Goal: Task Accomplishment & Management: Complete application form

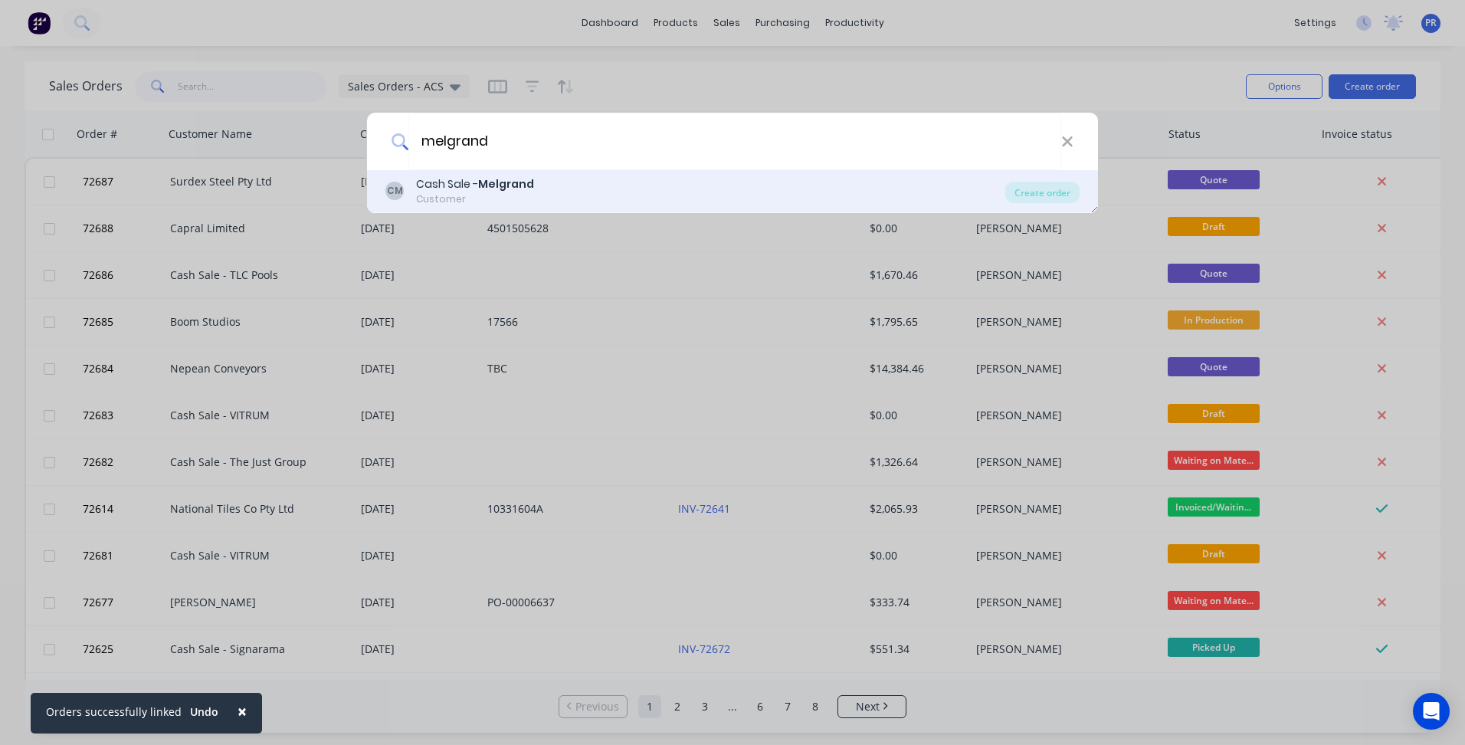
type input "melgrand"
click at [499, 192] on div "Cash Sale - Melgrand" at bounding box center [475, 184] width 118 height 16
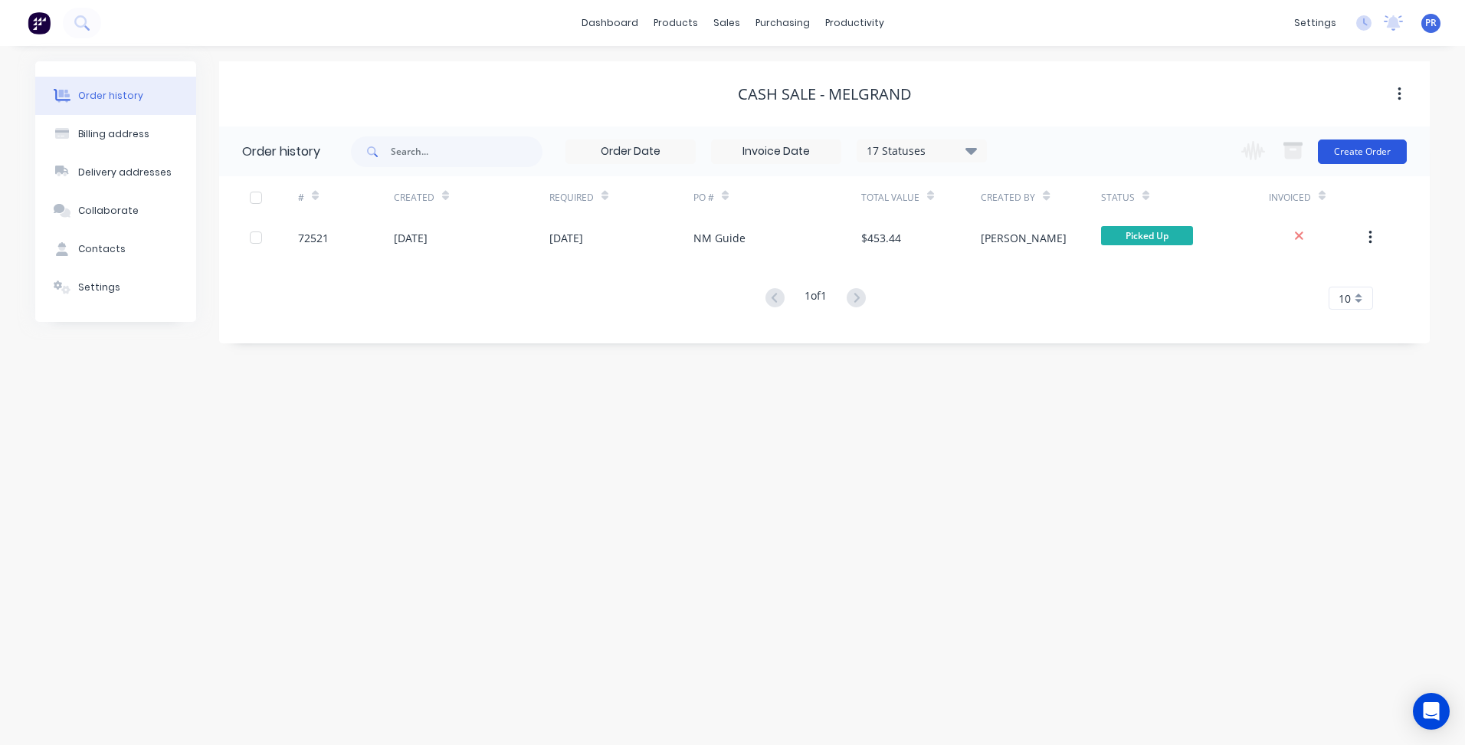
click at [1335, 150] on button "Create Order" at bounding box center [1362, 151] width 89 height 25
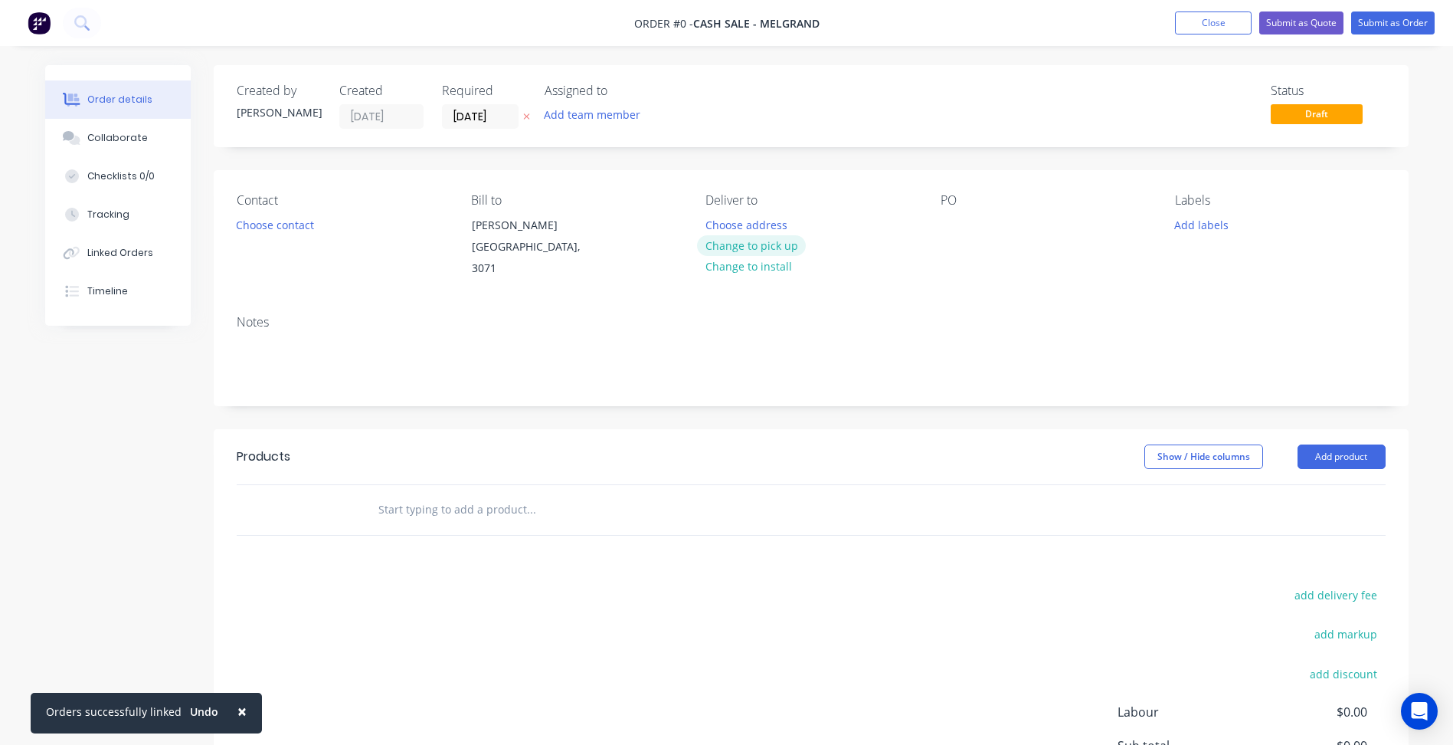
click at [769, 254] on button "Change to pick up" at bounding box center [751, 245] width 109 height 21
click at [260, 224] on button "Choose contact" at bounding box center [275, 224] width 94 height 21
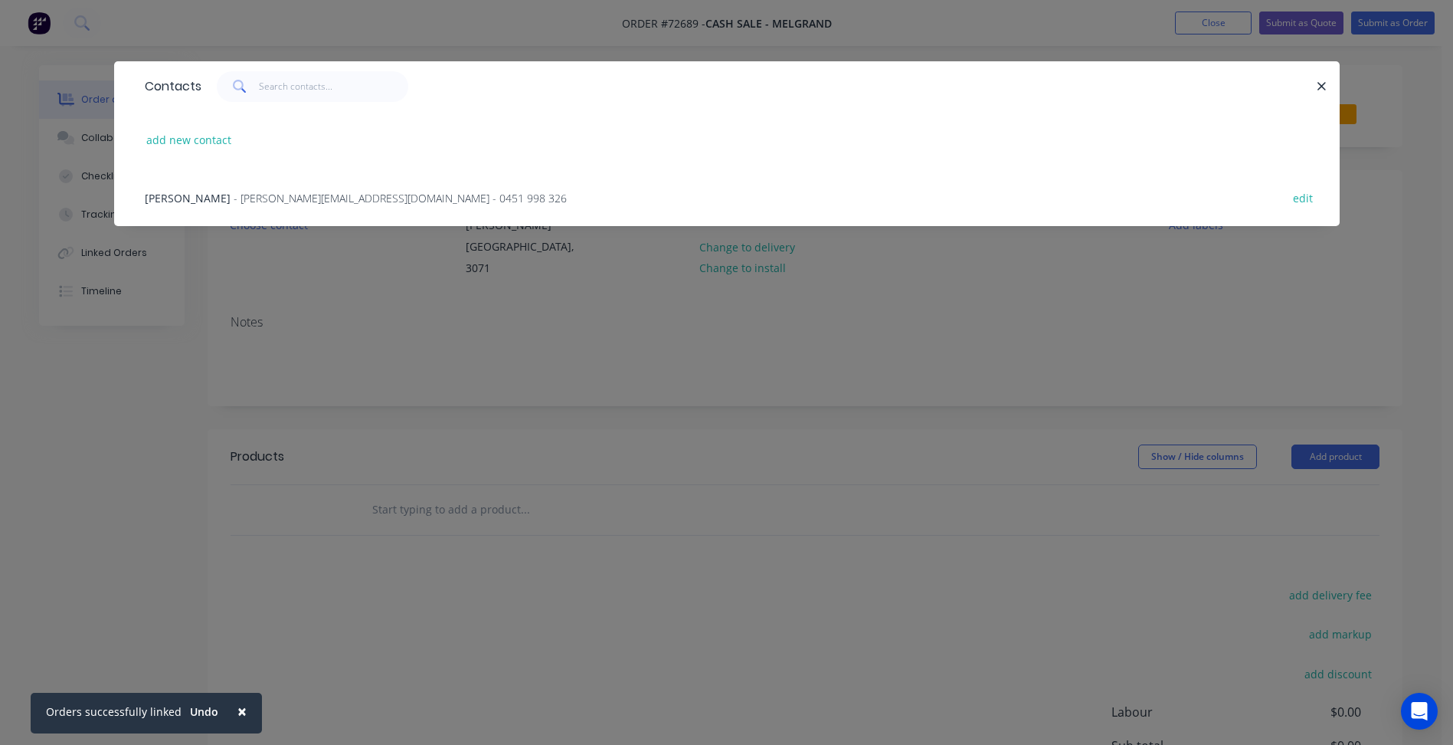
click at [221, 200] on span "[PERSON_NAME]" at bounding box center [188, 198] width 86 height 15
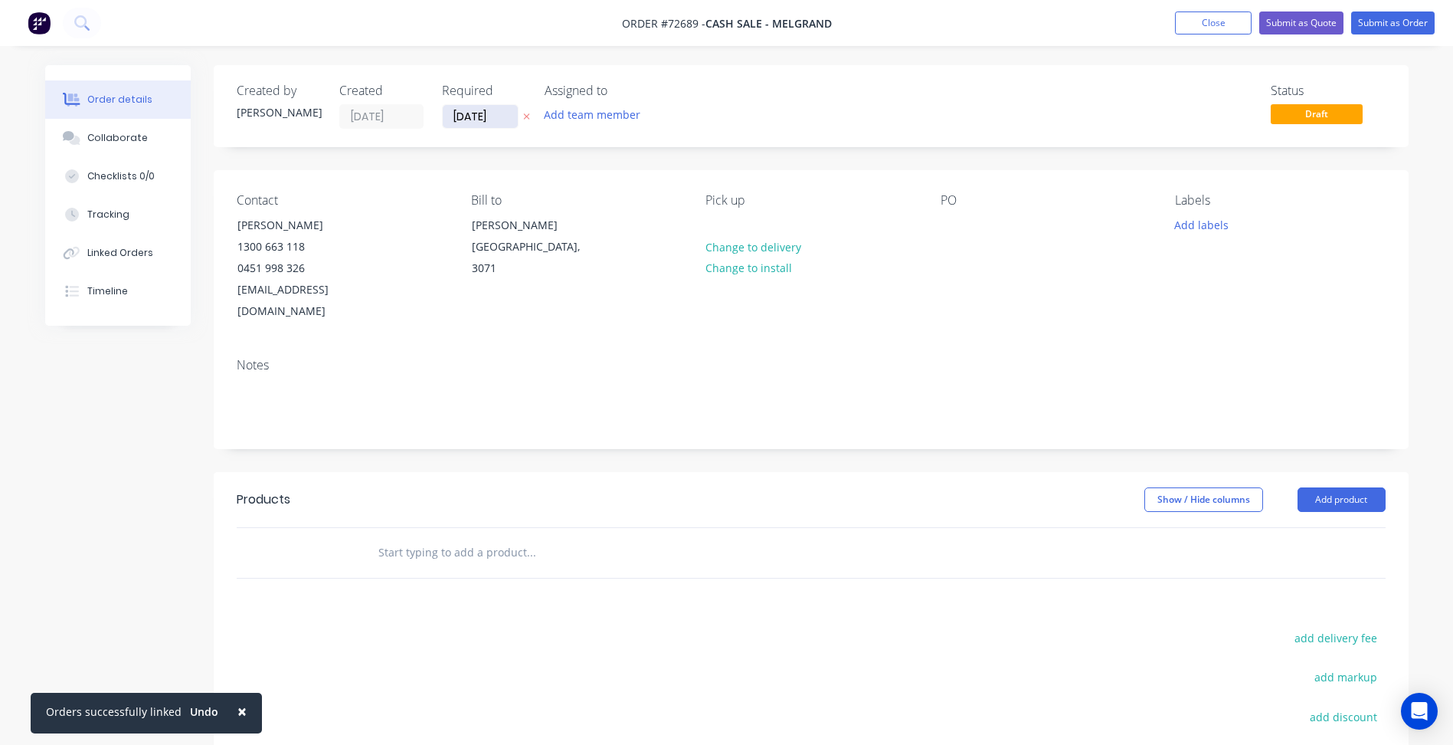
click at [473, 110] on input "[DATE]" at bounding box center [480, 116] width 75 height 23
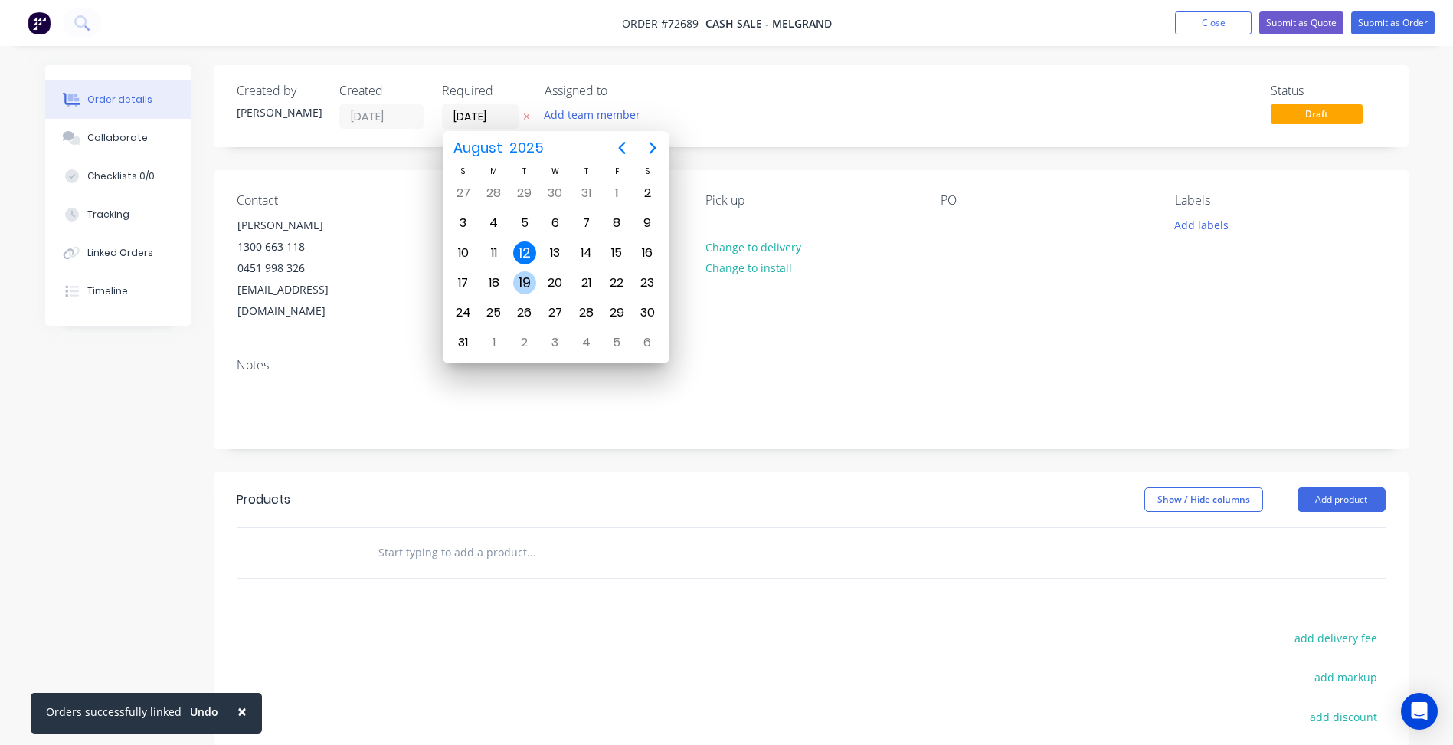
click at [530, 270] on div "19" at bounding box center [524, 282] width 31 height 29
type input "[DATE]"
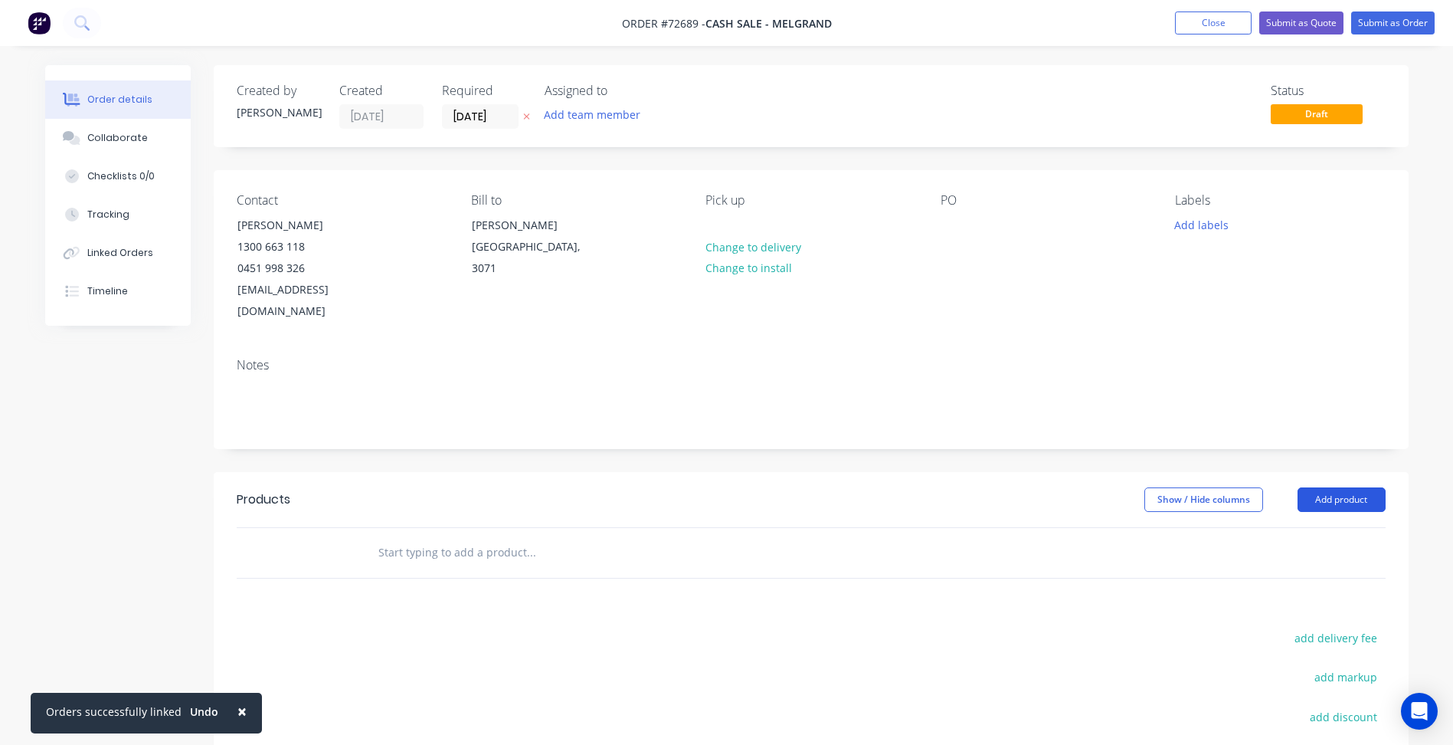
click at [1330, 487] on button "Add product" at bounding box center [1342, 499] width 88 height 25
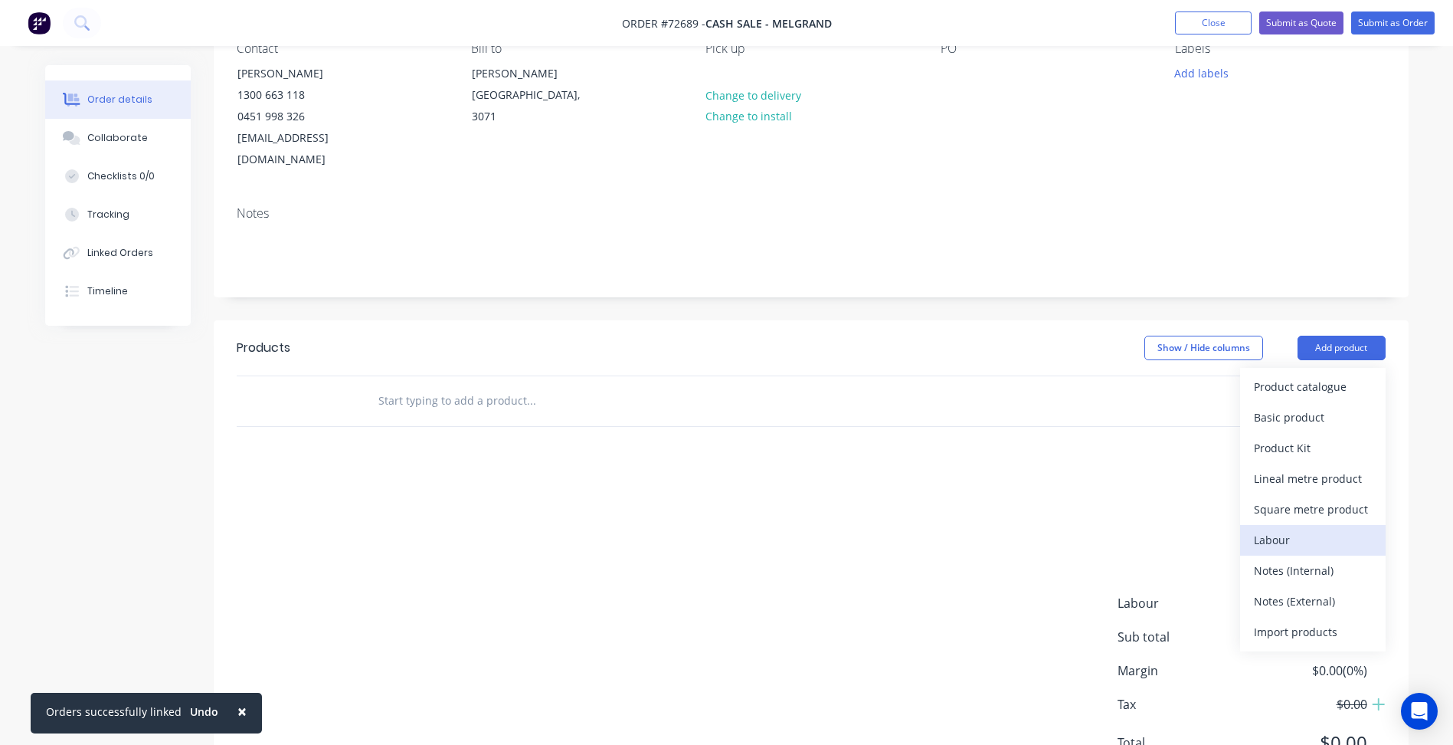
scroll to position [153, 0]
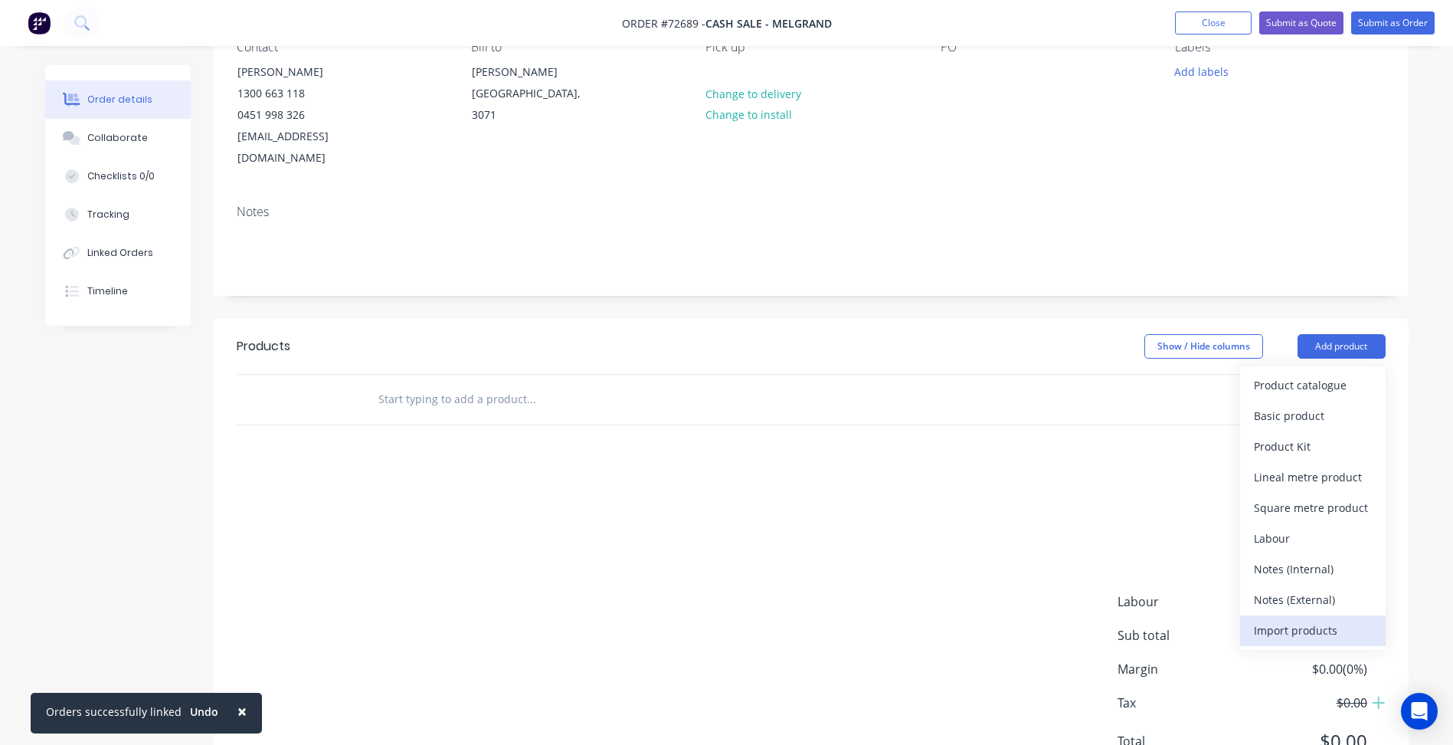
click at [1289, 619] on div "Import products" at bounding box center [1313, 630] width 118 height 22
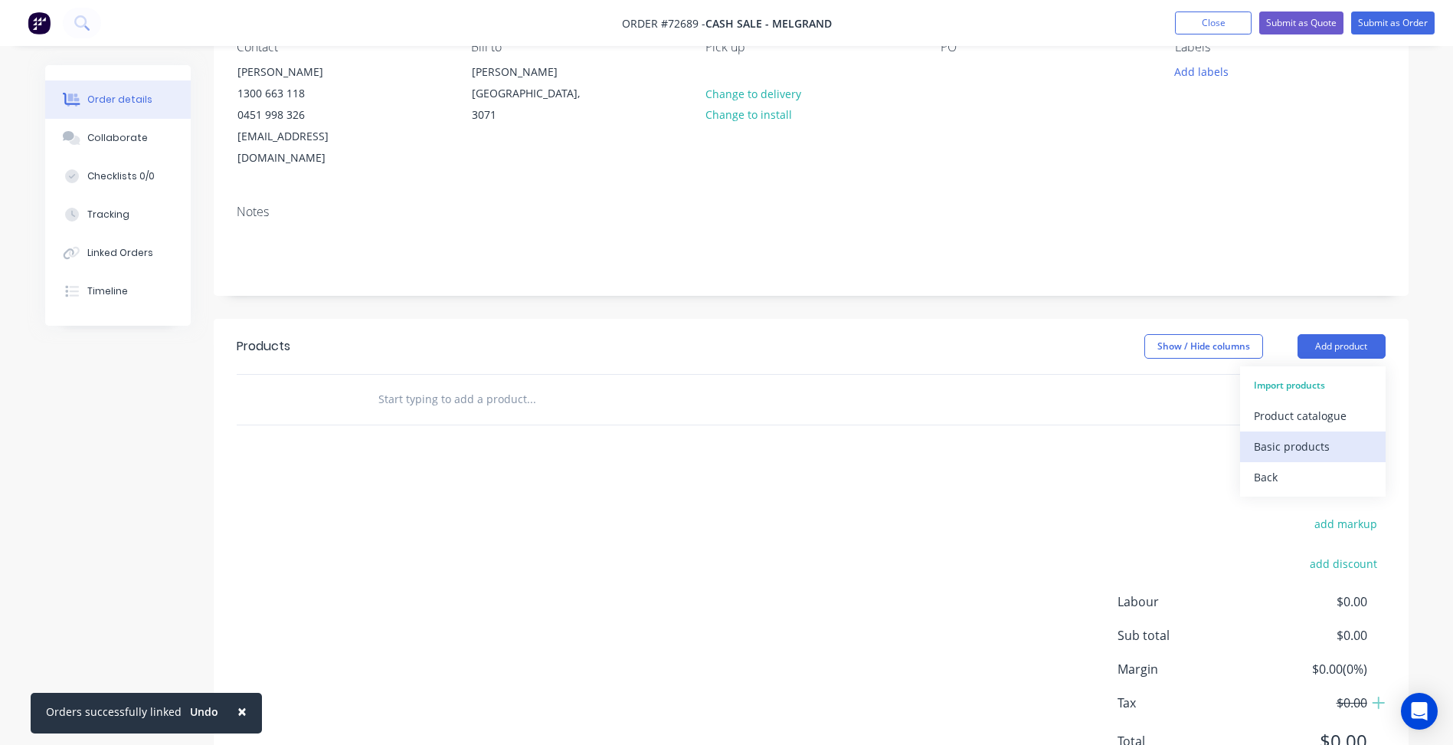
click at [1289, 435] on div "Basic products" at bounding box center [1313, 446] width 118 height 22
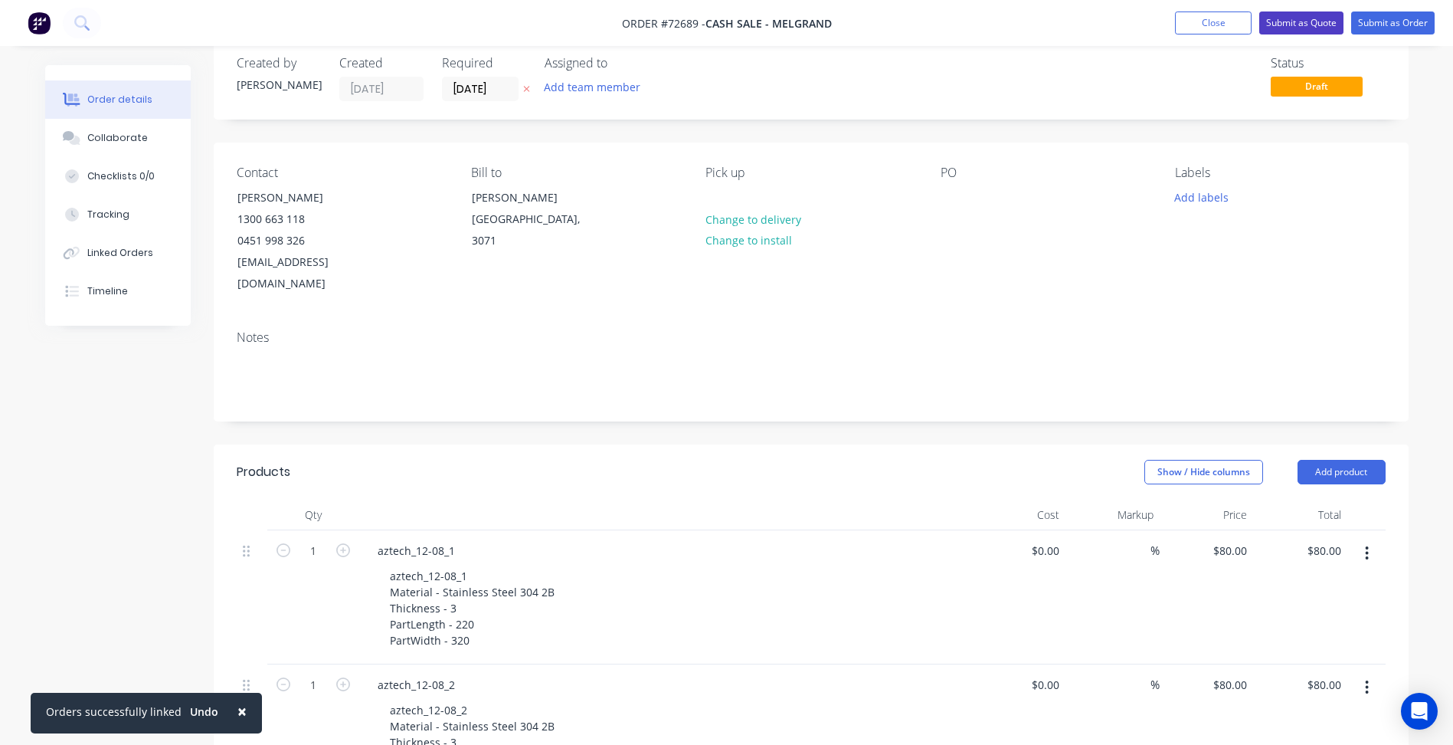
scroll to position [0, 0]
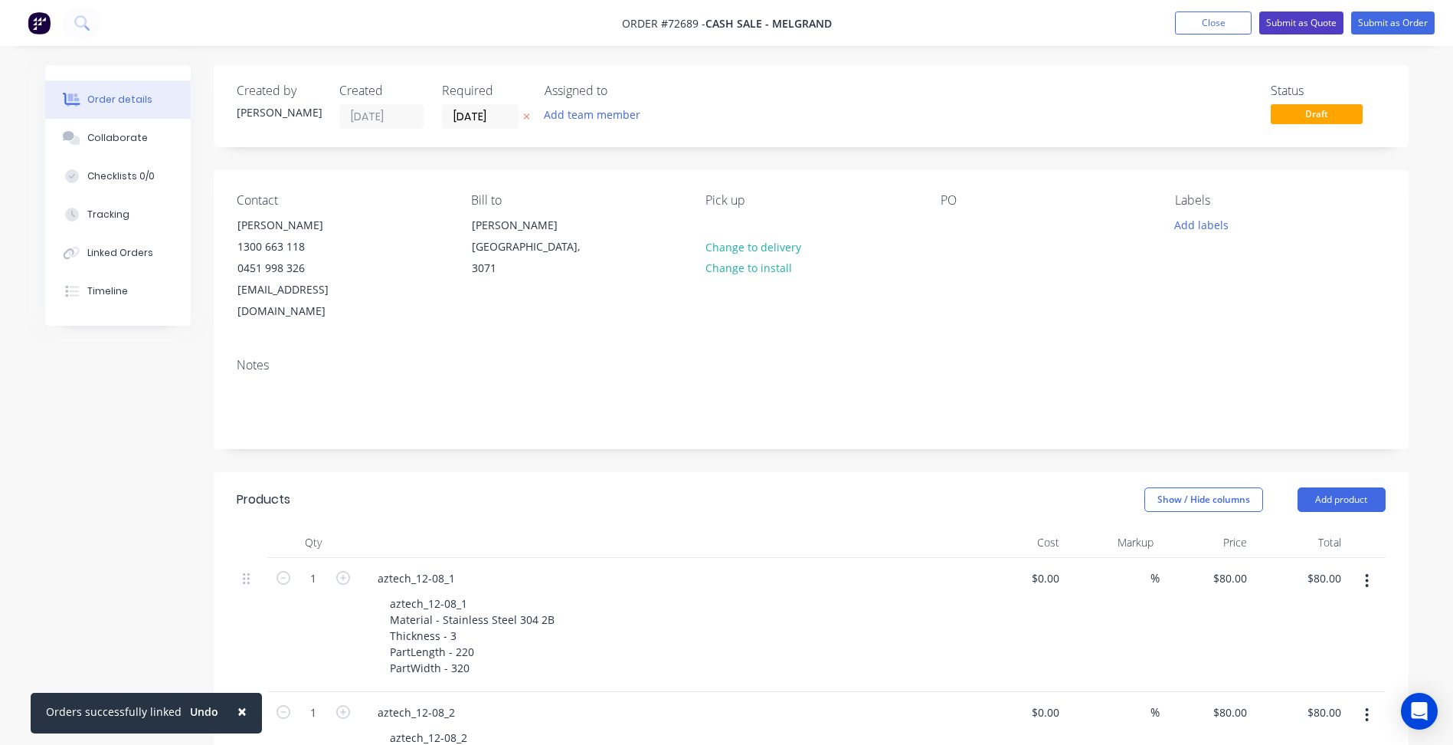
click at [1302, 14] on button "Submit as Quote" at bounding box center [1301, 22] width 84 height 23
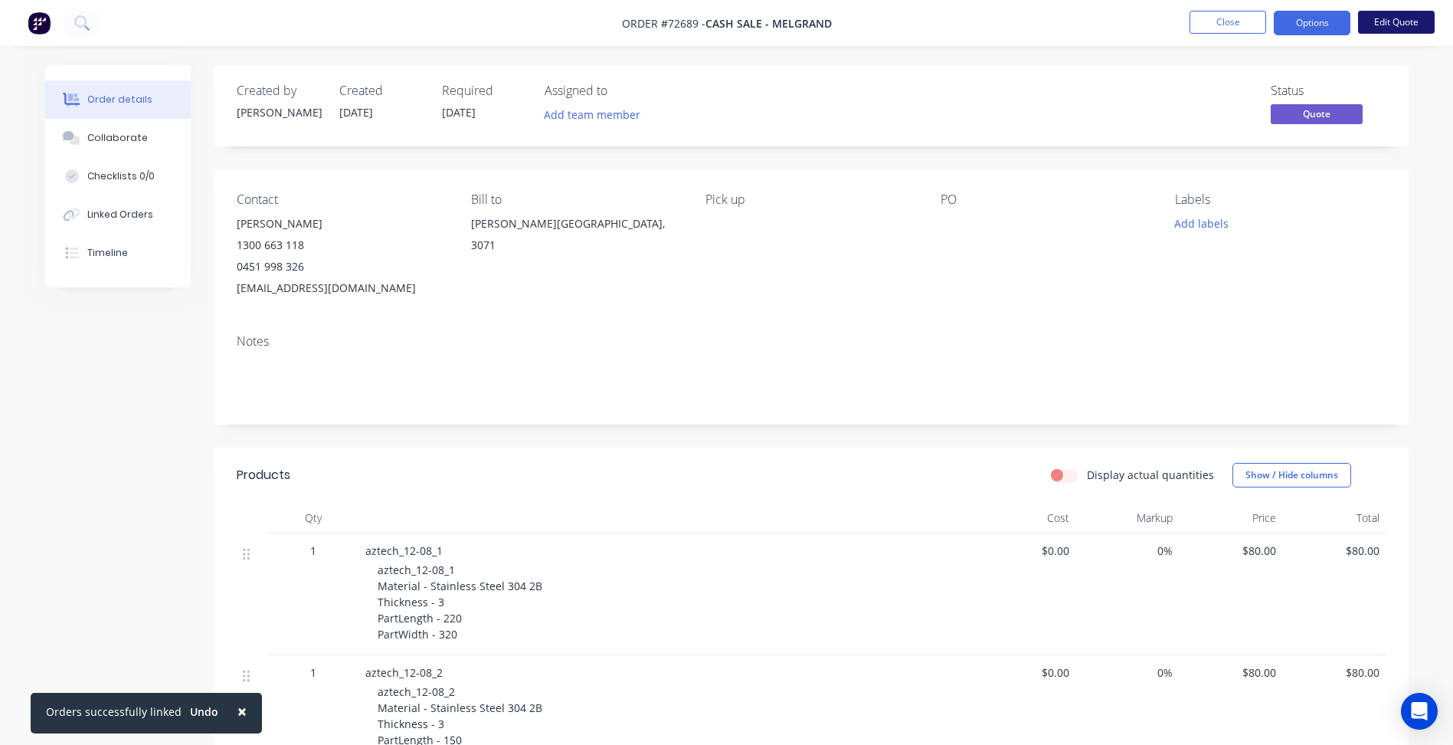
click at [1389, 25] on button "Edit Quote" at bounding box center [1396, 22] width 77 height 23
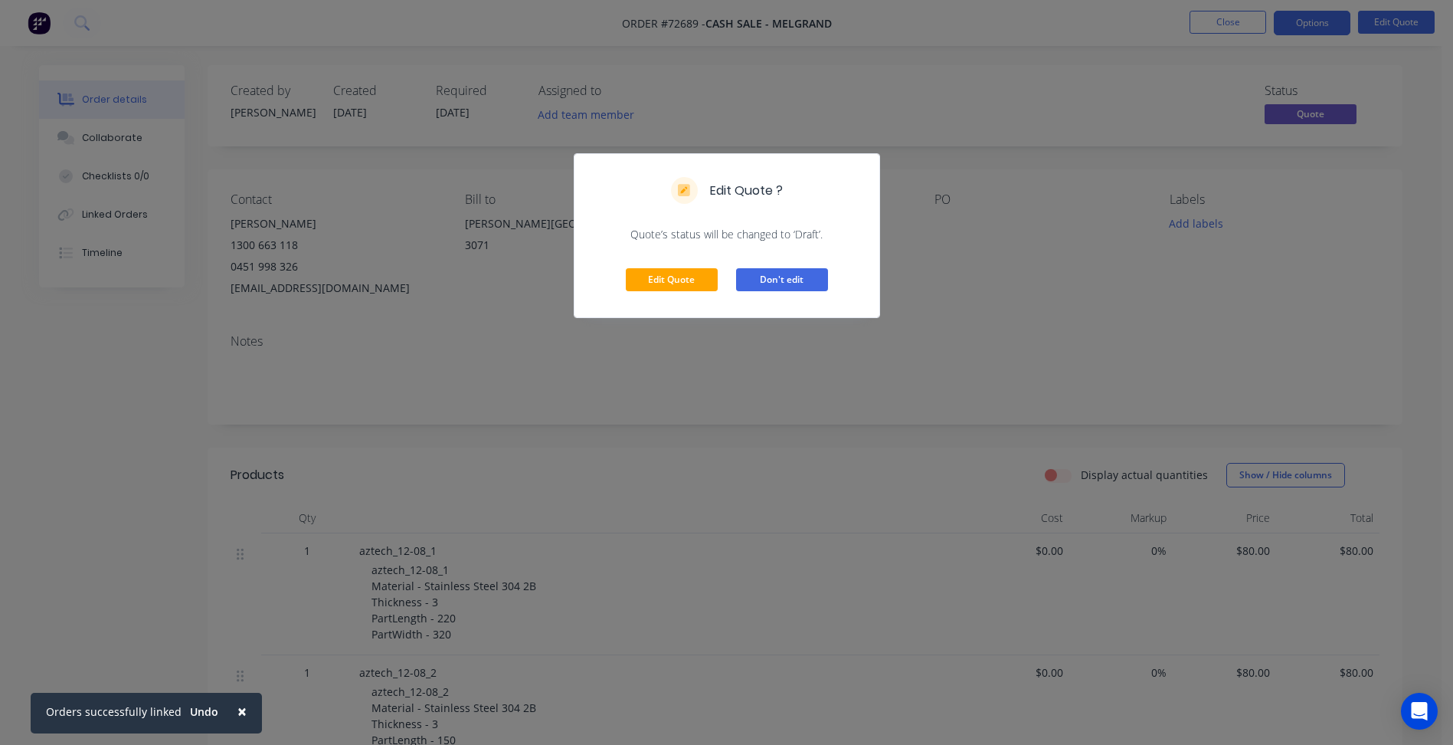
click at [776, 283] on button "Don't edit" at bounding box center [782, 279] width 92 height 23
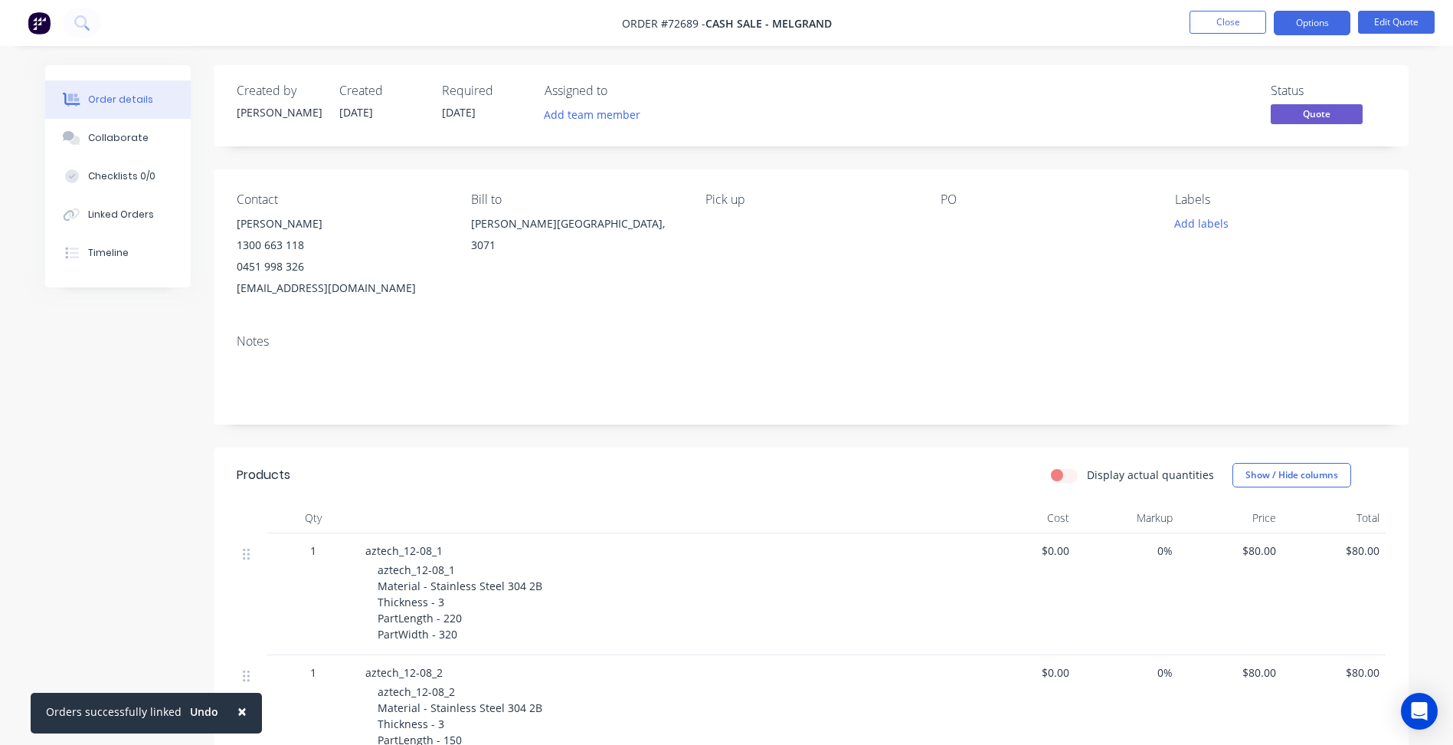
drag, startPoint x: 1290, startPoint y: 19, endPoint x: 1292, endPoint y: 38, distance: 19.2
click at [1290, 18] on button "Options" at bounding box center [1312, 23] width 77 height 25
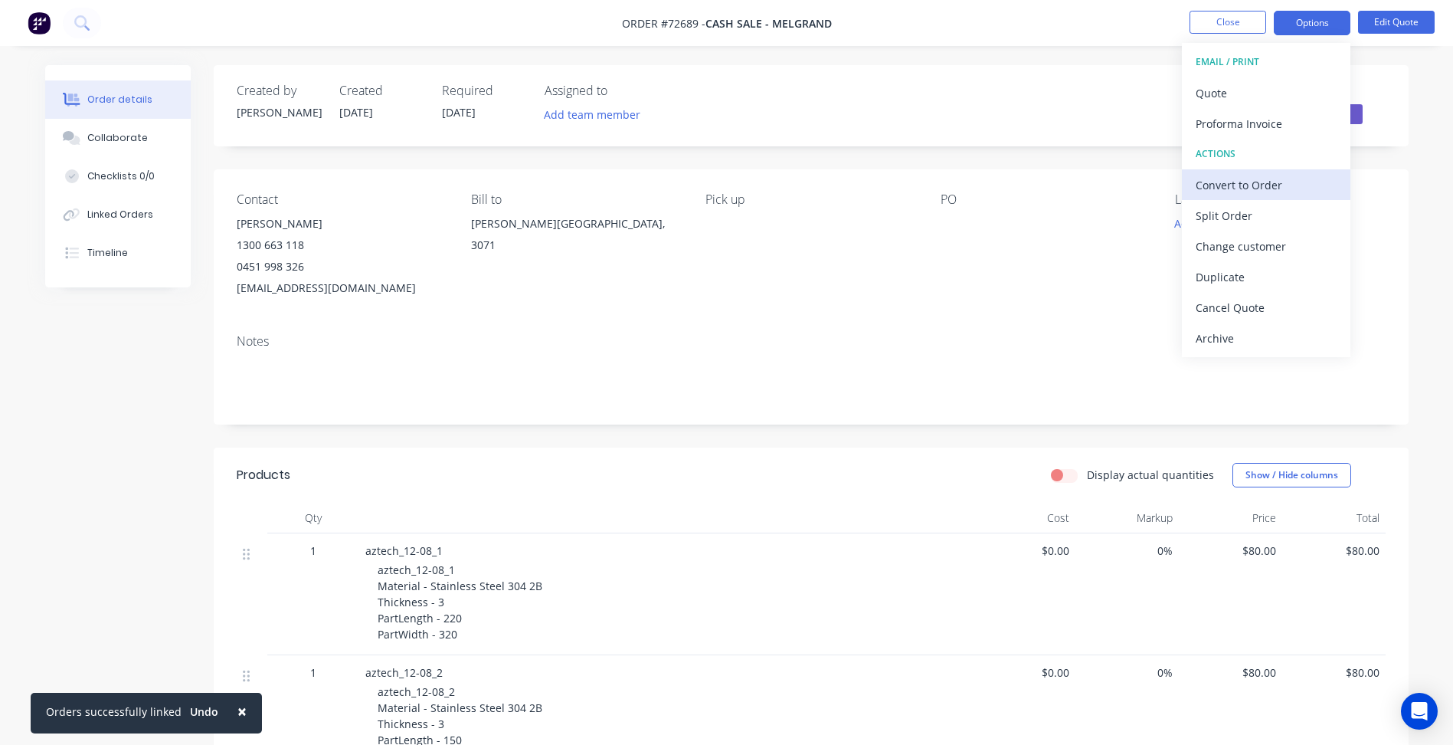
click at [1250, 192] on div "Convert to Order" at bounding box center [1266, 185] width 141 height 22
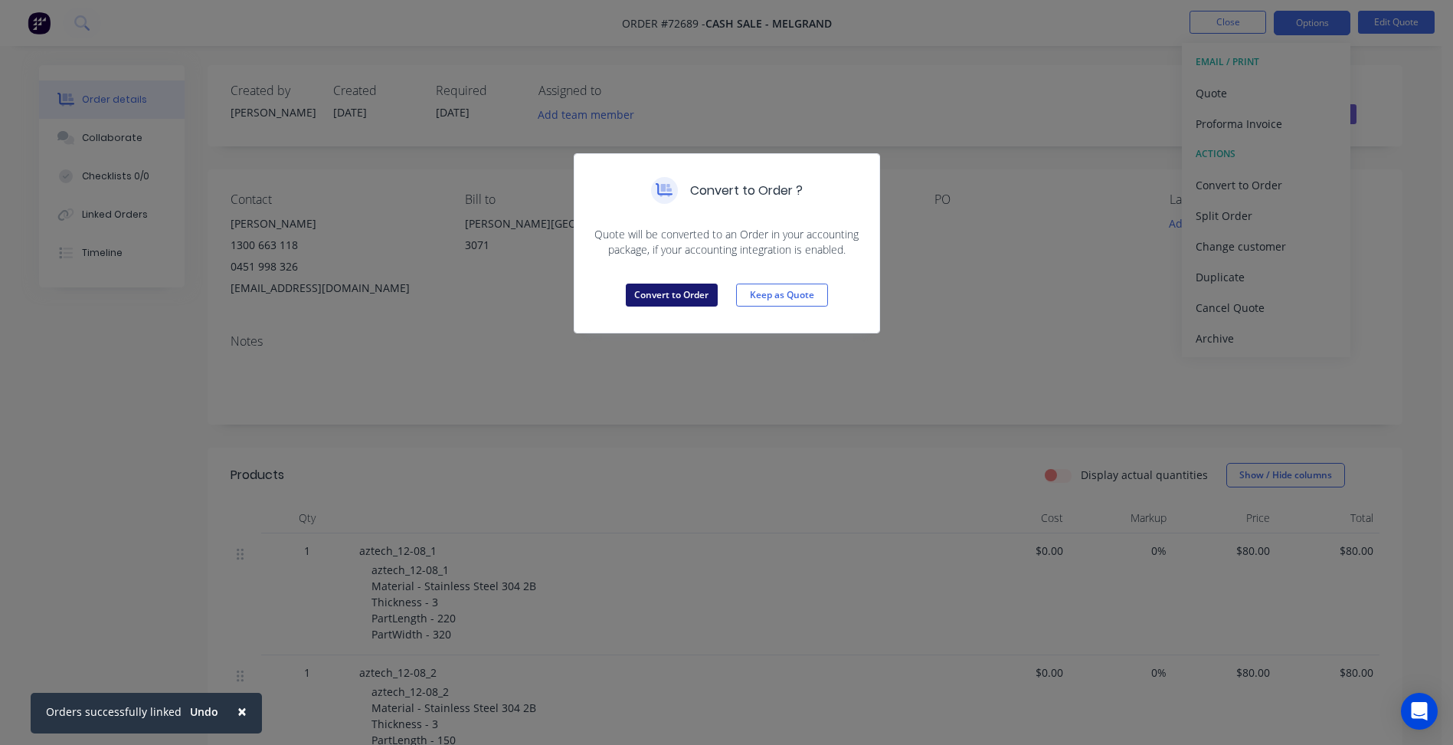
click at [678, 306] on button "Convert to Order" at bounding box center [672, 294] width 92 height 23
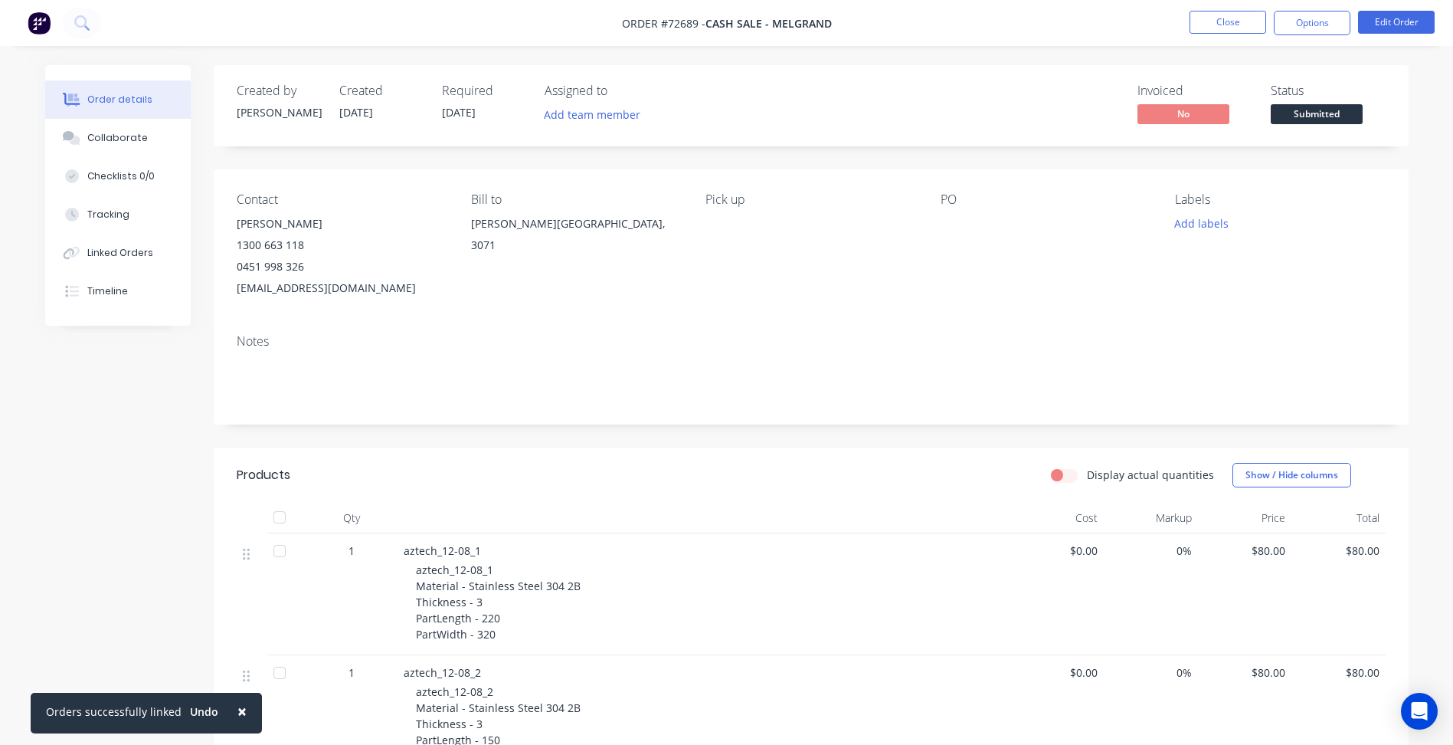
click at [165, 524] on div "Created by [PERSON_NAME] Created [DATE] Required [DATE] Assigned to Add team me…" at bounding box center [727, 618] width 1364 height 1106
click at [1310, 118] on span "Submitted" at bounding box center [1317, 113] width 92 height 19
click at [1241, 25] on button "Close" at bounding box center [1228, 22] width 77 height 23
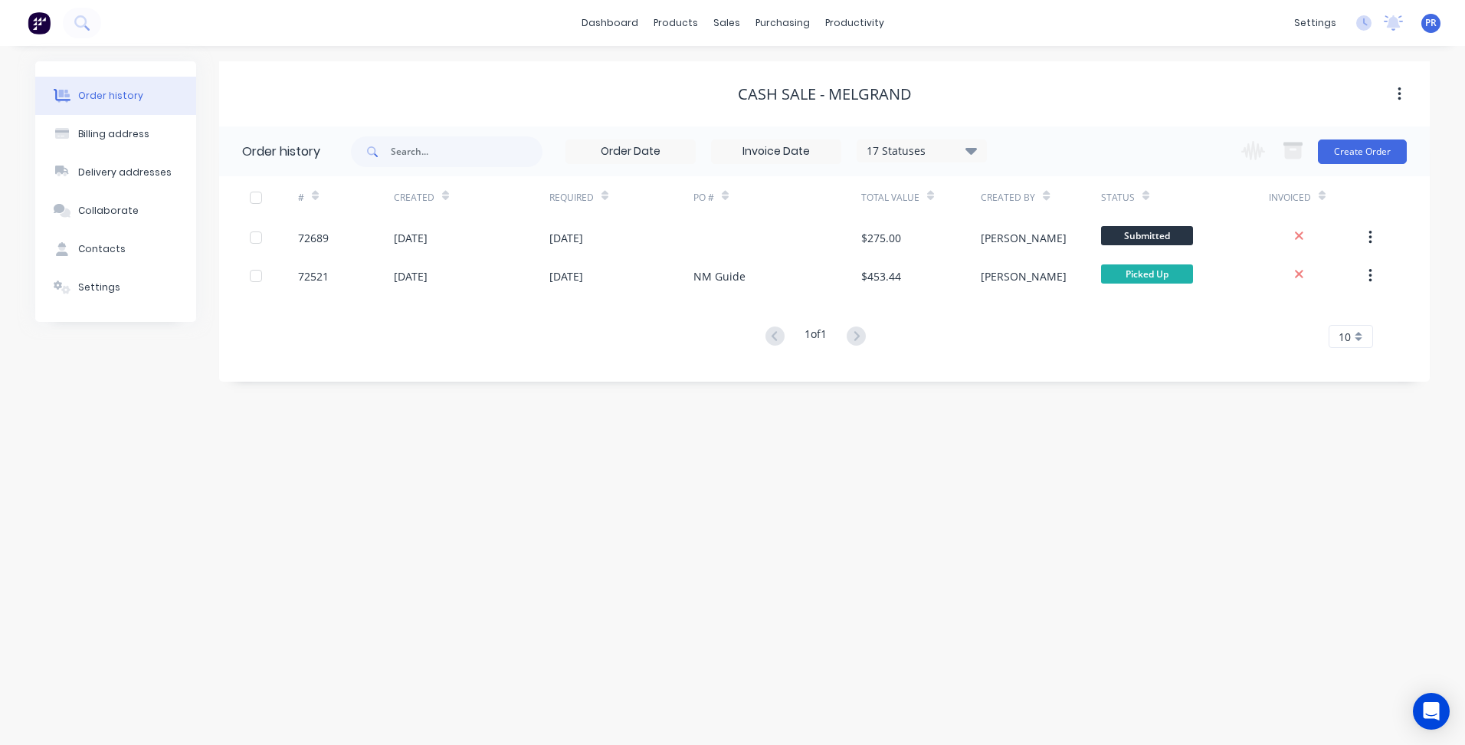
click at [1139, 241] on span "Submitted" at bounding box center [1147, 235] width 92 height 19
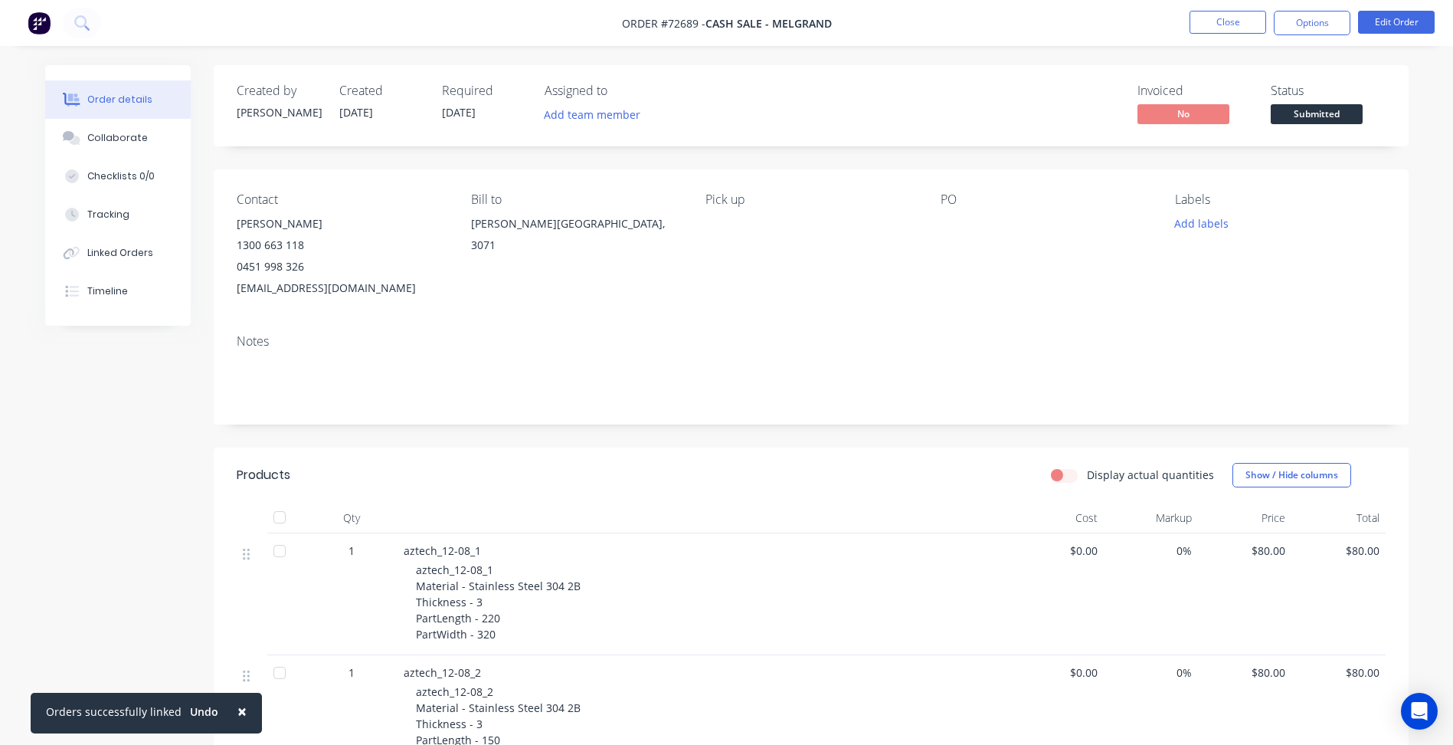
click at [1299, 116] on span "Submitted" at bounding box center [1317, 113] width 92 height 19
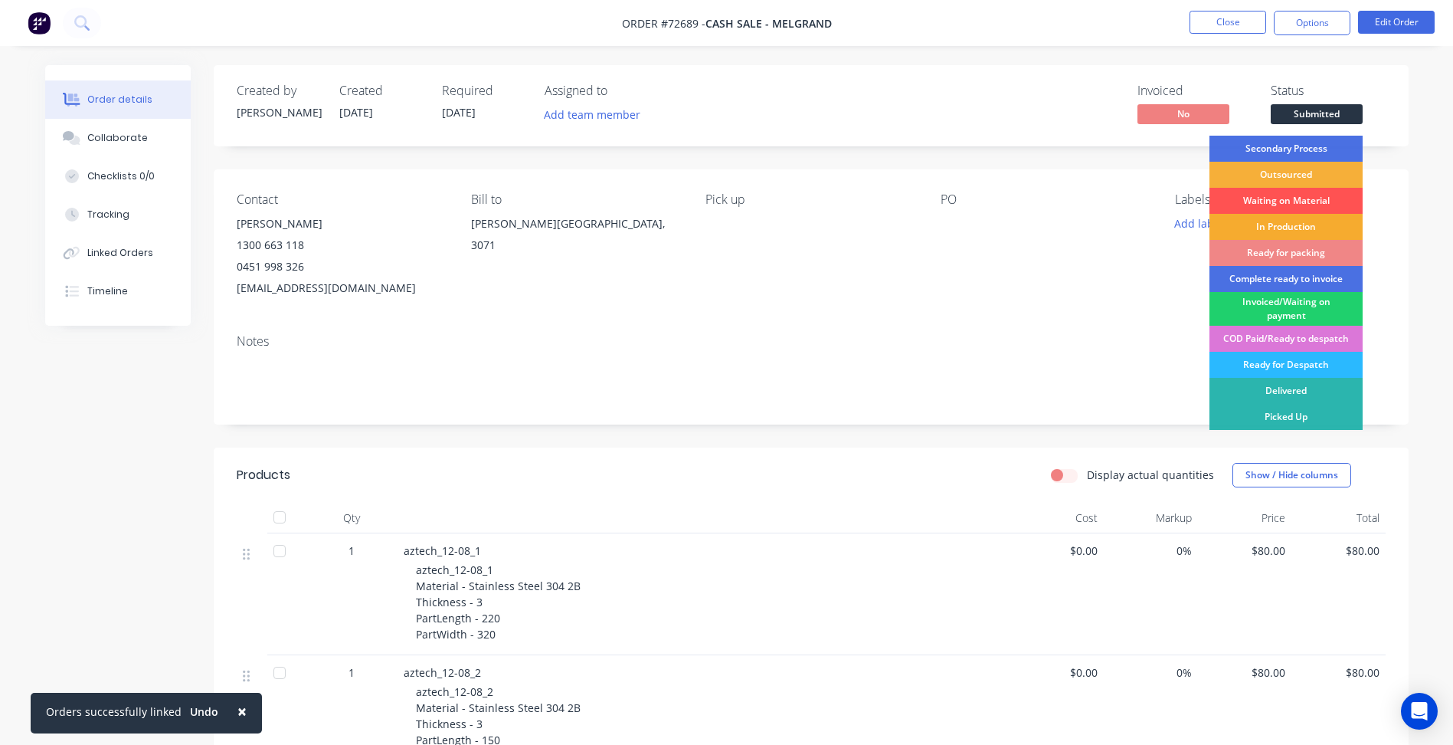
click at [1271, 227] on div "In Production" at bounding box center [1286, 227] width 153 height 26
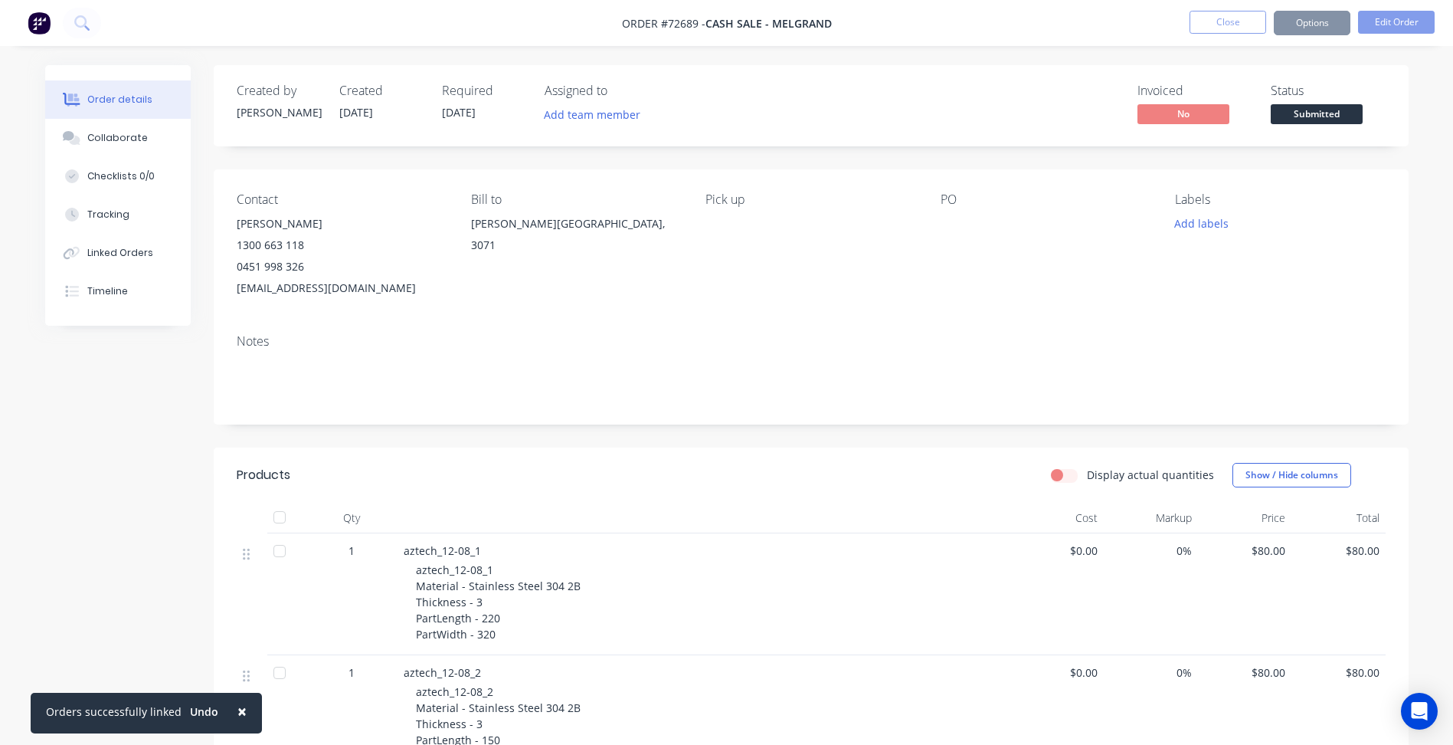
click at [975, 339] on div "Notes" at bounding box center [811, 341] width 1149 height 15
click at [1318, 22] on button "Options" at bounding box center [1312, 23] width 77 height 25
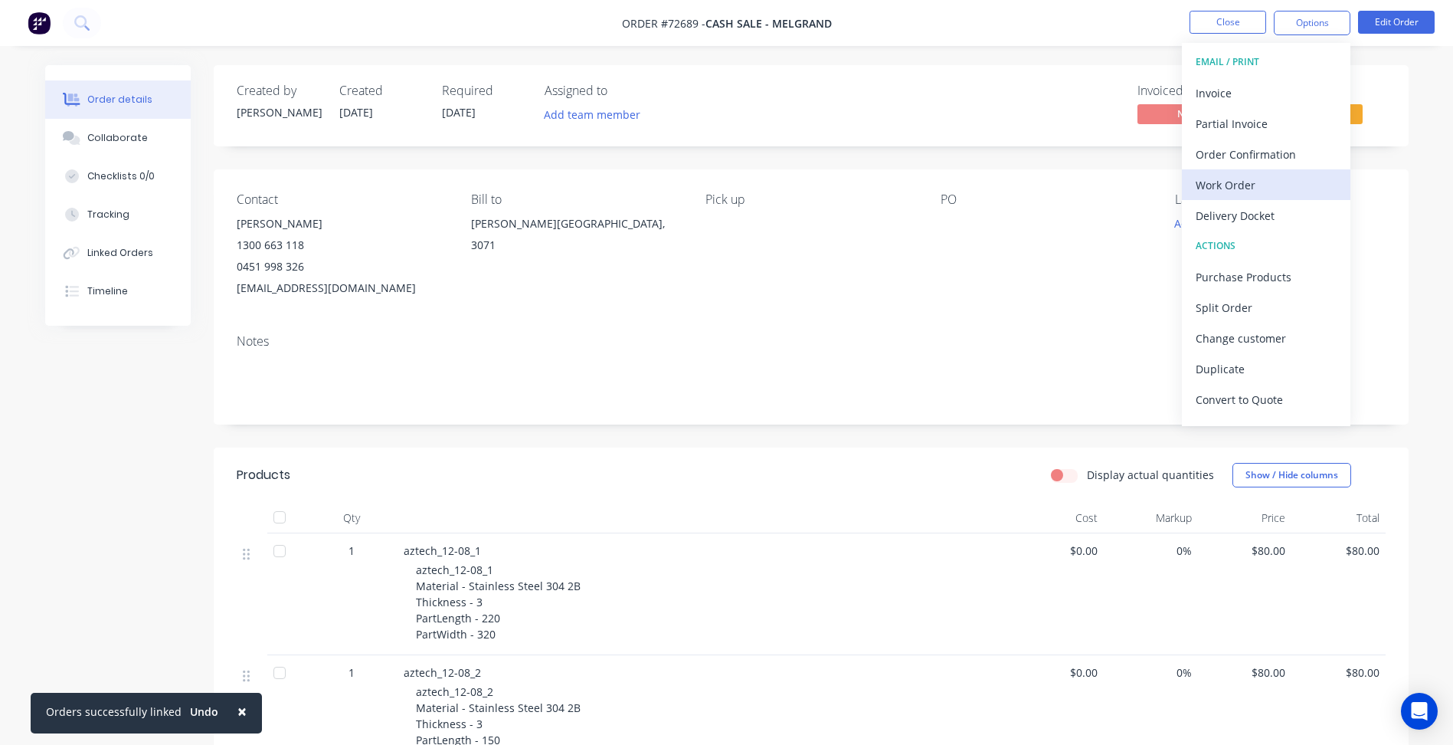
click at [1243, 189] on div "Work Order" at bounding box center [1266, 185] width 141 height 22
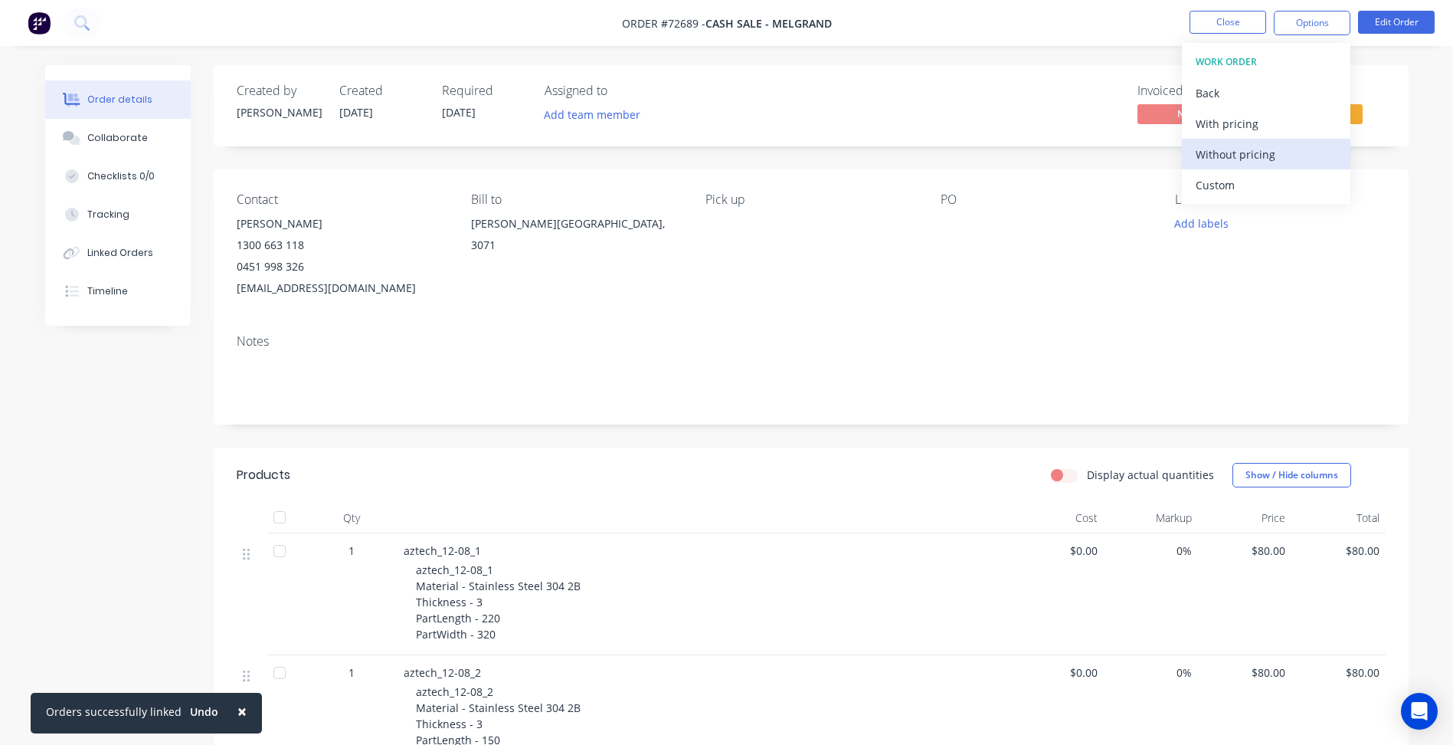
click at [1252, 154] on div "Without pricing" at bounding box center [1266, 154] width 141 height 22
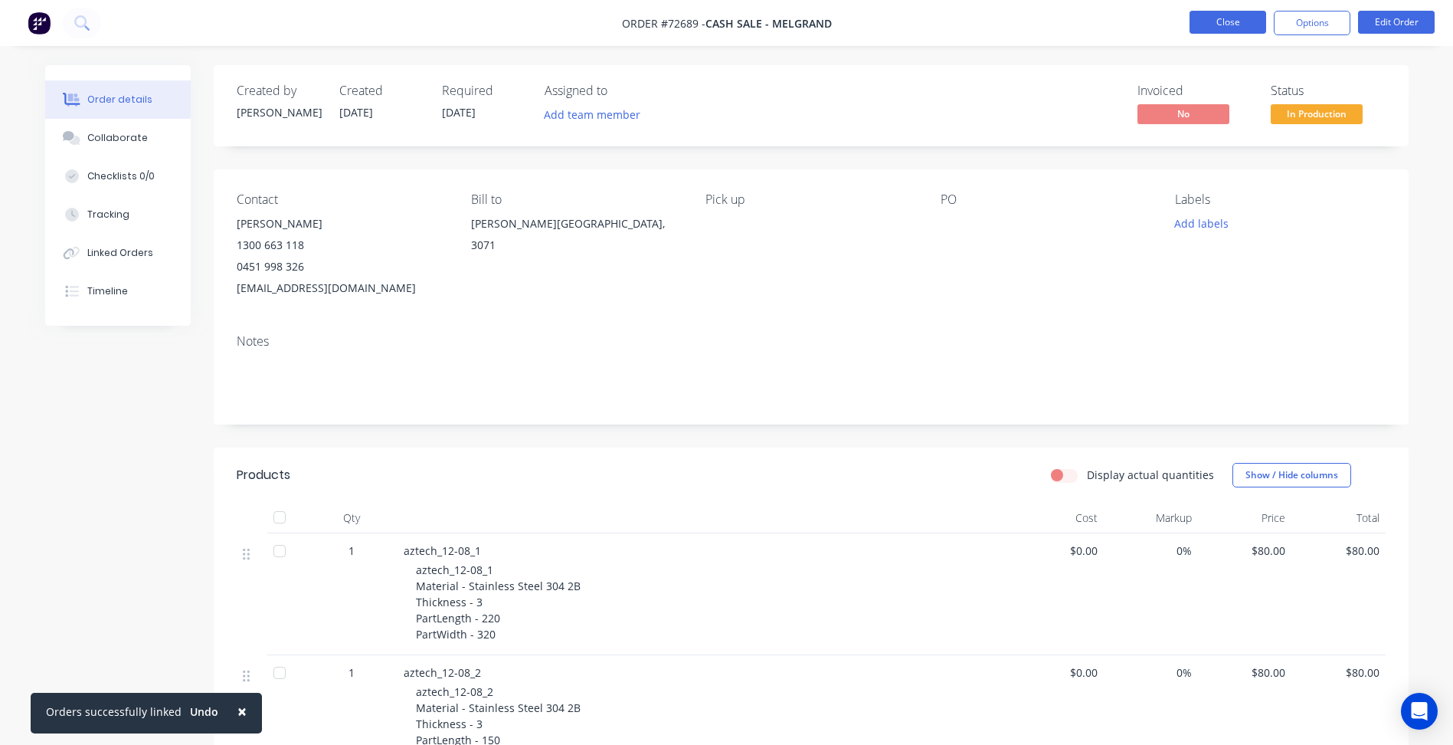
click at [1262, 23] on button "Close" at bounding box center [1228, 22] width 77 height 23
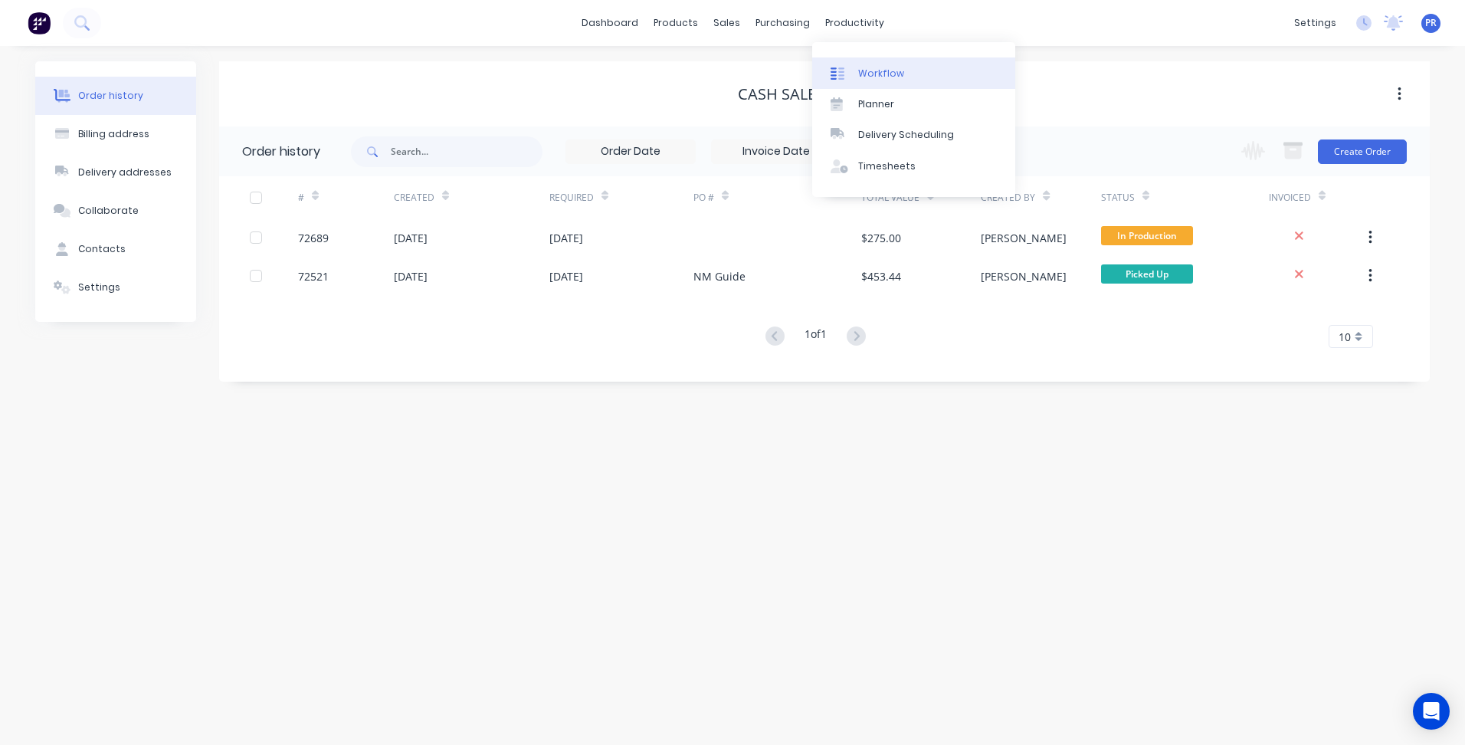
click at [873, 68] on div "Workflow" at bounding box center [881, 74] width 46 height 14
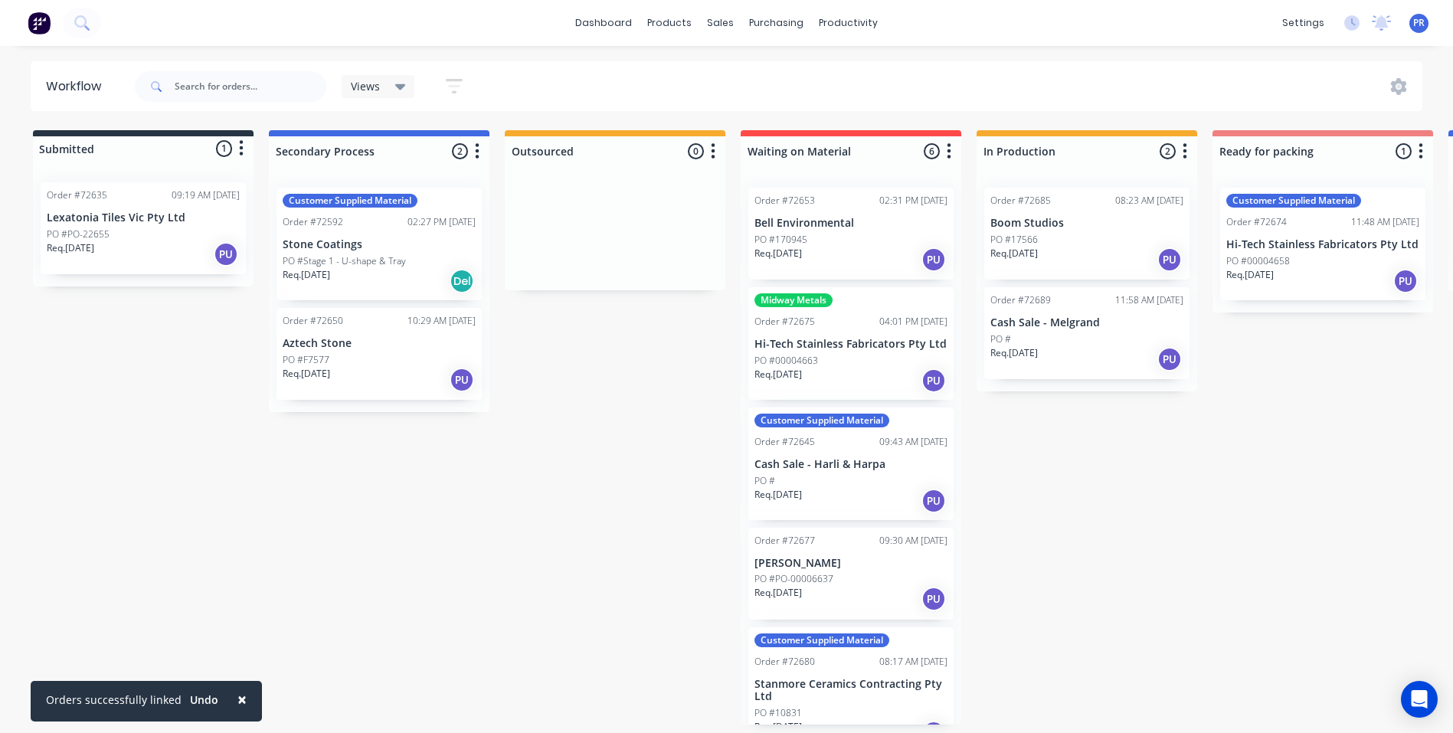
click at [633, 487] on div "Submitted 1 Status colour #273444 hex #273444 Save Cancel Summaries Total order…" at bounding box center [1377, 427] width 2777 height 594
click at [485, 544] on div "Submitted 1 Status colour #273444 hex #273444 Save Cancel Summaries Total order…" at bounding box center [1377, 427] width 2777 height 594
drag, startPoint x: 603, startPoint y: 503, endPoint x: 548, endPoint y: 463, distance: 67.6
click at [603, 503] on div "Submitted 1 Status colour #273444 hex #273444 Save Cancel Summaries Total order…" at bounding box center [1377, 427] width 2777 height 594
drag, startPoint x: 503, startPoint y: 506, endPoint x: 116, endPoint y: 234, distance: 472.3
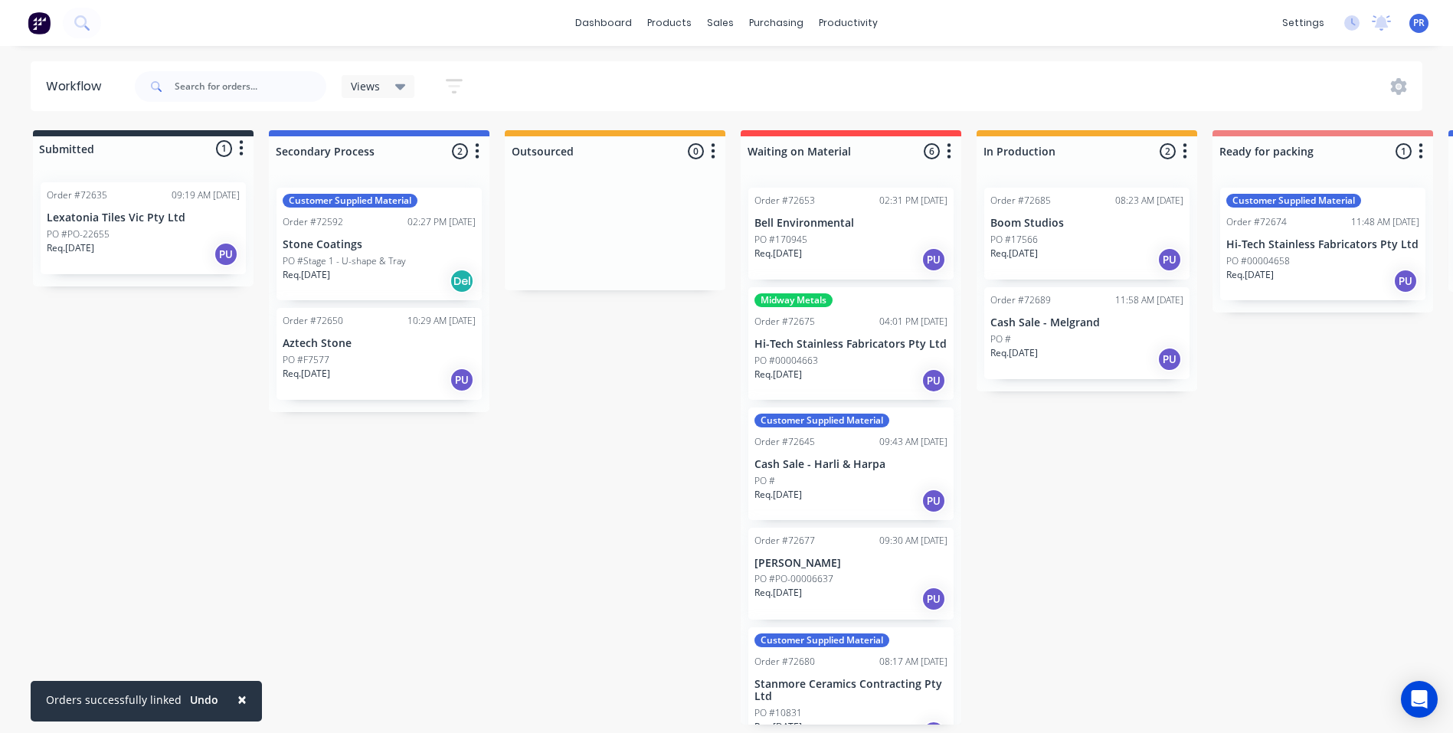
click at [503, 506] on div "Submitted 1 Status colour #273444 hex #273444 Save Cancel Summaries Total order…" at bounding box center [1377, 427] width 2777 height 594
click at [763, 74] on div "Sales Orders" at bounding box center [777, 74] width 63 height 14
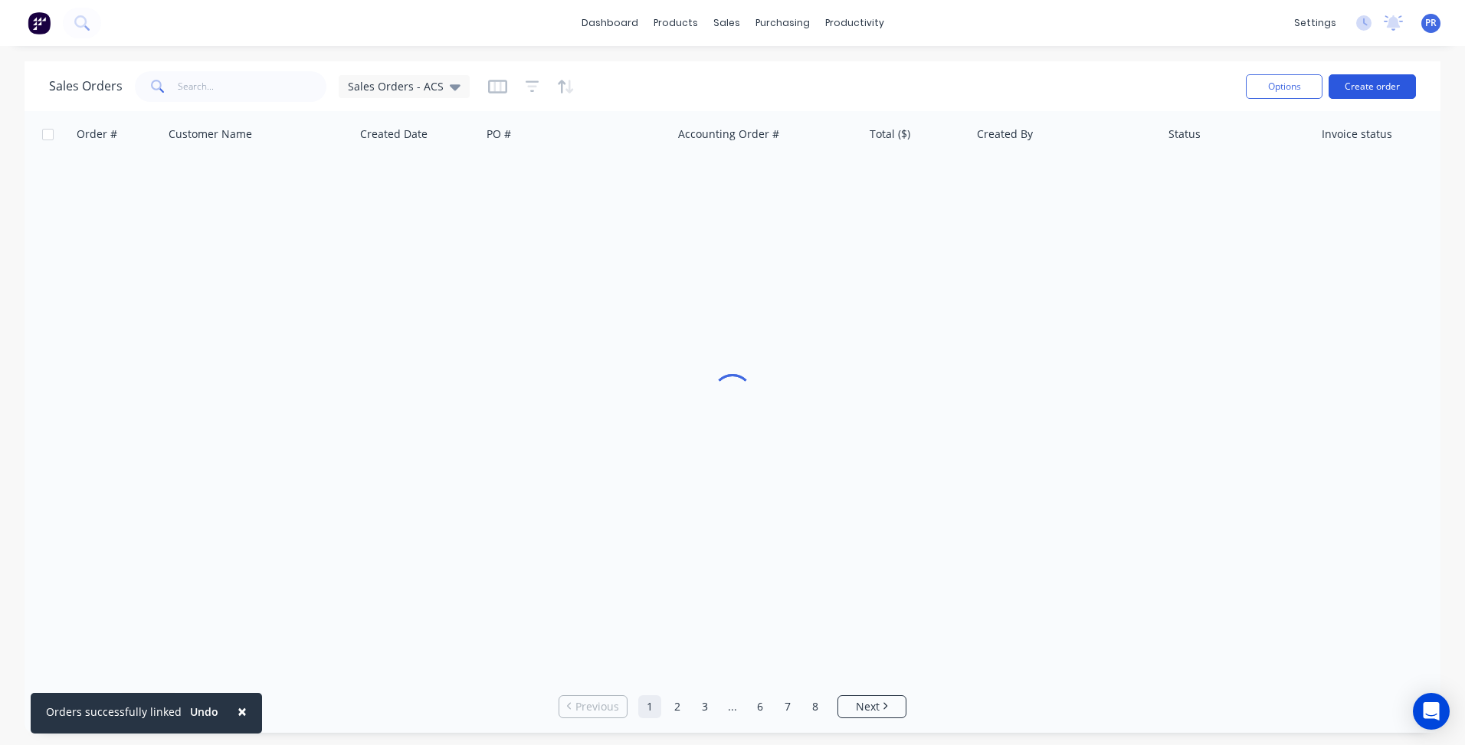
click at [1375, 102] on div "Options Create order" at bounding box center [1328, 86] width 176 height 38
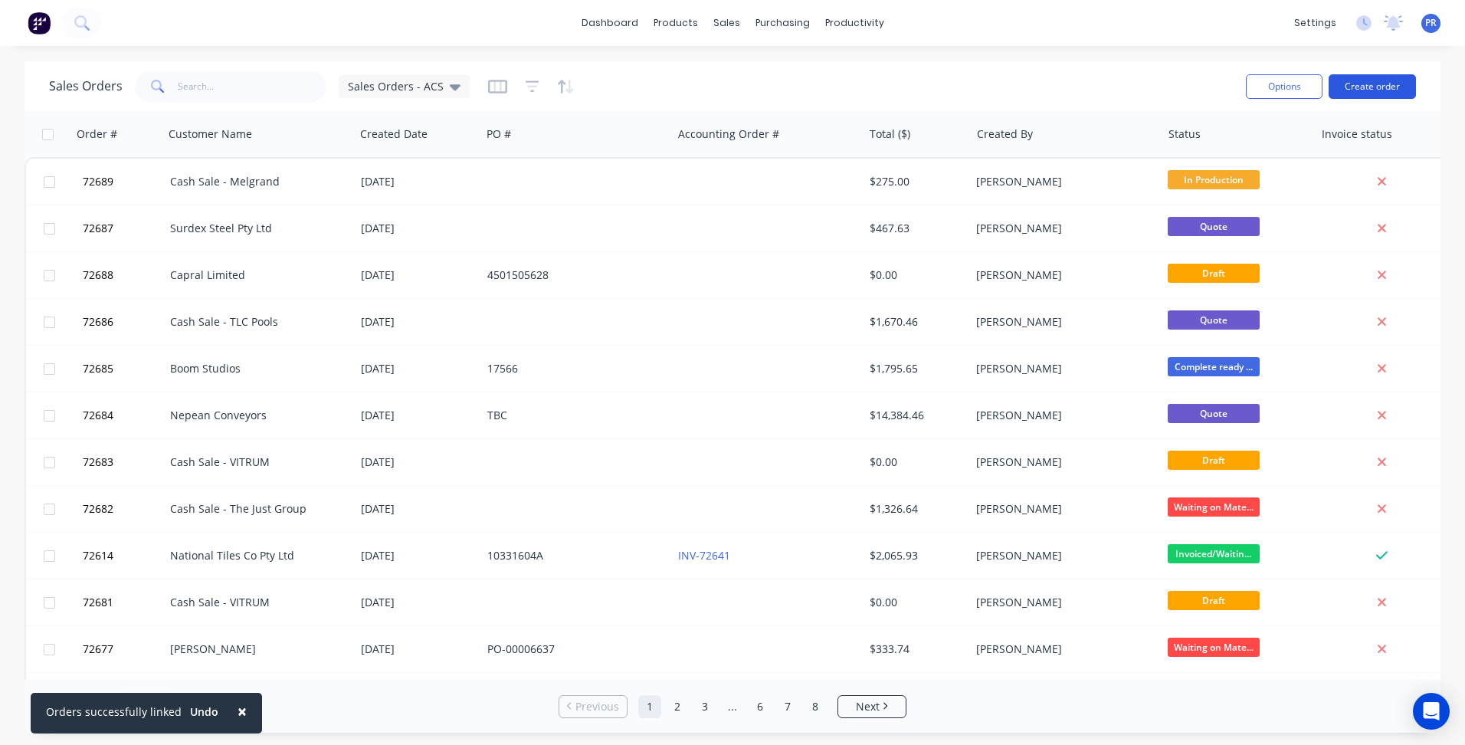
click at [1354, 88] on button "Create order" at bounding box center [1371, 86] width 87 height 25
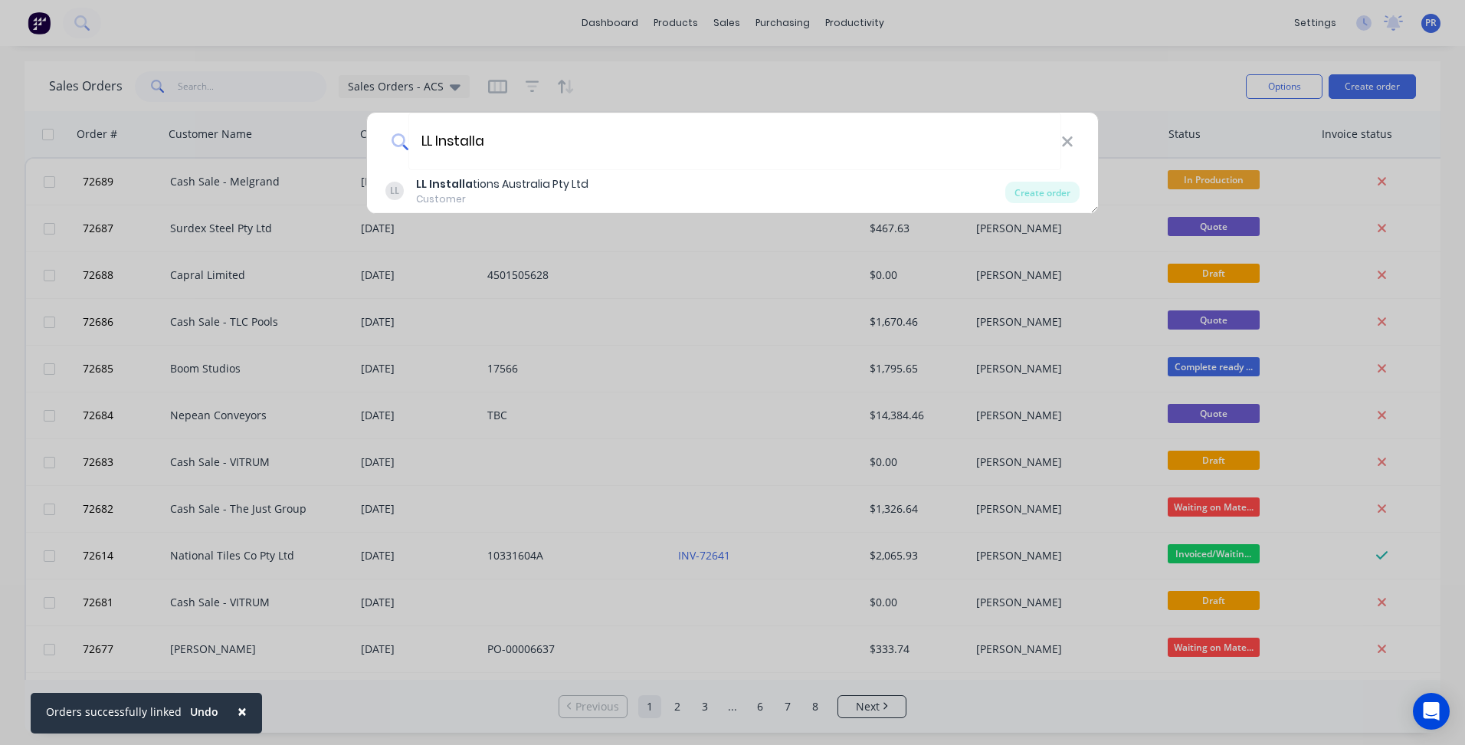
type input "LL Installa"
click at [471, 201] on div "Customer" at bounding box center [502, 199] width 172 height 14
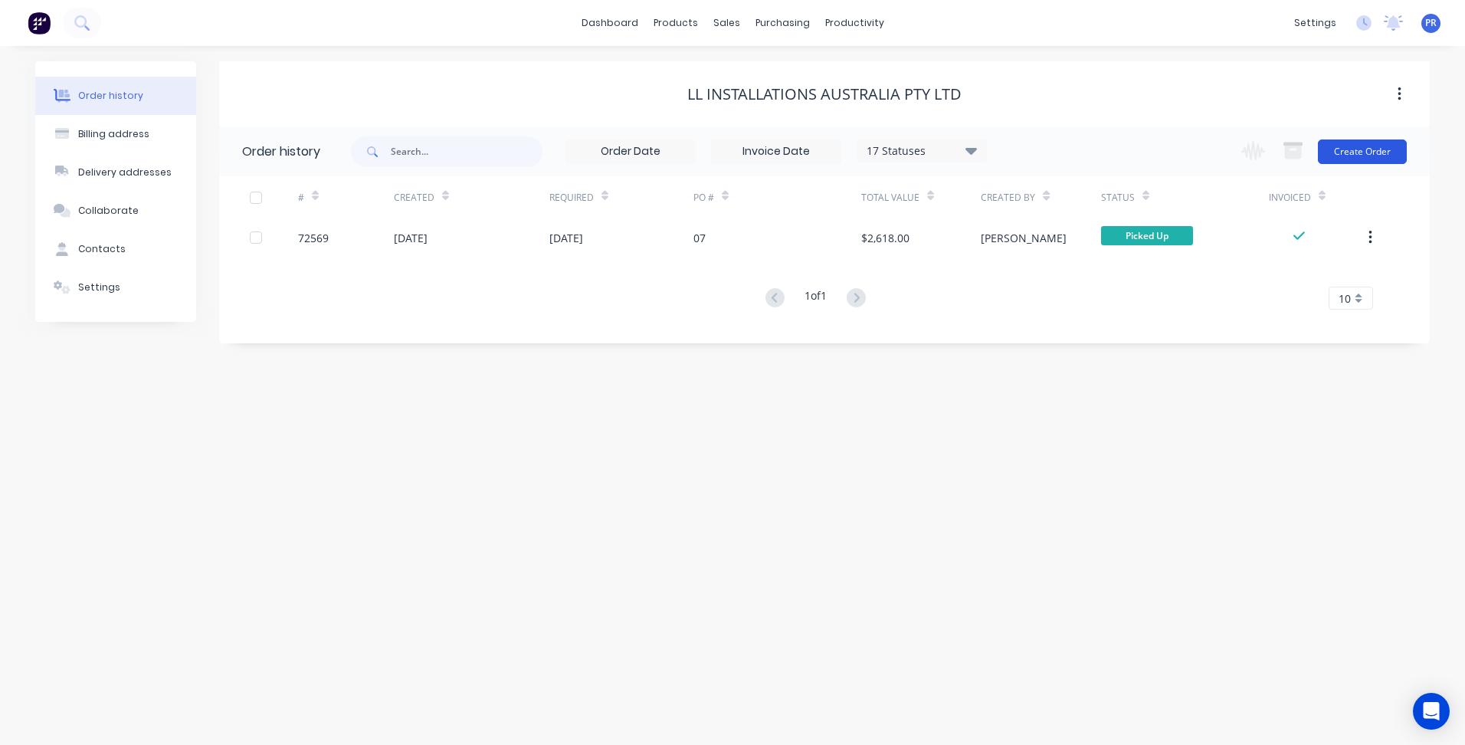
click at [1354, 142] on button "Create Order" at bounding box center [1362, 151] width 89 height 25
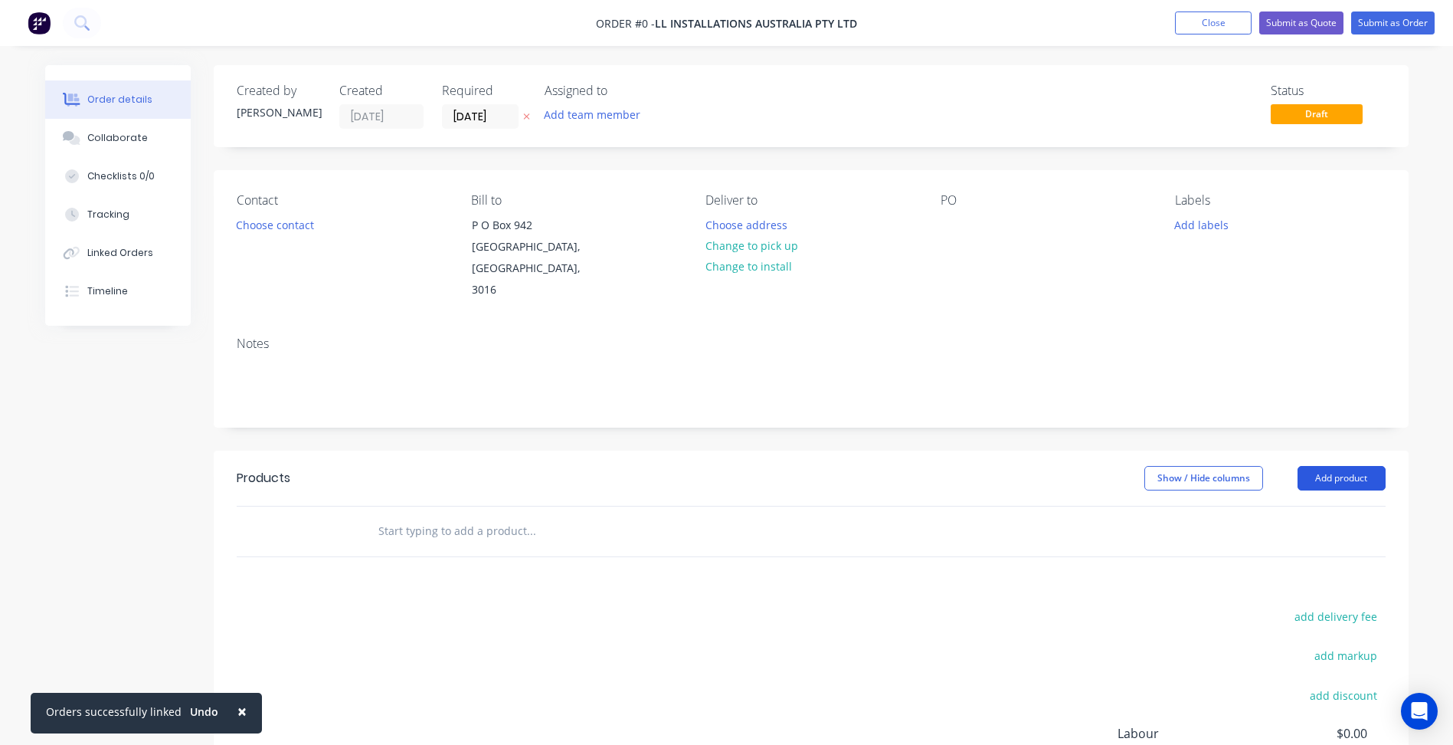
click at [1315, 466] on button "Add product" at bounding box center [1342, 478] width 88 height 25
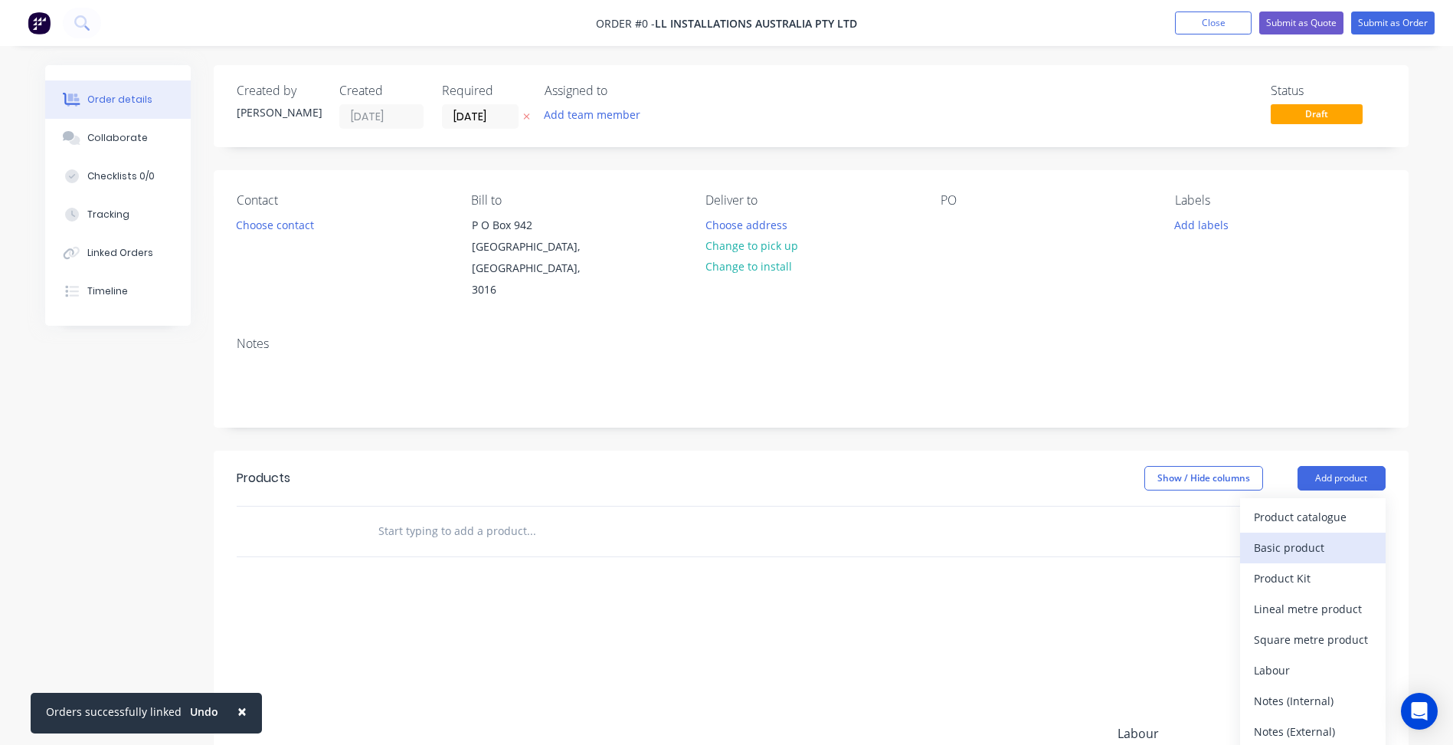
click at [1341, 536] on div "Basic product" at bounding box center [1313, 547] width 118 height 22
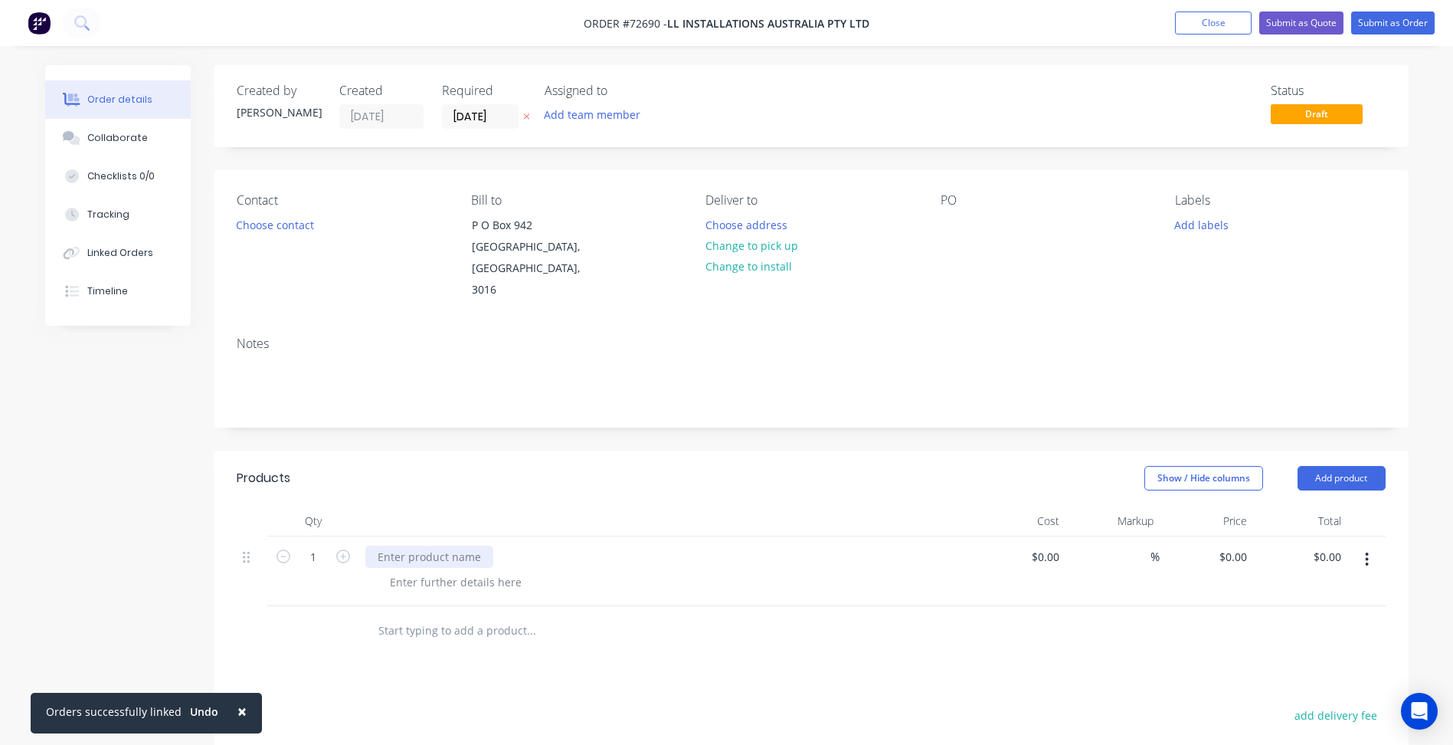
click at [441, 545] on div at bounding box center [429, 556] width 128 height 22
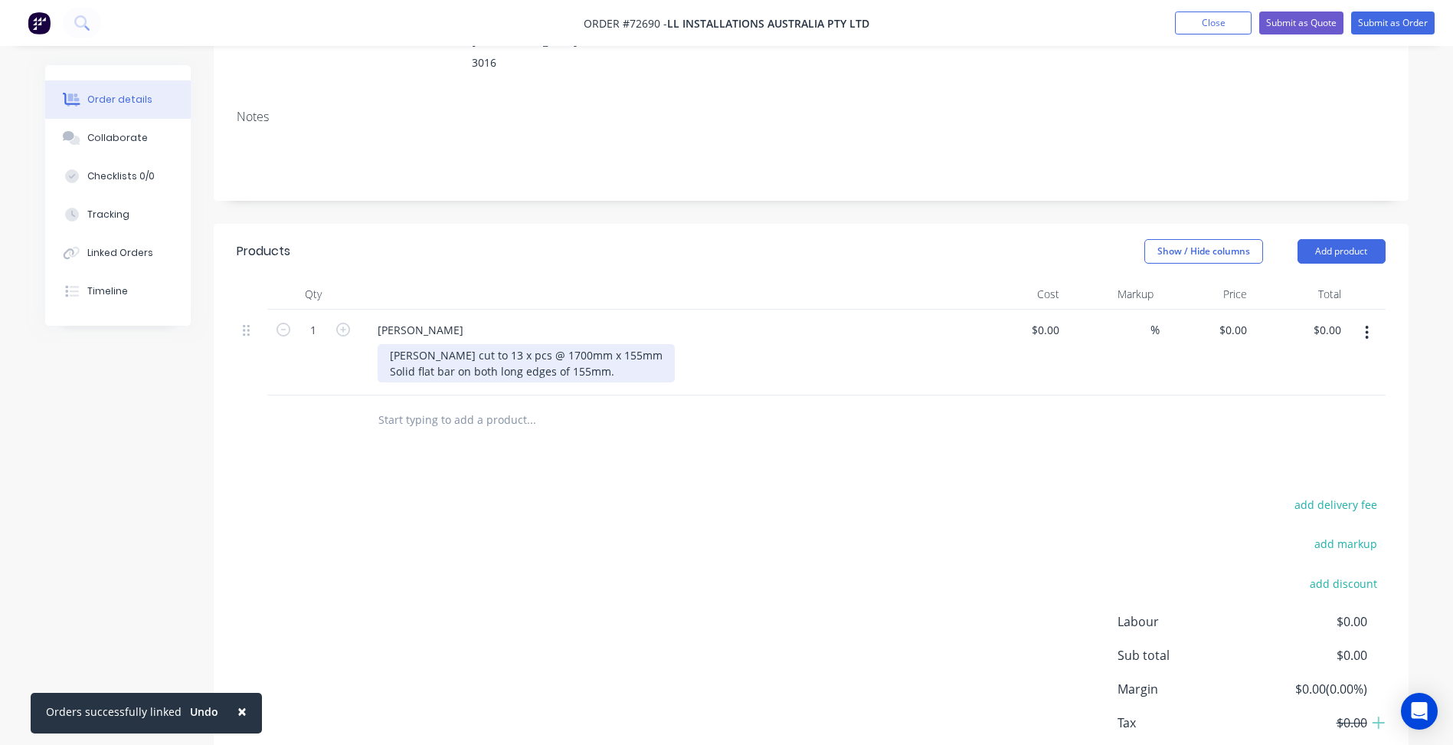
scroll to position [230, 0]
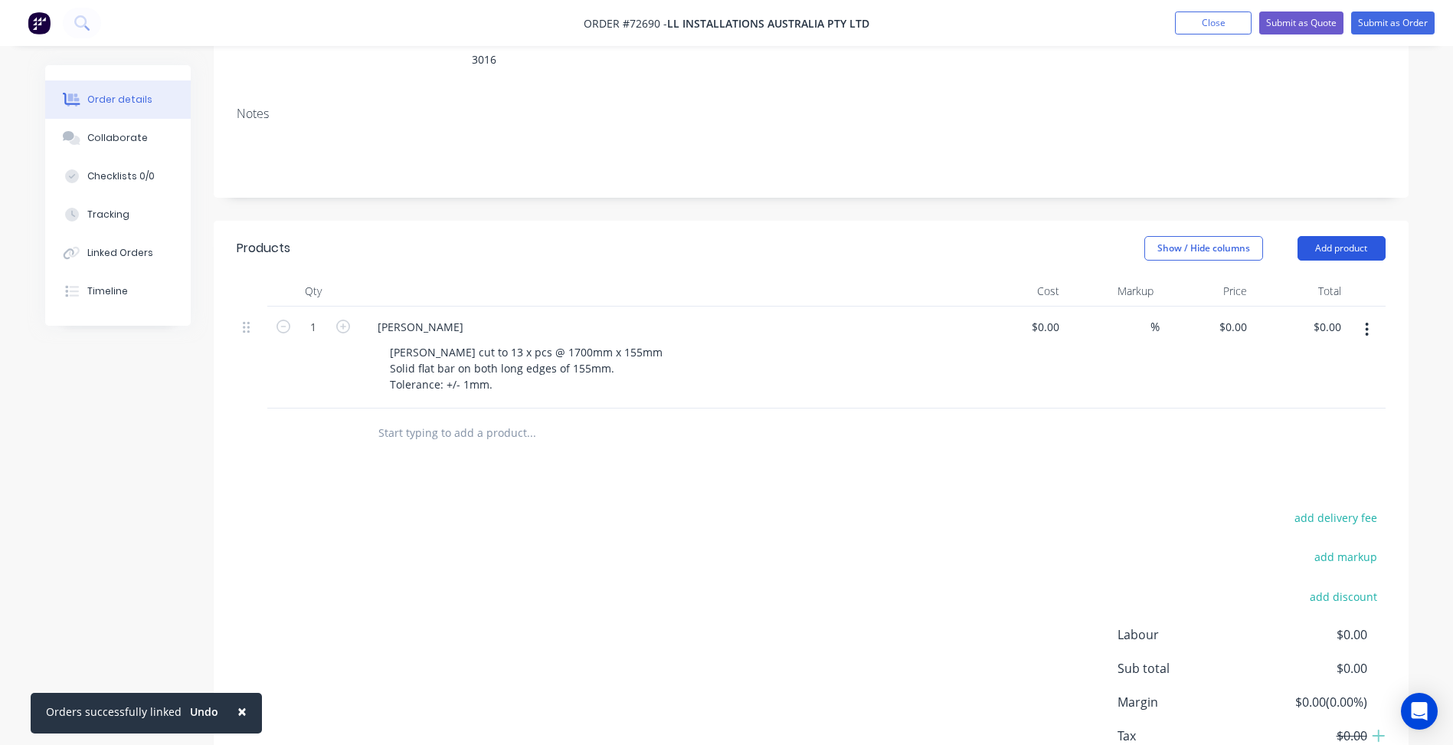
click at [1335, 236] on button "Add product" at bounding box center [1342, 248] width 88 height 25
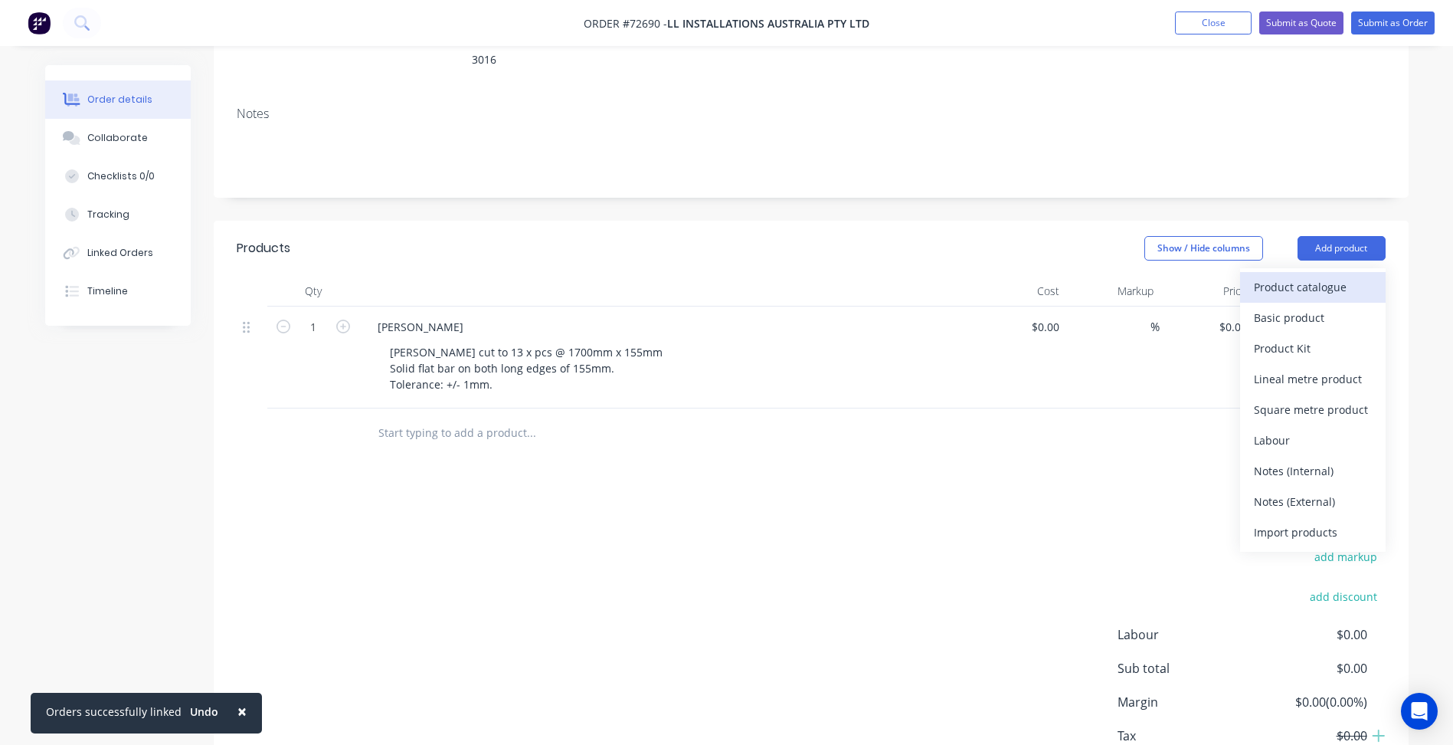
click at [1315, 276] on div "Product catalogue" at bounding box center [1313, 287] width 118 height 22
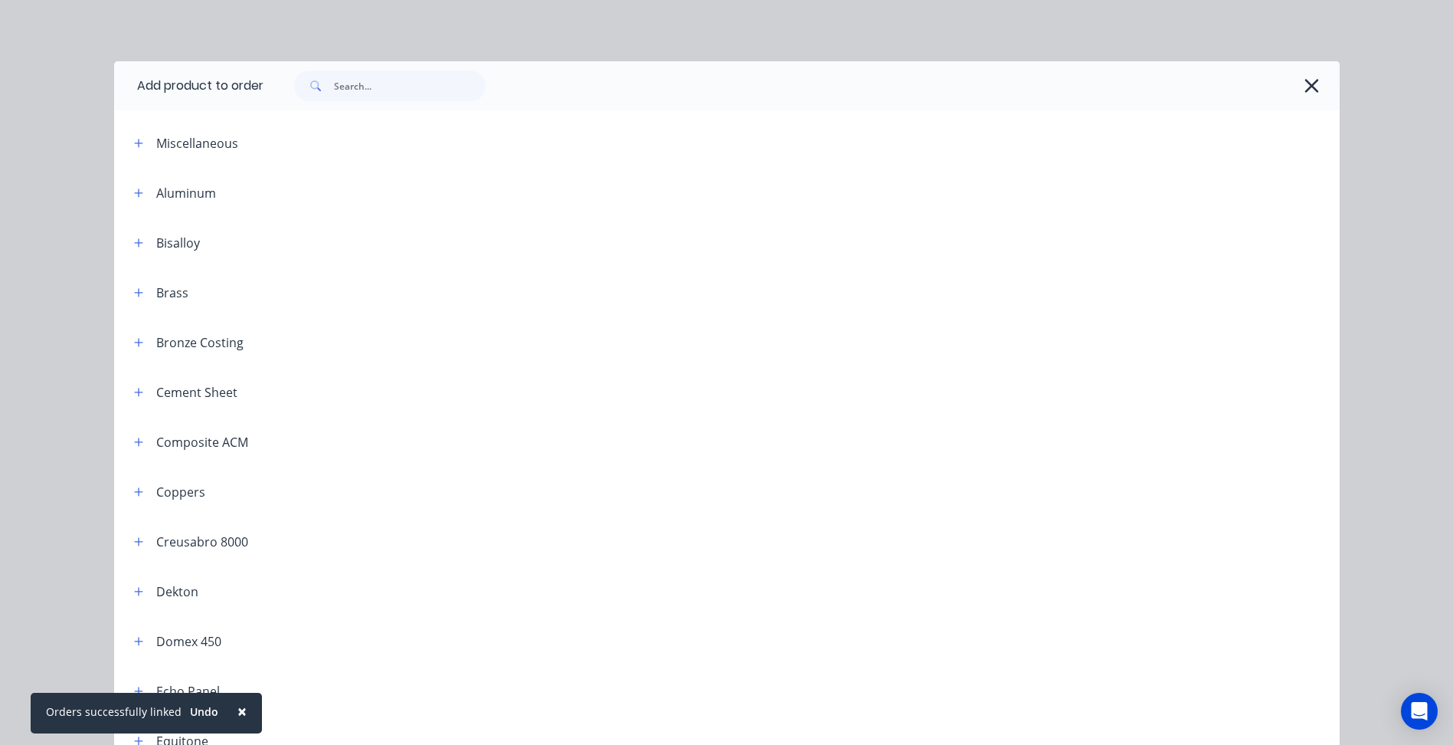
click at [193, 140] on div "Miscellaneous" at bounding box center [197, 143] width 82 height 18
click at [184, 145] on div "Miscellaneous" at bounding box center [197, 143] width 82 height 18
click at [398, 90] on input "text" at bounding box center [410, 85] width 152 height 31
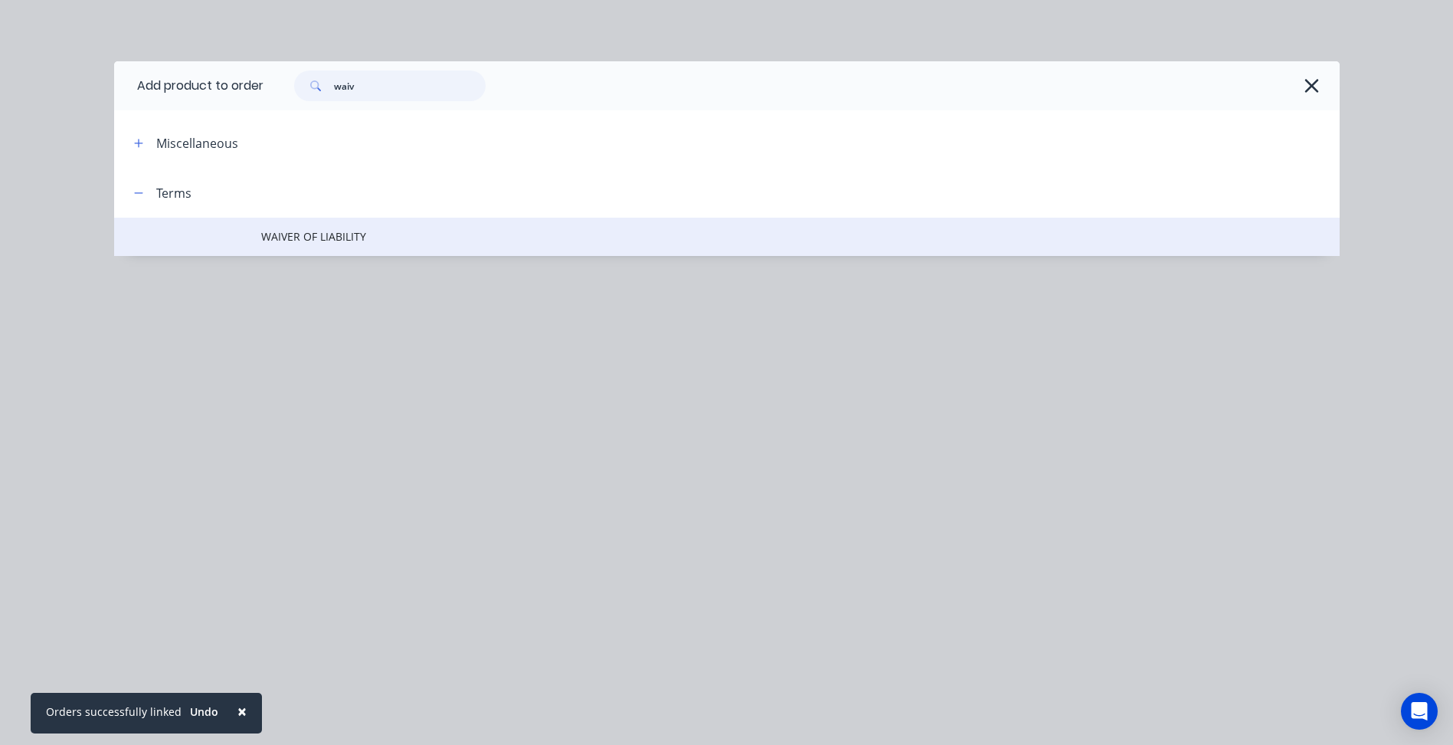
type input "waiv"
click at [313, 240] on span "WAIVER OF LIABILITY" at bounding box center [692, 236] width 863 height 16
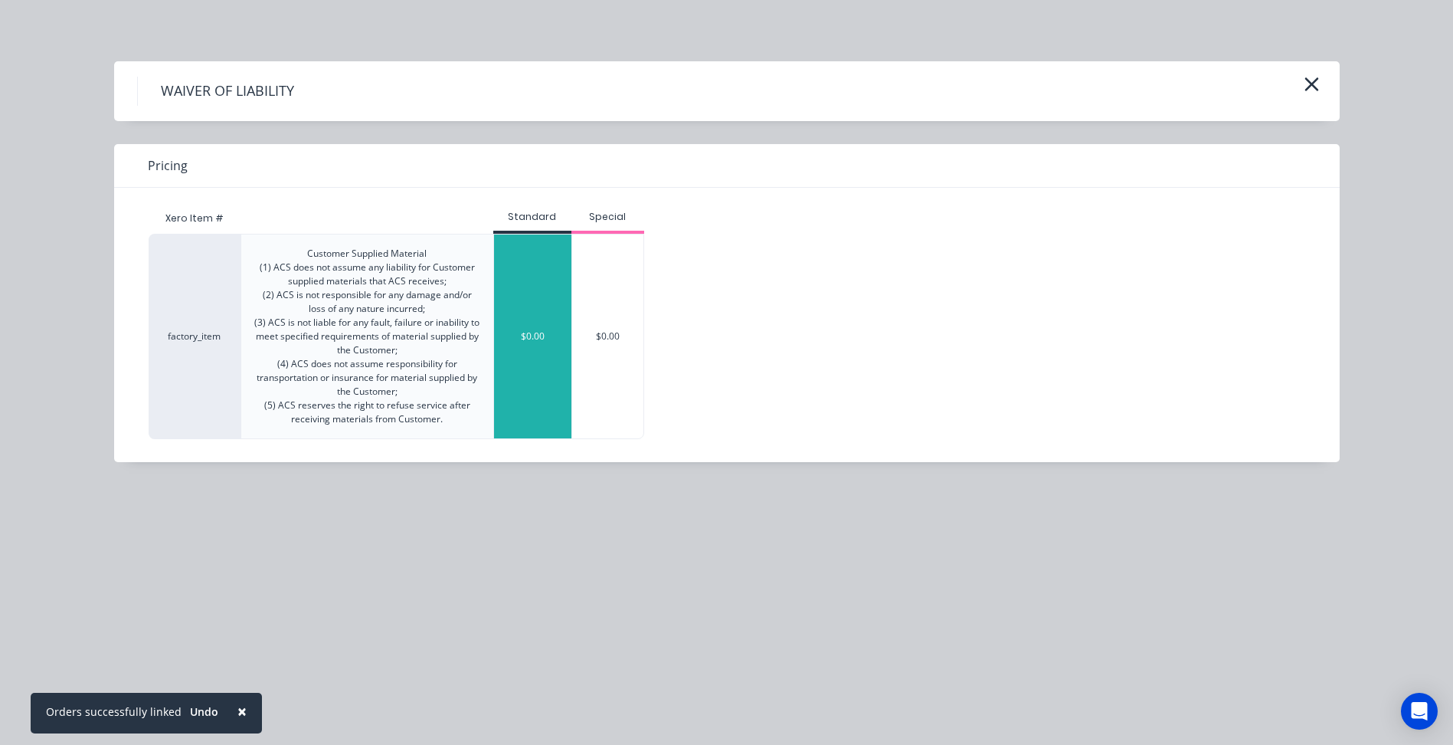
click at [557, 310] on div "$0.00" at bounding box center [532, 336] width 77 height 204
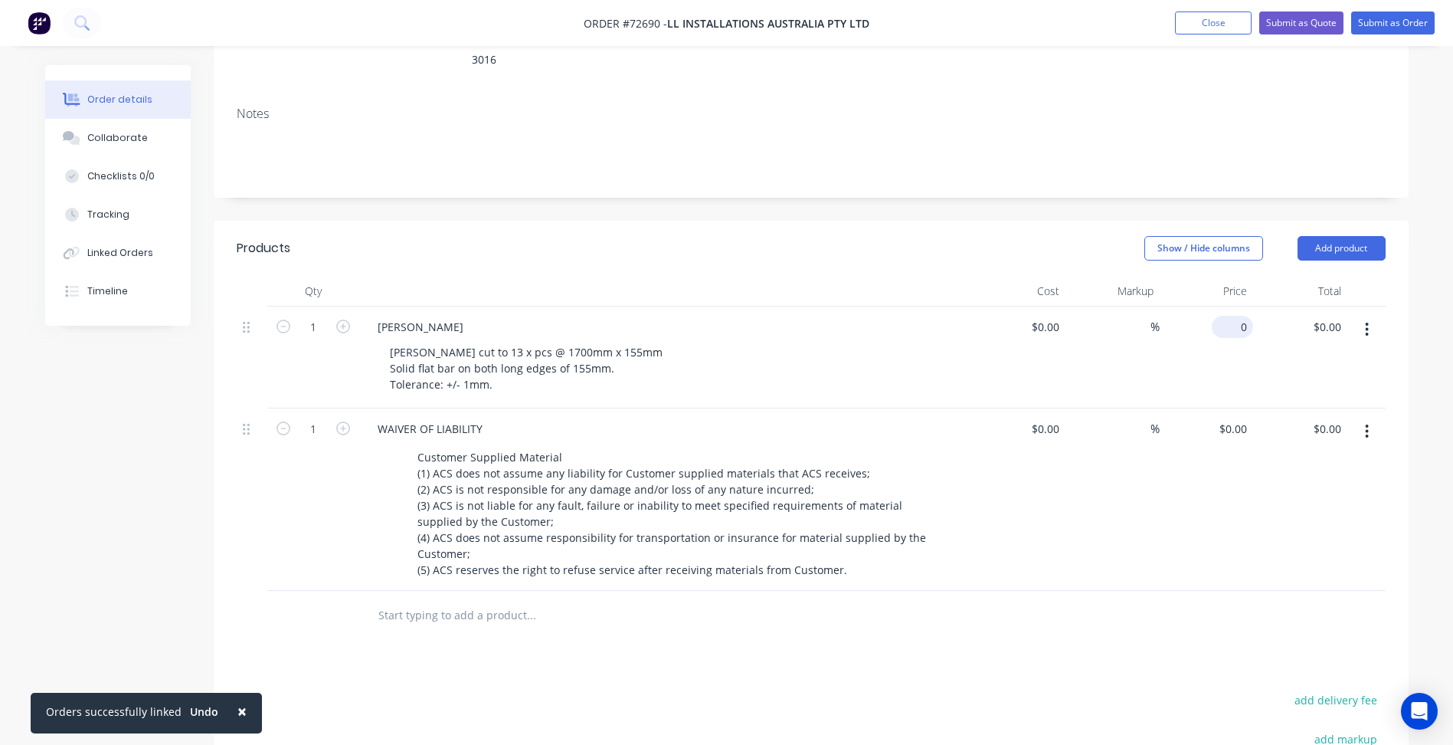
click at [1231, 316] on div "0 $0.00" at bounding box center [1232, 327] width 41 height 22
type input "$0.00"
drag, startPoint x: 308, startPoint y: 311, endPoint x: 320, endPoint y: 311, distance: 12.3
click at [308, 316] on input "1" at bounding box center [313, 327] width 40 height 23
type input "13"
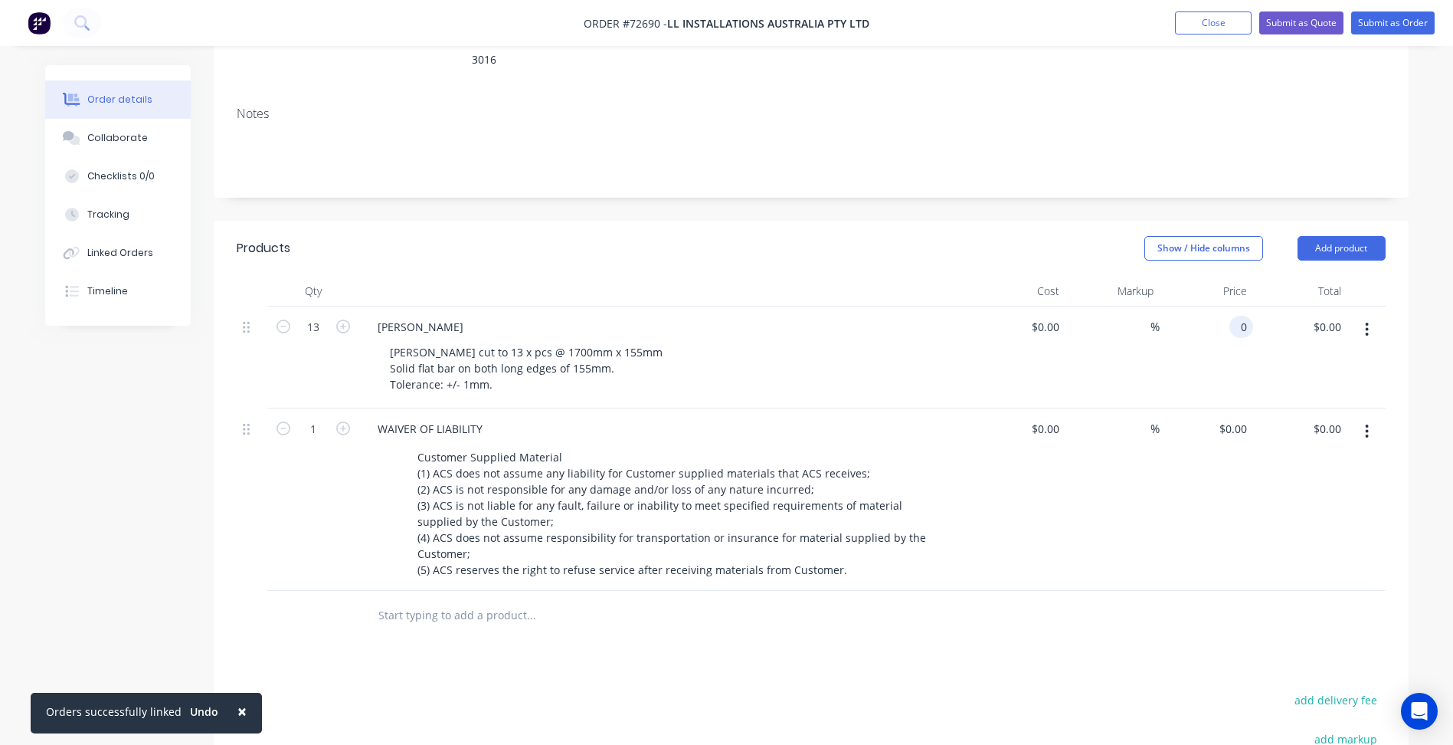
click at [1230, 316] on div "0 0" at bounding box center [1242, 327] width 24 height 22
type input "$84.53"
type input "$1,098.89"
click at [919, 645] on div "Products Show / Hide columns Add product Qty Cost Markup Price Total 13 [PERSON…" at bounding box center [811, 615] width 1195 height 788
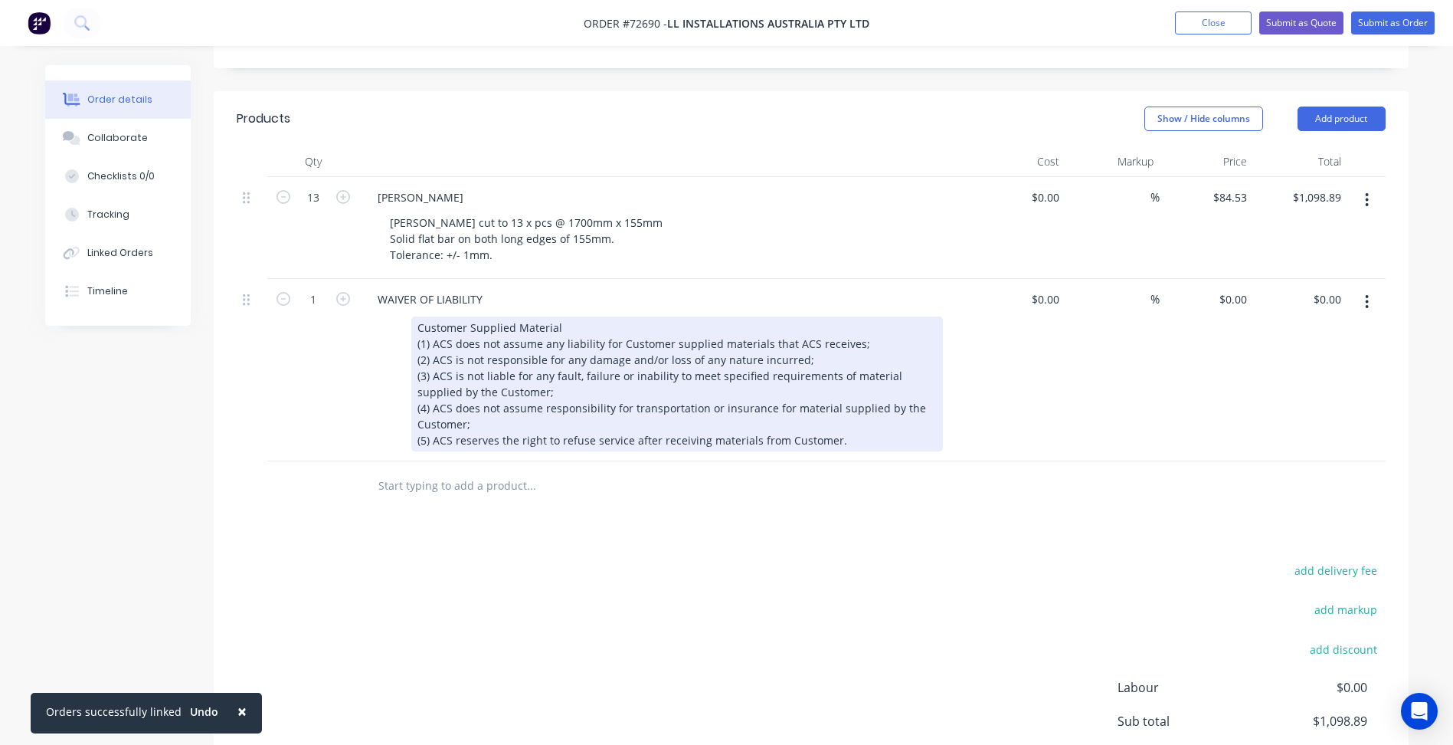
scroll to position [188, 0]
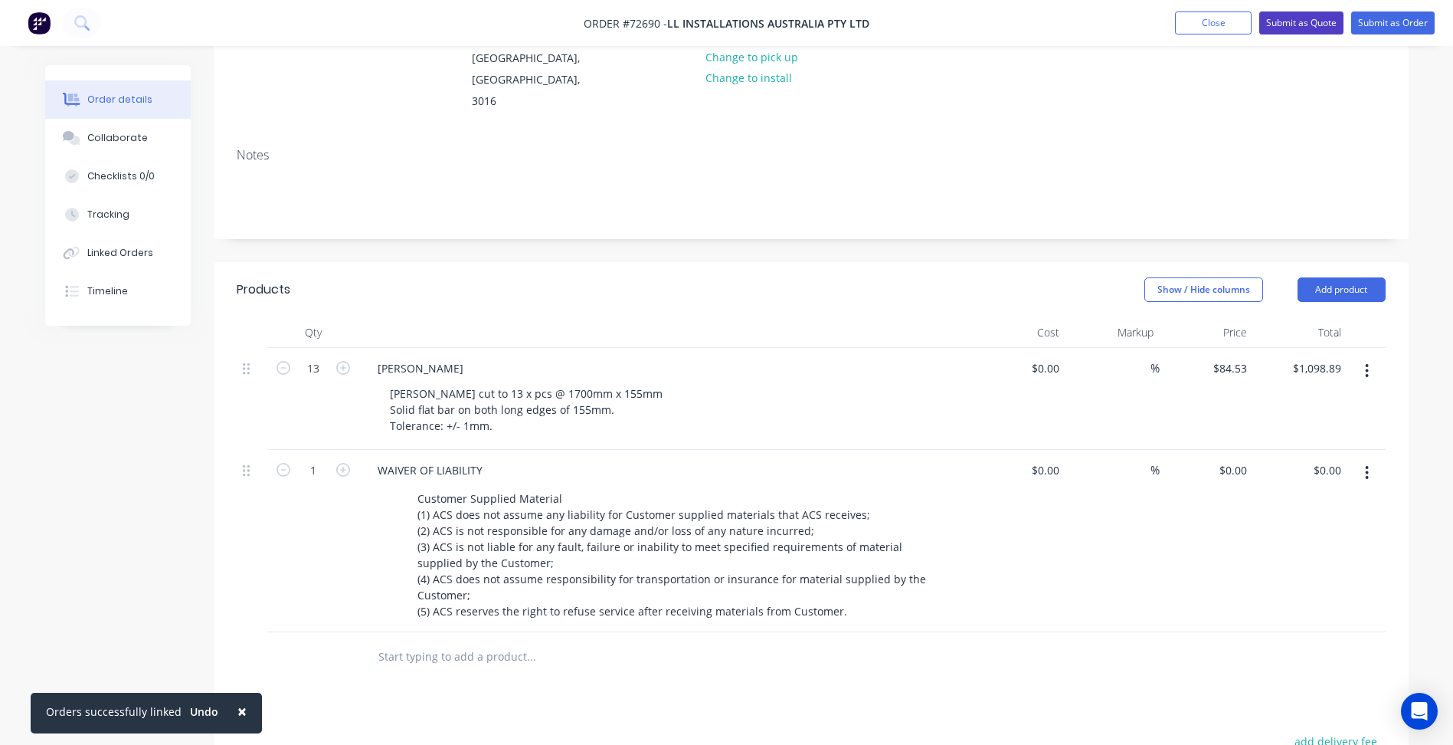
click at [1284, 24] on button "Submit as Quote" at bounding box center [1301, 22] width 84 height 23
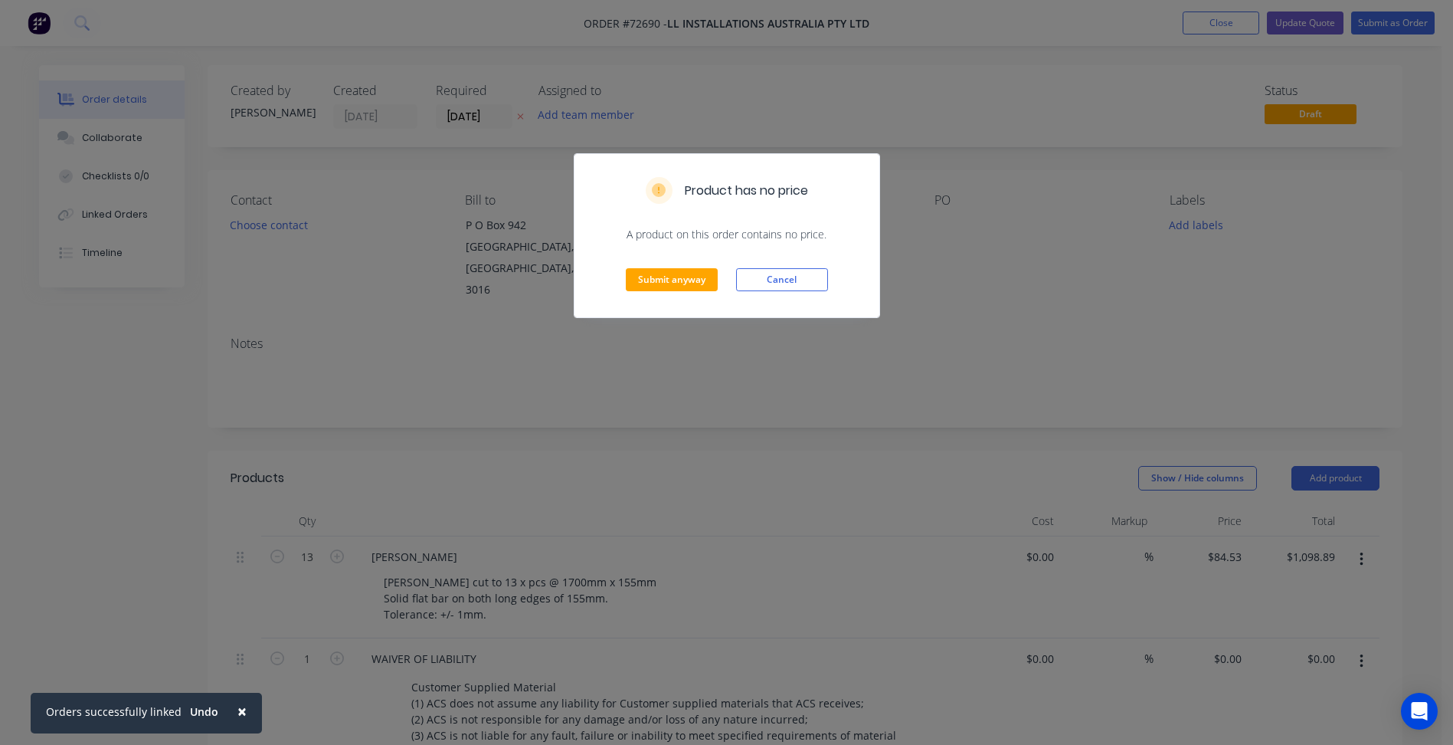
drag, startPoint x: 794, startPoint y: 283, endPoint x: 301, endPoint y: 247, distance: 494.7
click at [794, 283] on button "Cancel" at bounding box center [782, 279] width 92 height 23
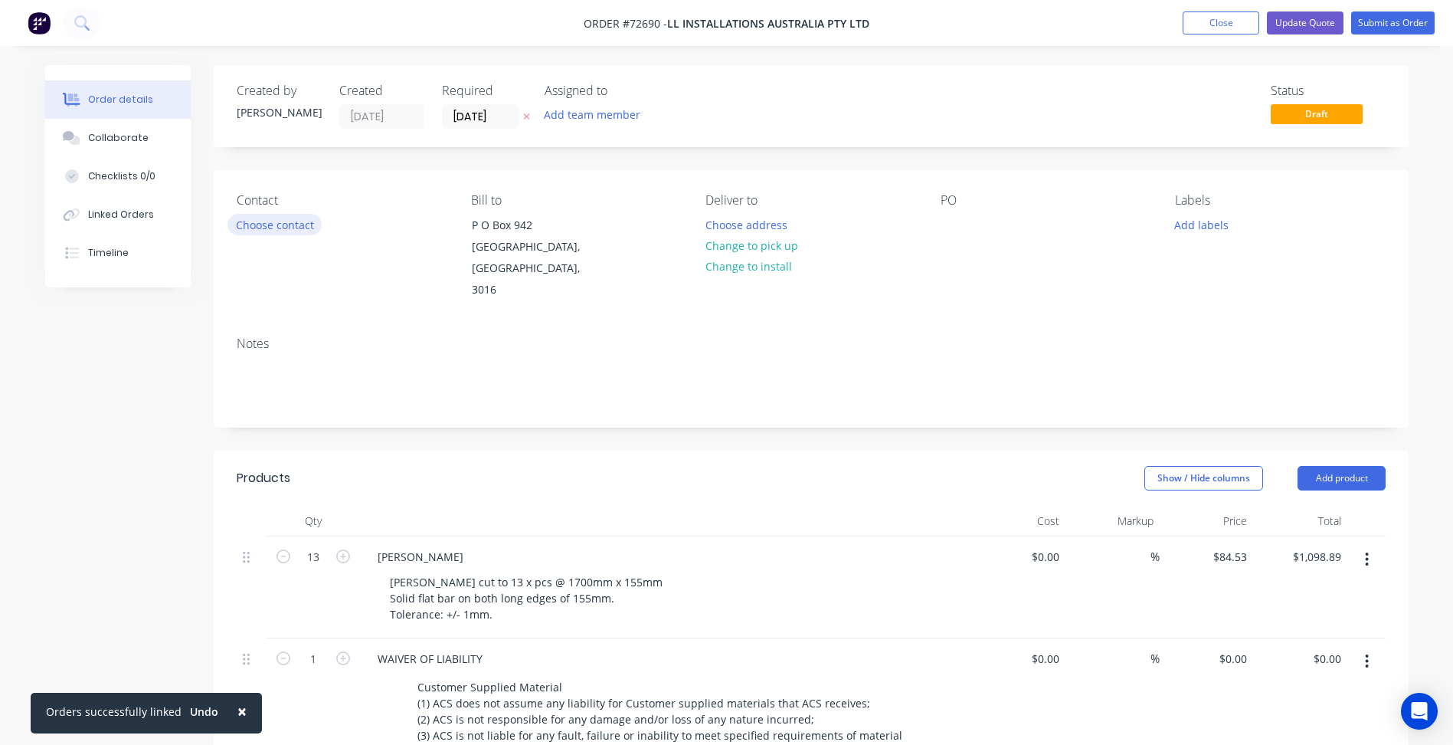
click at [260, 222] on button "Choose contact" at bounding box center [275, 224] width 94 height 21
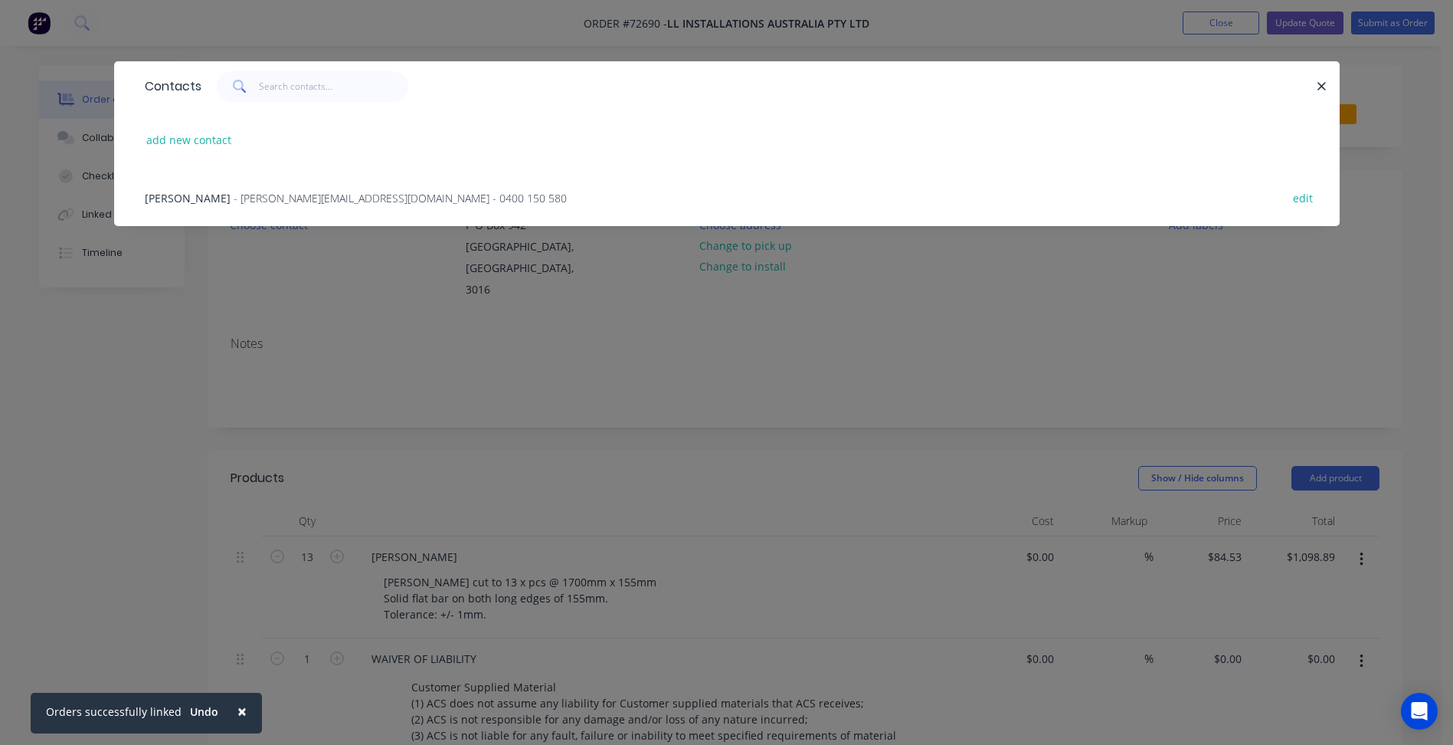
click at [234, 194] on span "- [PERSON_NAME][EMAIL_ADDRESS][DOMAIN_NAME] - 0400 150 580" at bounding box center [400, 198] width 333 height 15
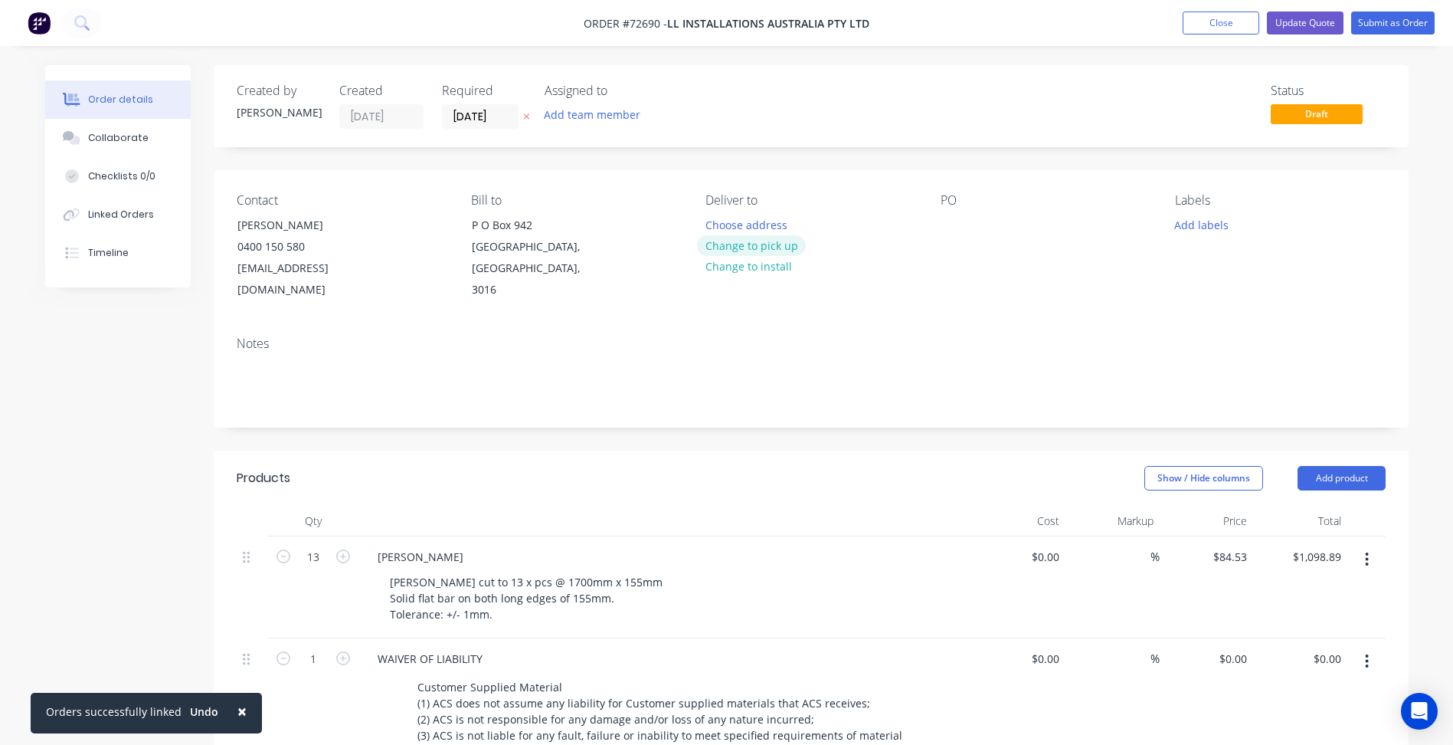
click at [749, 251] on button "Change to pick up" at bounding box center [751, 245] width 109 height 21
click at [463, 119] on input "[DATE]" at bounding box center [480, 116] width 75 height 23
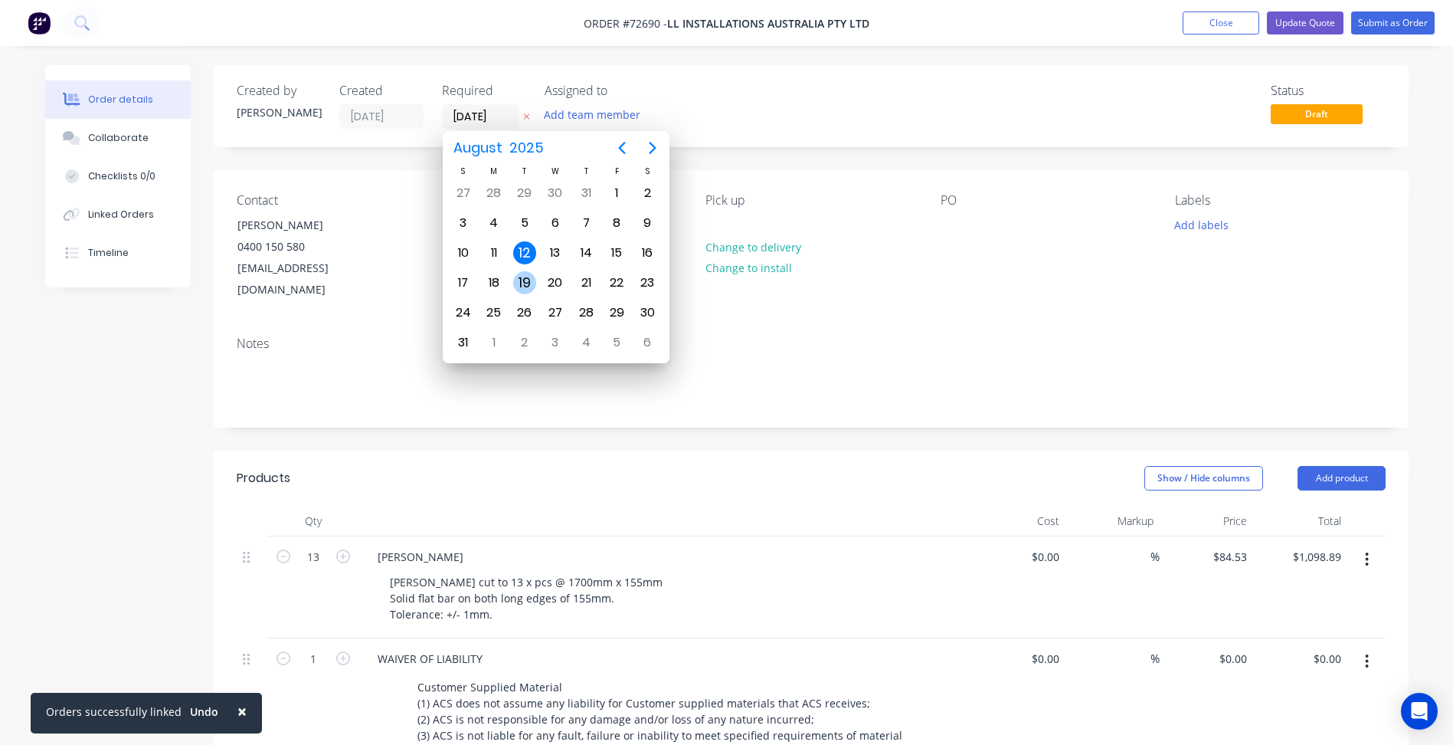
click at [524, 283] on div "19" at bounding box center [524, 282] width 23 height 23
type input "[DATE]"
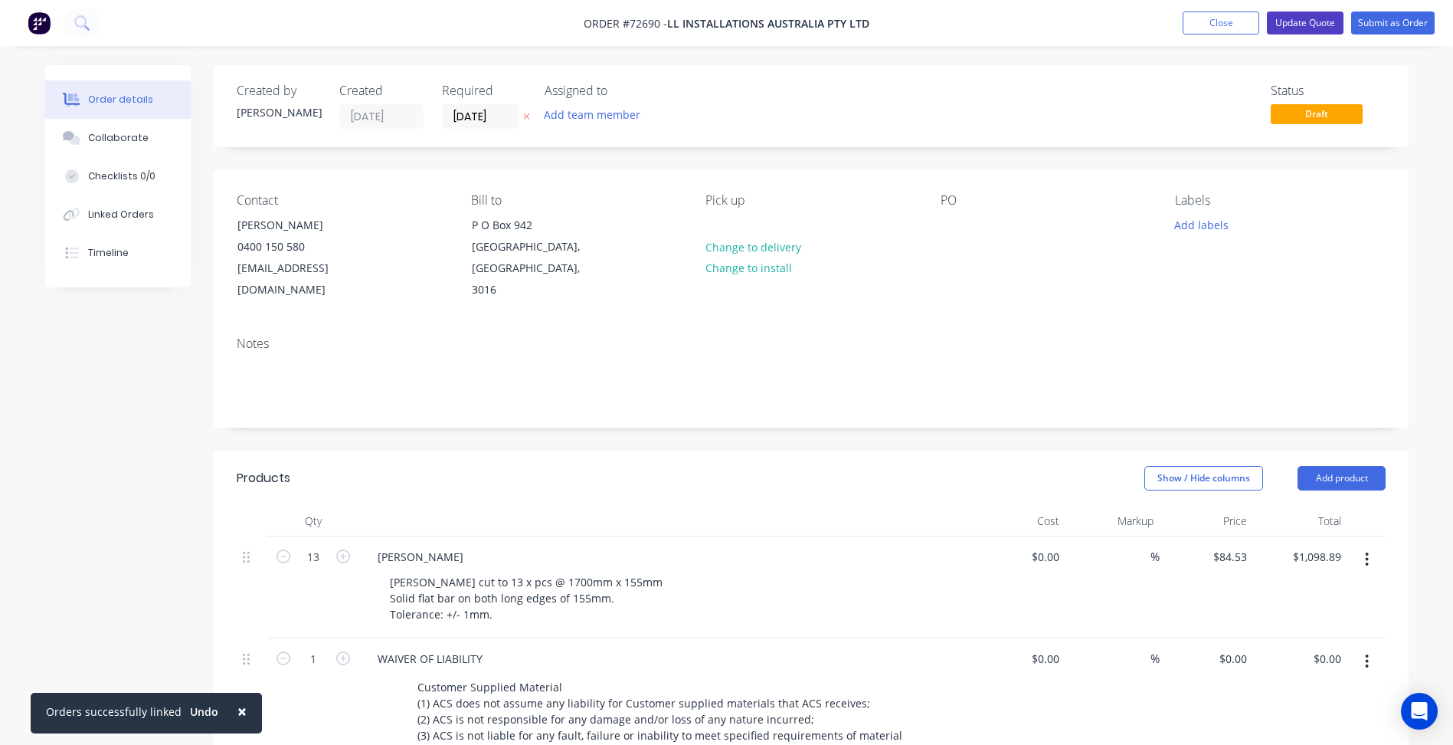
click at [1314, 19] on button "Update Quote" at bounding box center [1305, 22] width 77 height 23
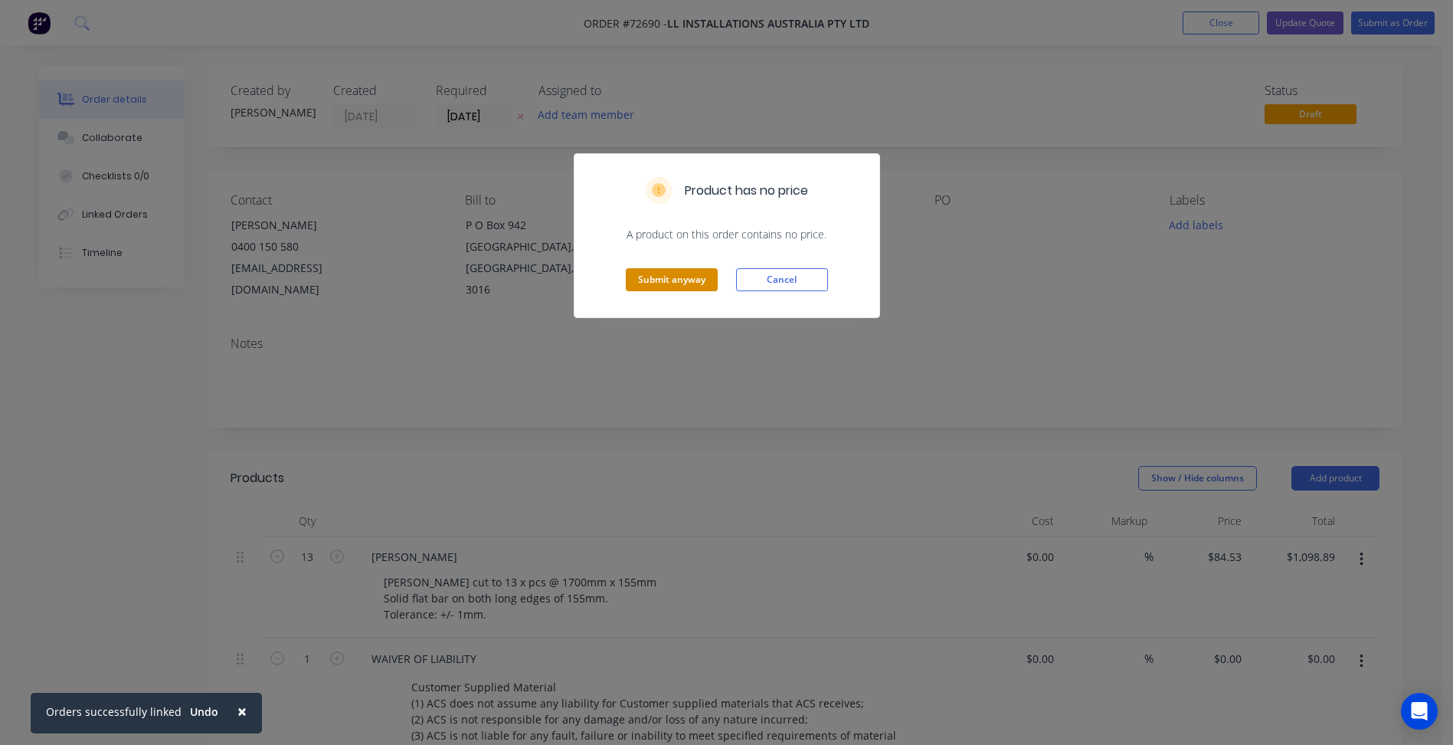
click at [681, 281] on button "Submit anyway" at bounding box center [672, 279] width 92 height 23
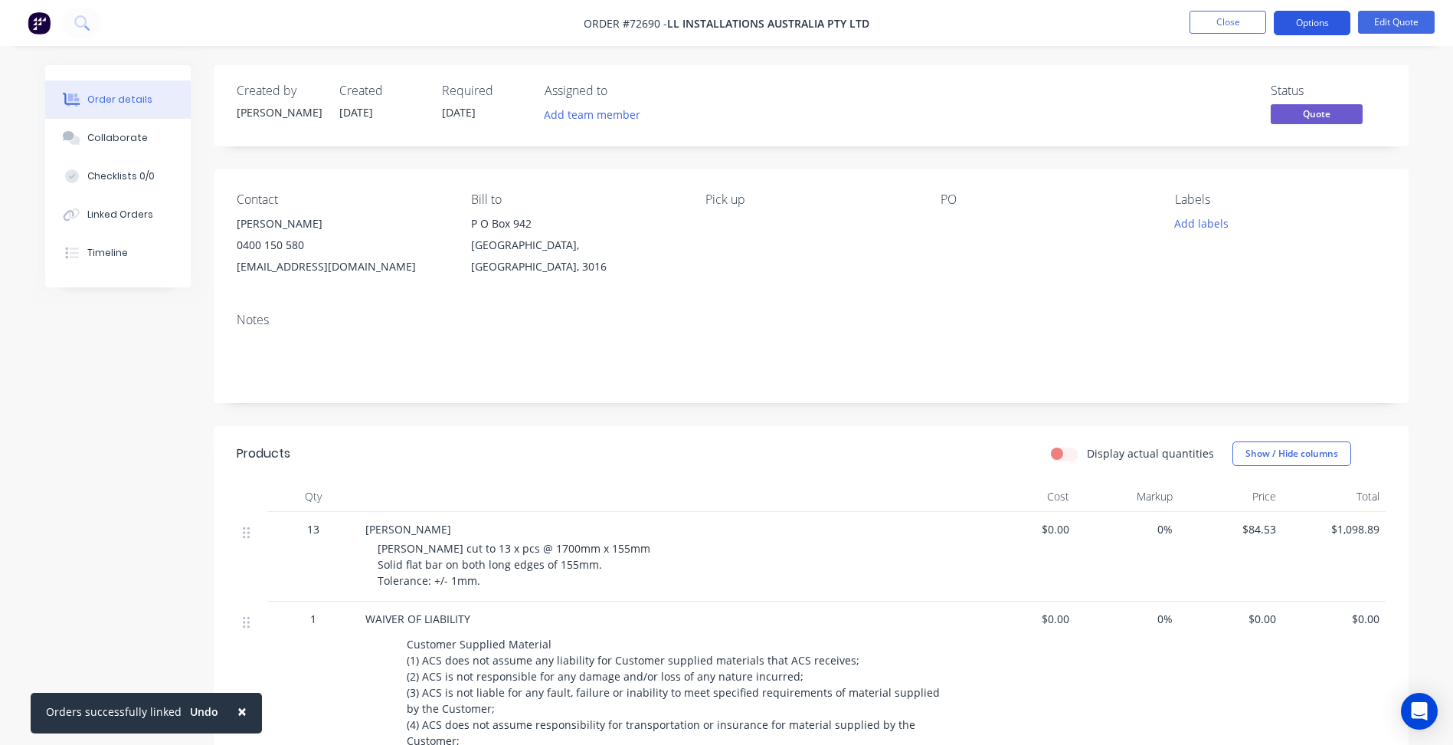
click at [1308, 28] on button "Options" at bounding box center [1312, 23] width 77 height 25
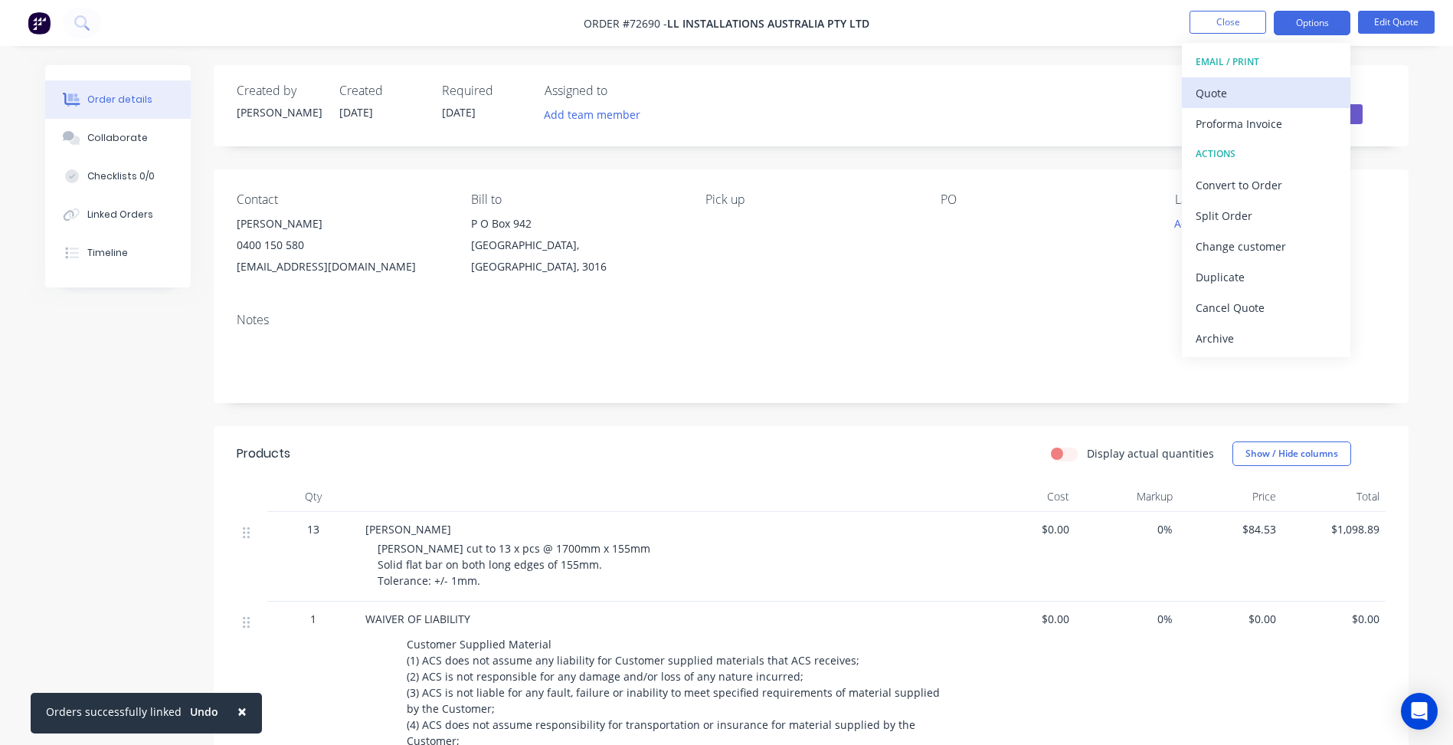
click at [1239, 97] on div "Quote" at bounding box center [1266, 93] width 141 height 22
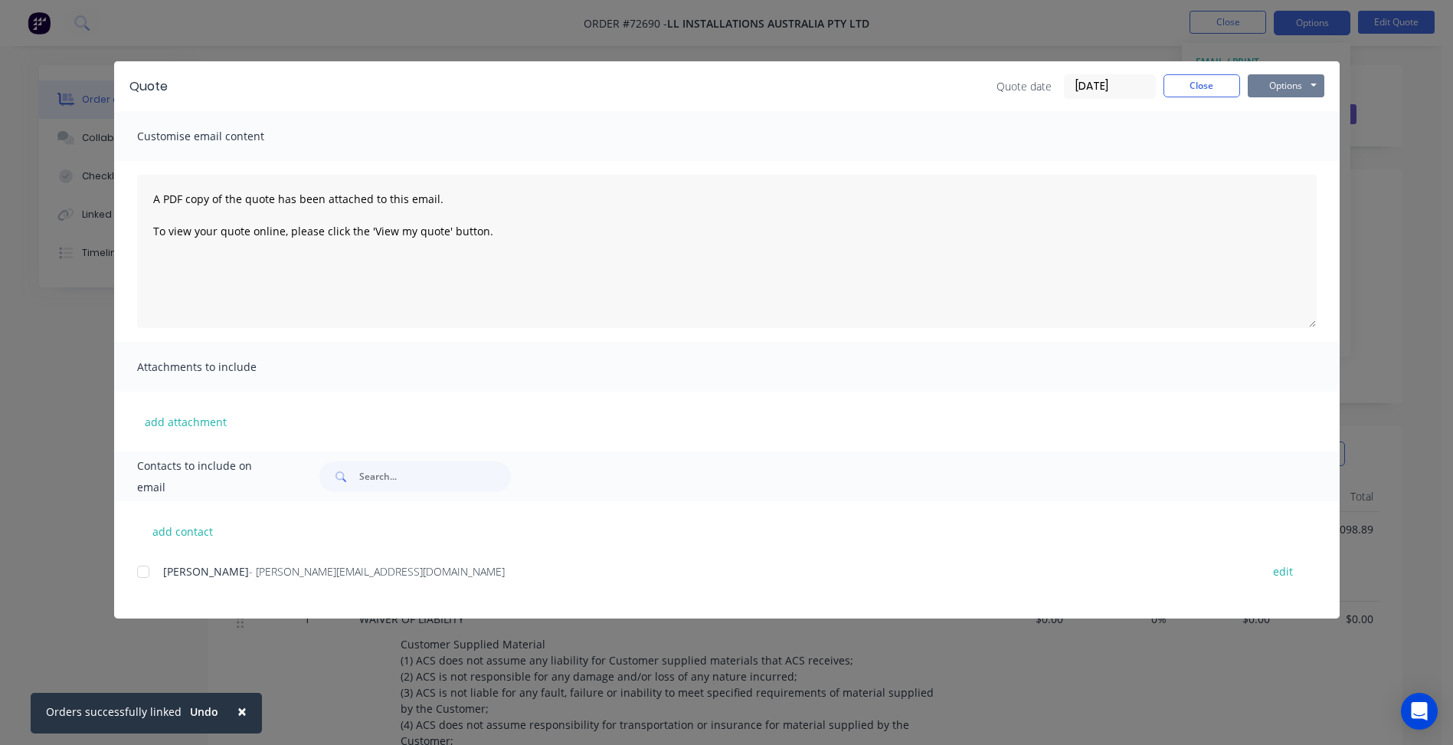
click at [1305, 90] on button "Options" at bounding box center [1286, 85] width 77 height 23
click at [1288, 111] on button "Preview" at bounding box center [1297, 112] width 98 height 25
click at [1204, 79] on button "Close" at bounding box center [1202, 85] width 77 height 23
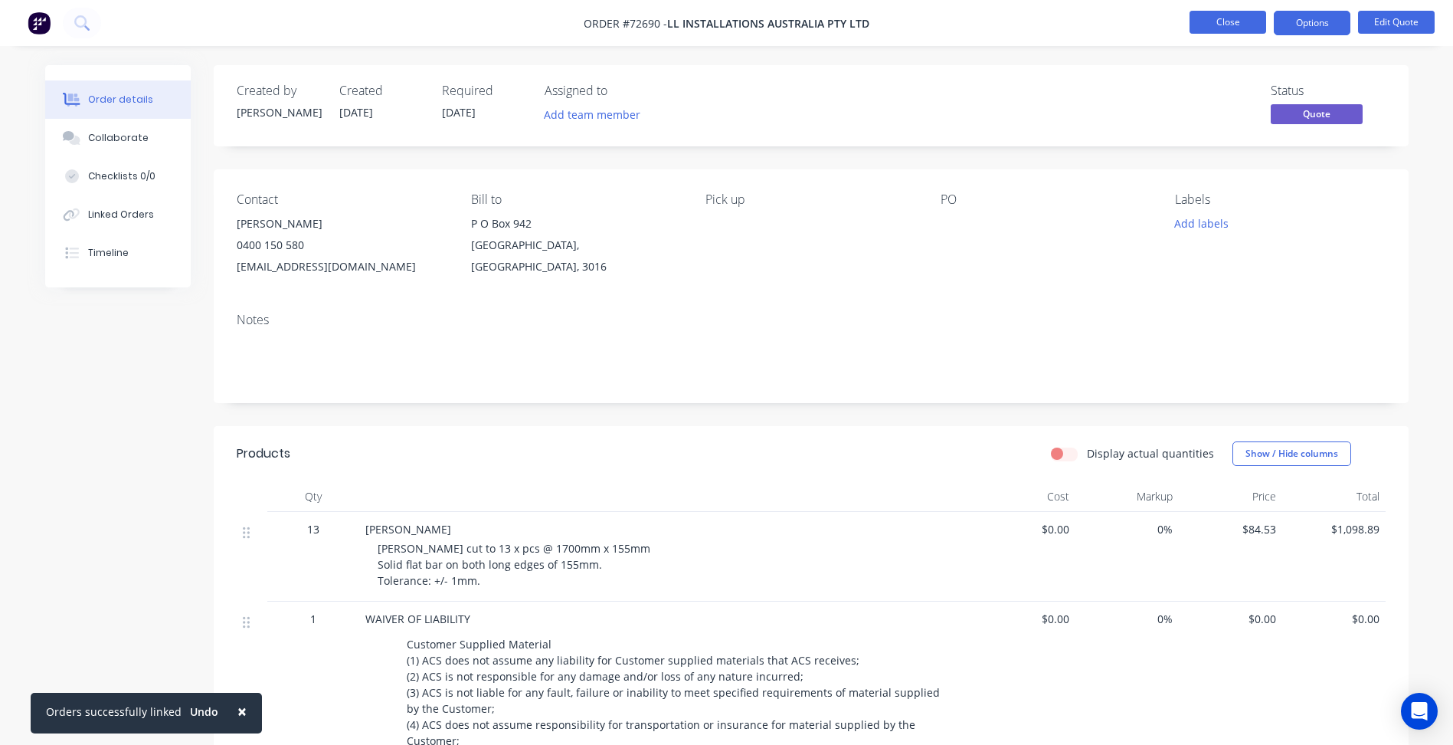
click at [1228, 26] on button "Close" at bounding box center [1228, 22] width 77 height 23
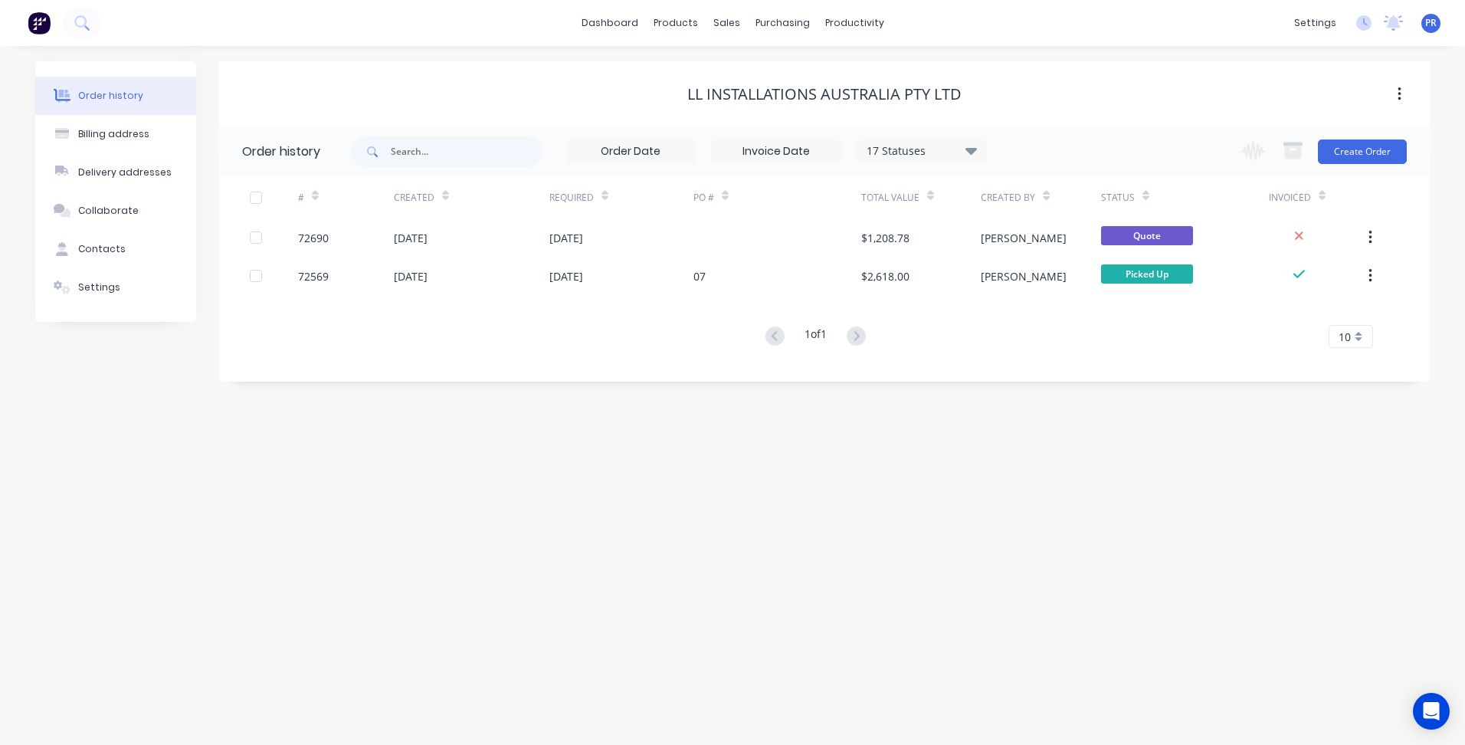
click at [576, 496] on div "Order history Billing address Delivery addresses Collaborate Contacts Settings …" at bounding box center [732, 395] width 1465 height 699
click at [268, 542] on div "Order history Billing address Delivery addresses Collaborate Contacts Settings …" at bounding box center [732, 395] width 1465 height 699
drag, startPoint x: 304, startPoint y: 538, endPoint x: 185, endPoint y: 536, distance: 118.8
click at [292, 540] on div "Order history Billing address Delivery addresses Collaborate Contacts Settings …" at bounding box center [732, 395] width 1465 height 699
click at [748, 62] on link "Sales Orders" at bounding box center [807, 72] width 203 height 31
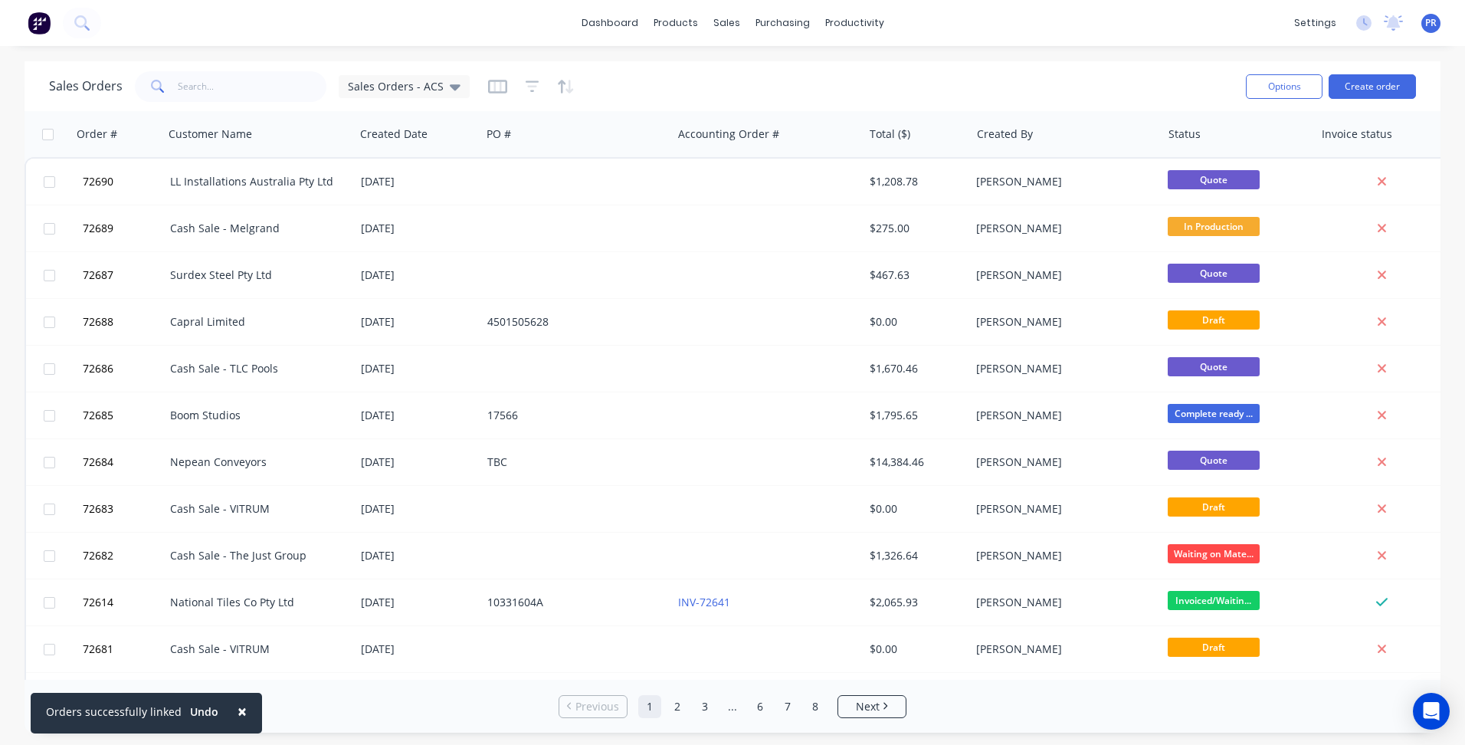
click at [964, 27] on div "dashboard products sales purchasing productivity dashboard products Product Cat…" at bounding box center [732, 23] width 1465 height 46
click at [778, 65] on link "Sales Orders" at bounding box center [807, 72] width 203 height 31
drag, startPoint x: 271, startPoint y: 90, endPoint x: 80, endPoint y: 83, distance: 191.6
click at [80, 83] on div "Sales Orders Sales Orders - ACS" at bounding box center [259, 86] width 421 height 31
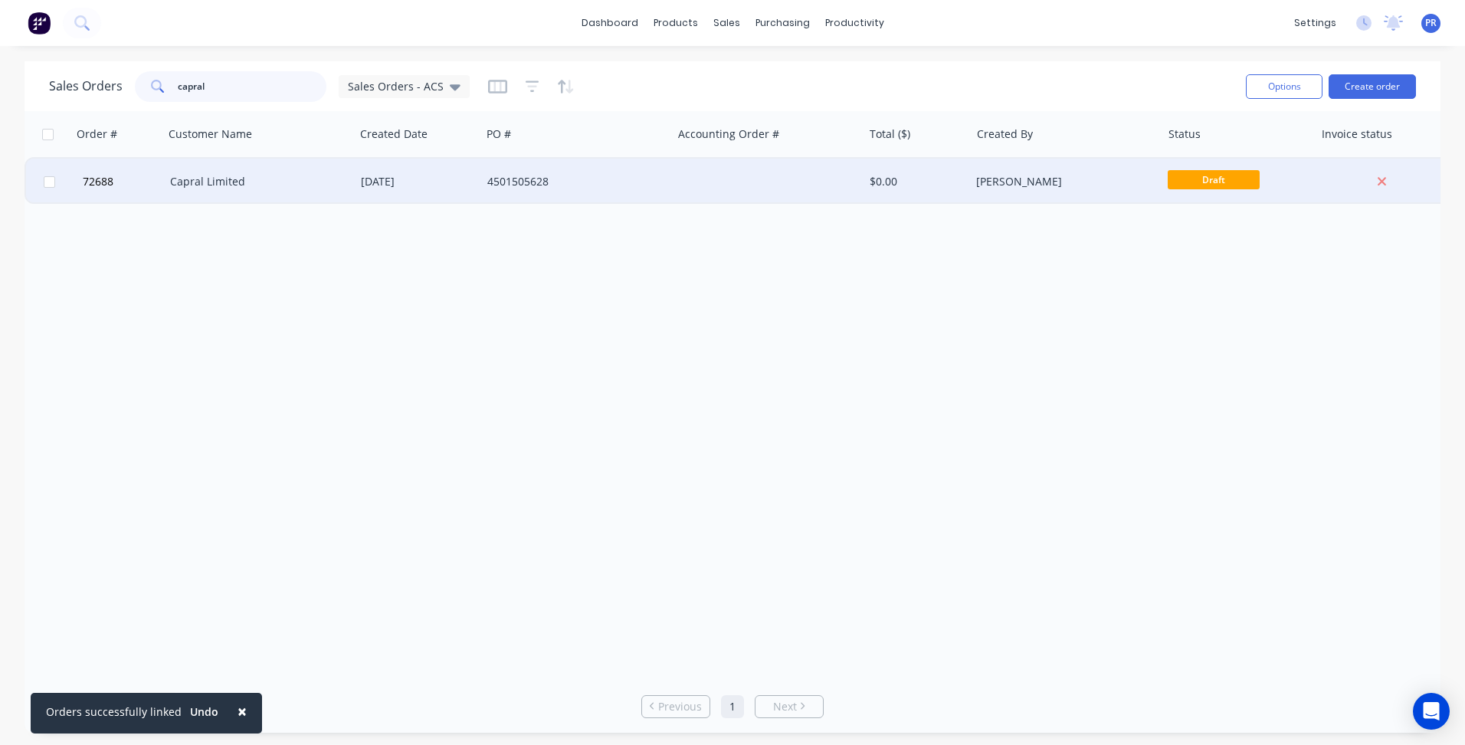
type input "capral"
click at [645, 177] on div "4501505628" at bounding box center [572, 181] width 170 height 15
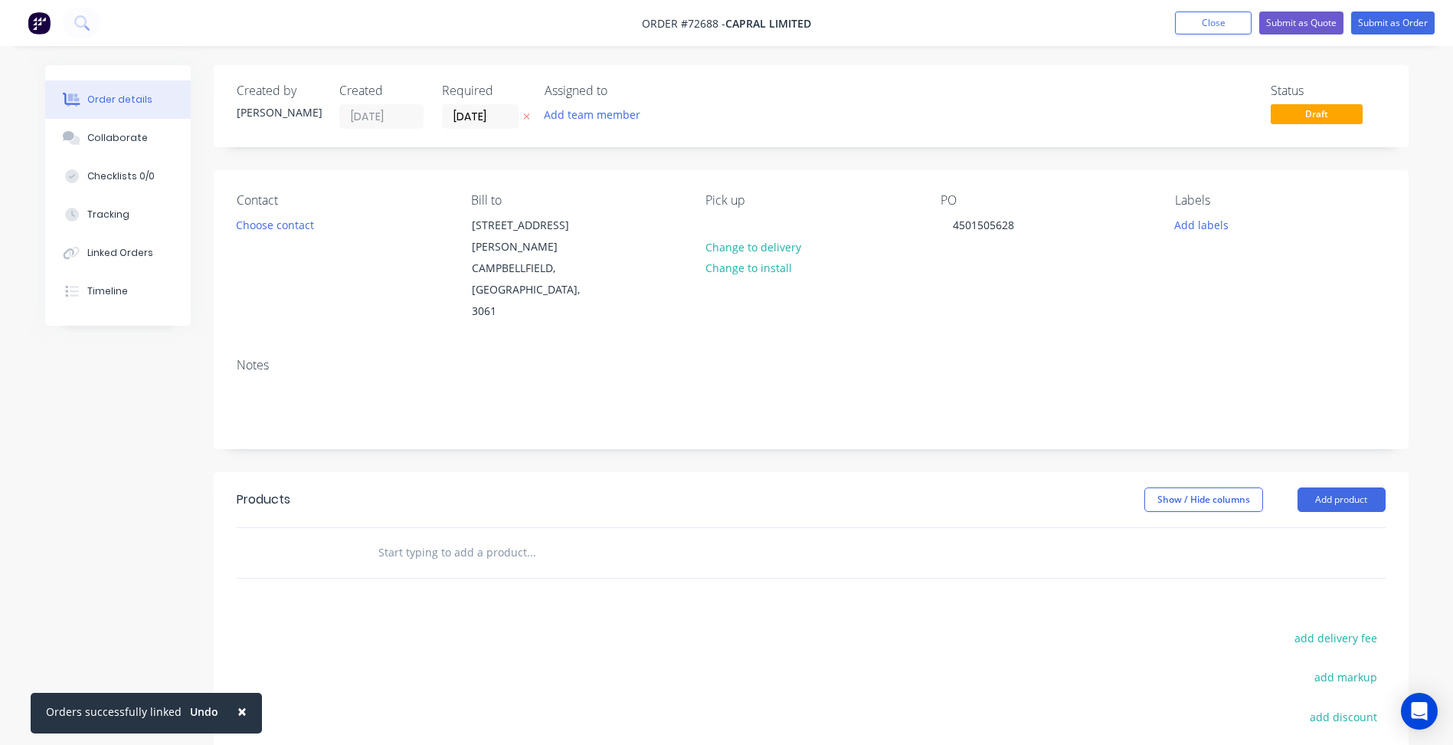
drag, startPoint x: 588, startPoint y: 417, endPoint x: 712, endPoint y: 493, distance: 145.2
click at [585, 424] on div "Created by [PERSON_NAME] Created [DATE] Required [DATE] Assigned to Add team me…" at bounding box center [811, 505] width 1195 height 881
click at [1340, 487] on button "Add product" at bounding box center [1342, 499] width 88 height 25
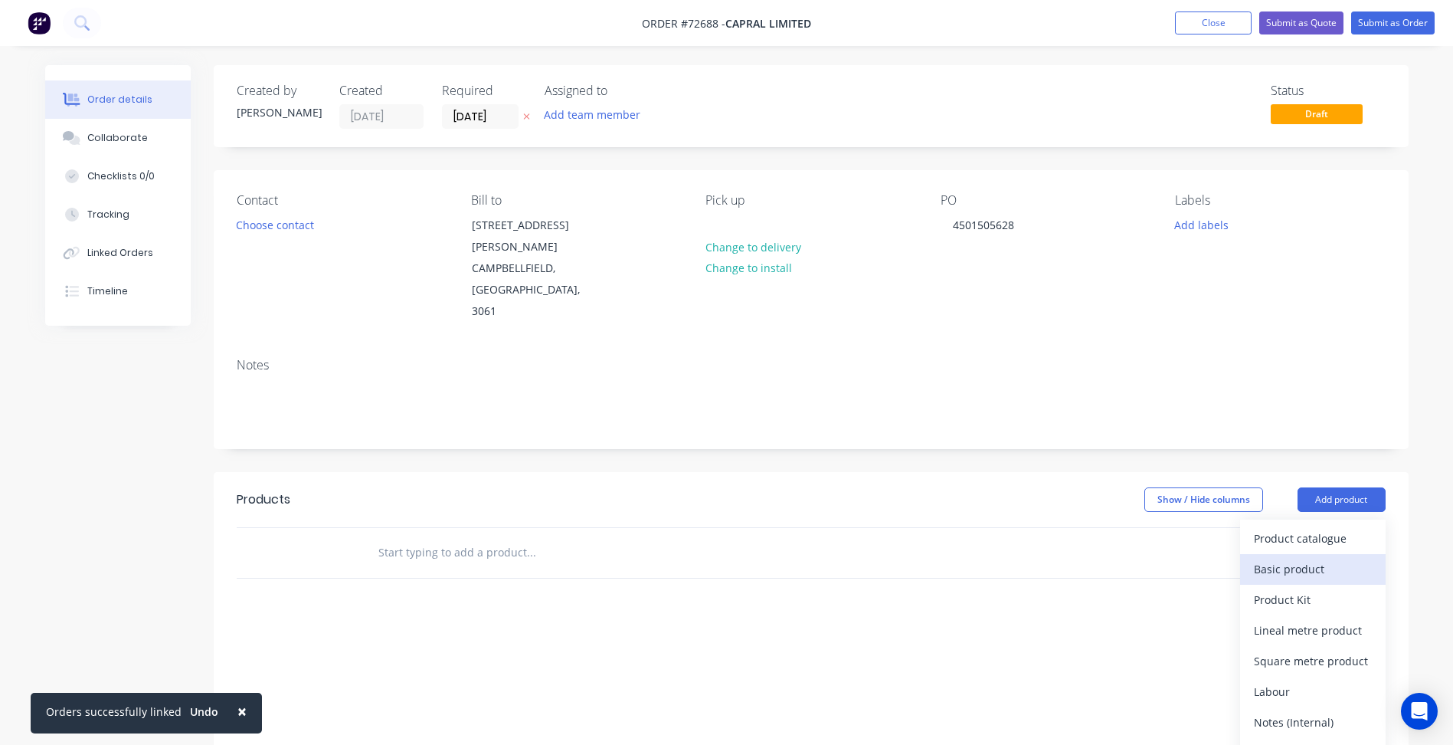
click at [1325, 558] on div "Basic product" at bounding box center [1313, 569] width 118 height 22
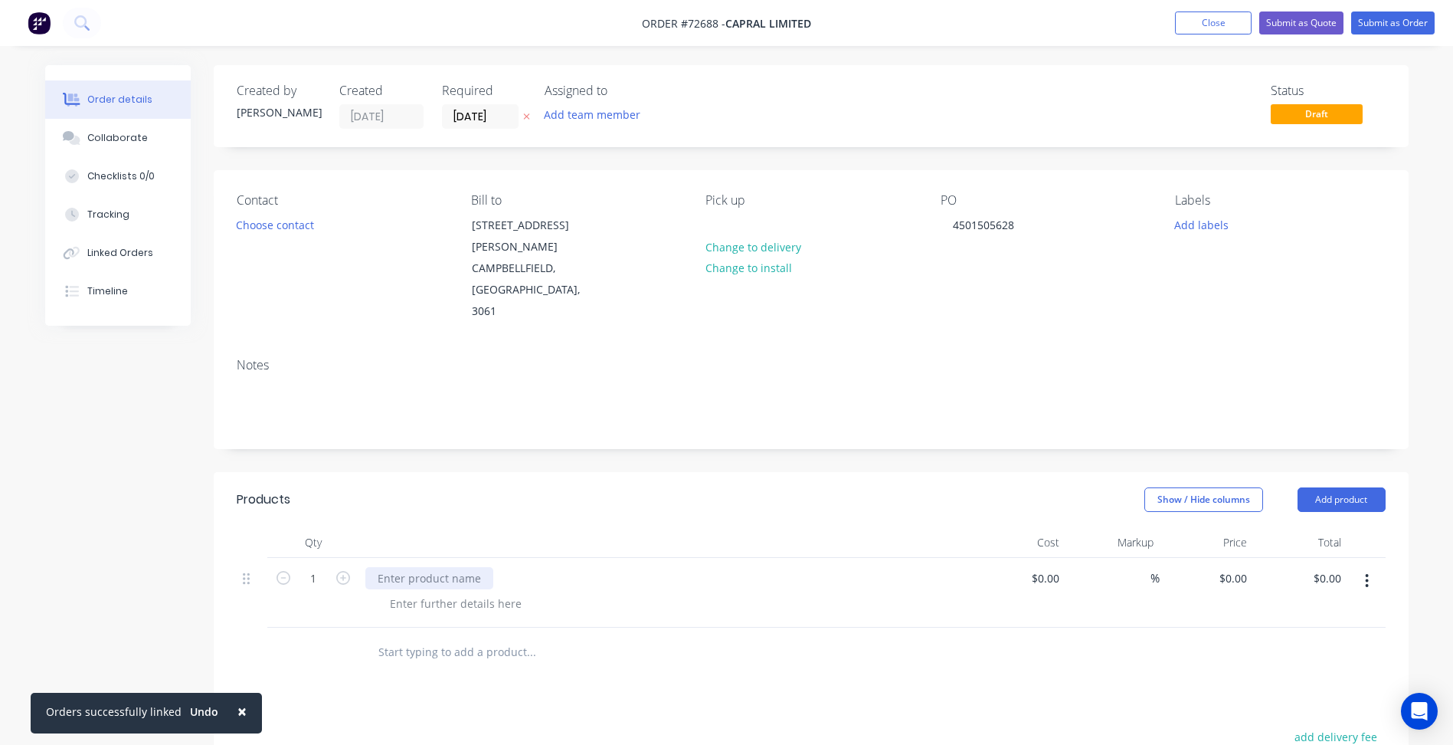
click at [418, 567] on div at bounding box center [429, 578] width 128 height 22
click at [473, 573] on div "Mullion Bracket Support" at bounding box center [665, 593] width 613 height 70
click at [475, 592] on div at bounding box center [456, 603] width 156 height 22
click at [521, 592] on div "Material: 25mm ALU 5083" at bounding box center [456, 603] width 156 height 22
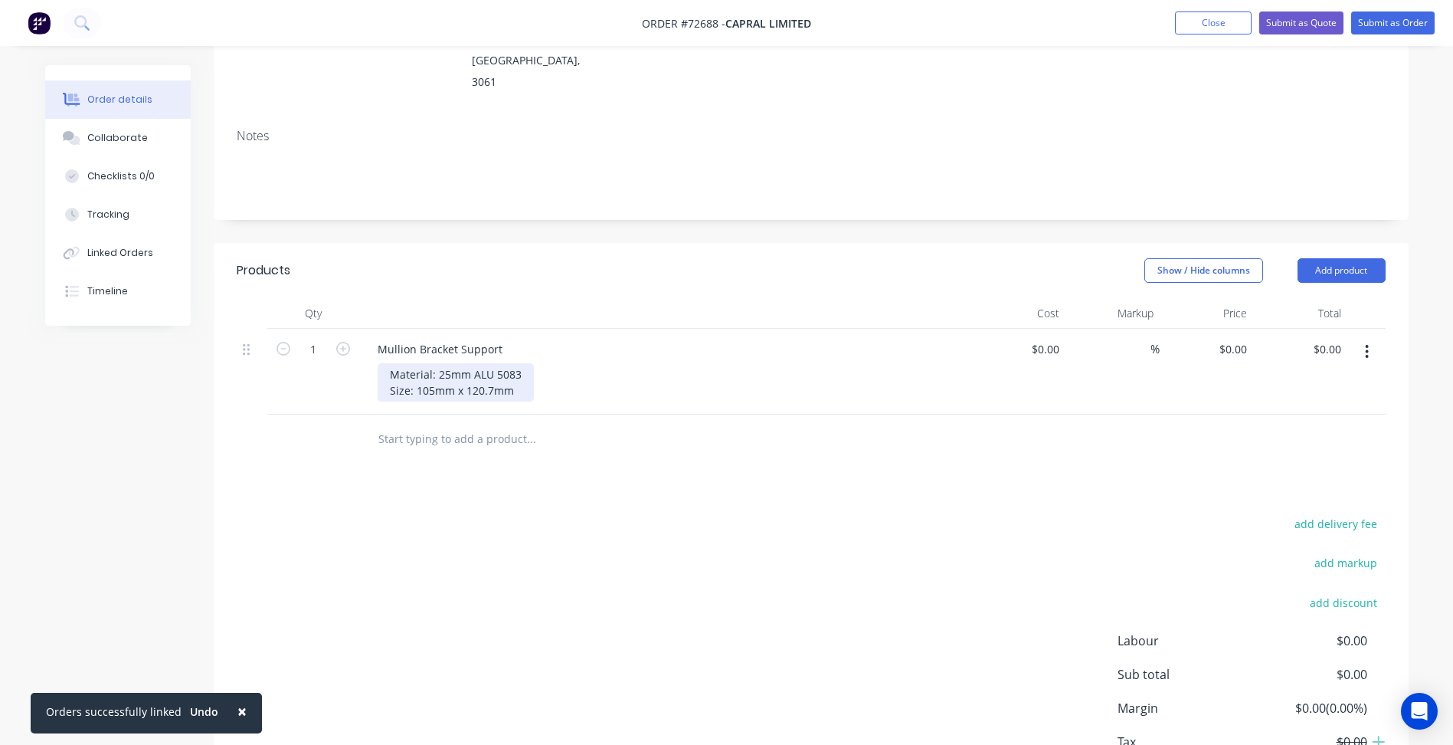
scroll to position [230, 0]
click at [1354, 257] on button "Add product" at bounding box center [1342, 269] width 88 height 25
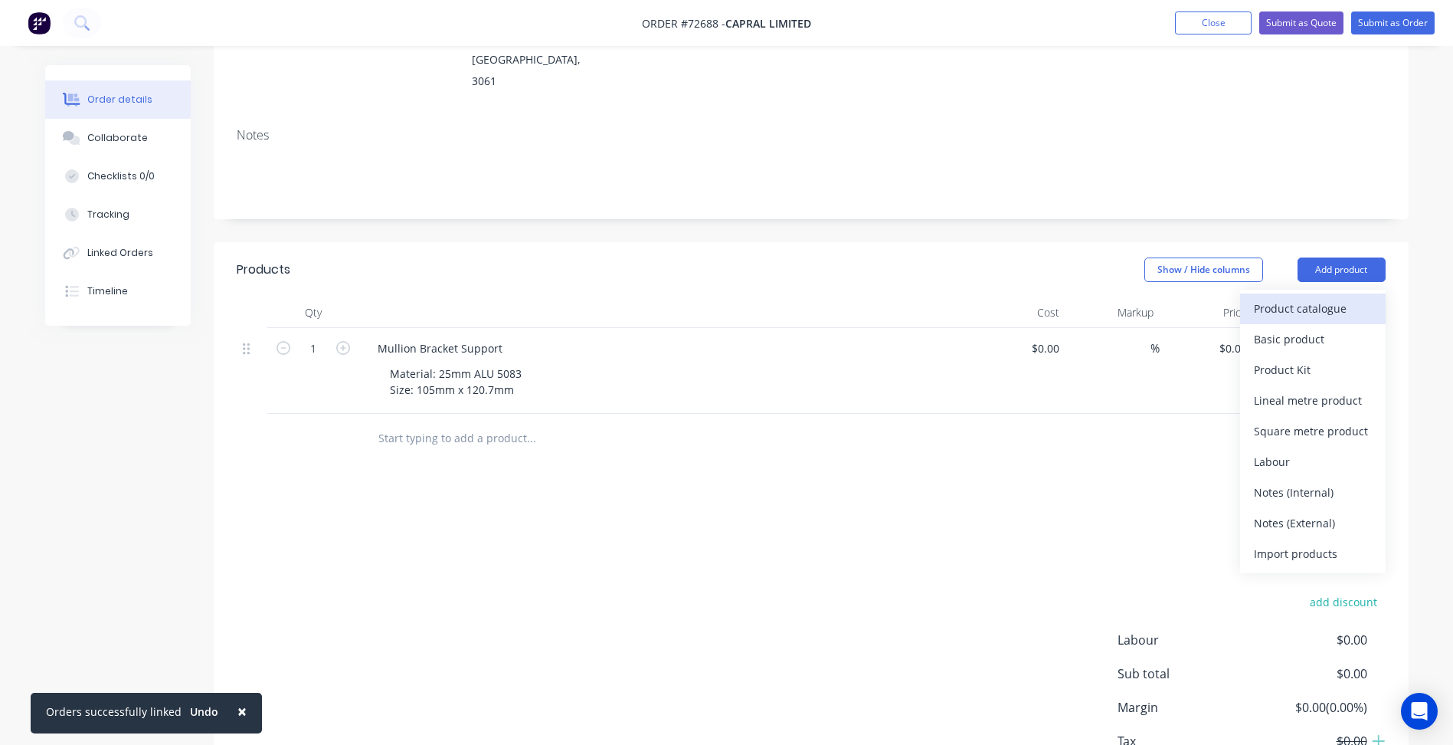
click at [1338, 297] on div "Product catalogue" at bounding box center [1313, 308] width 118 height 22
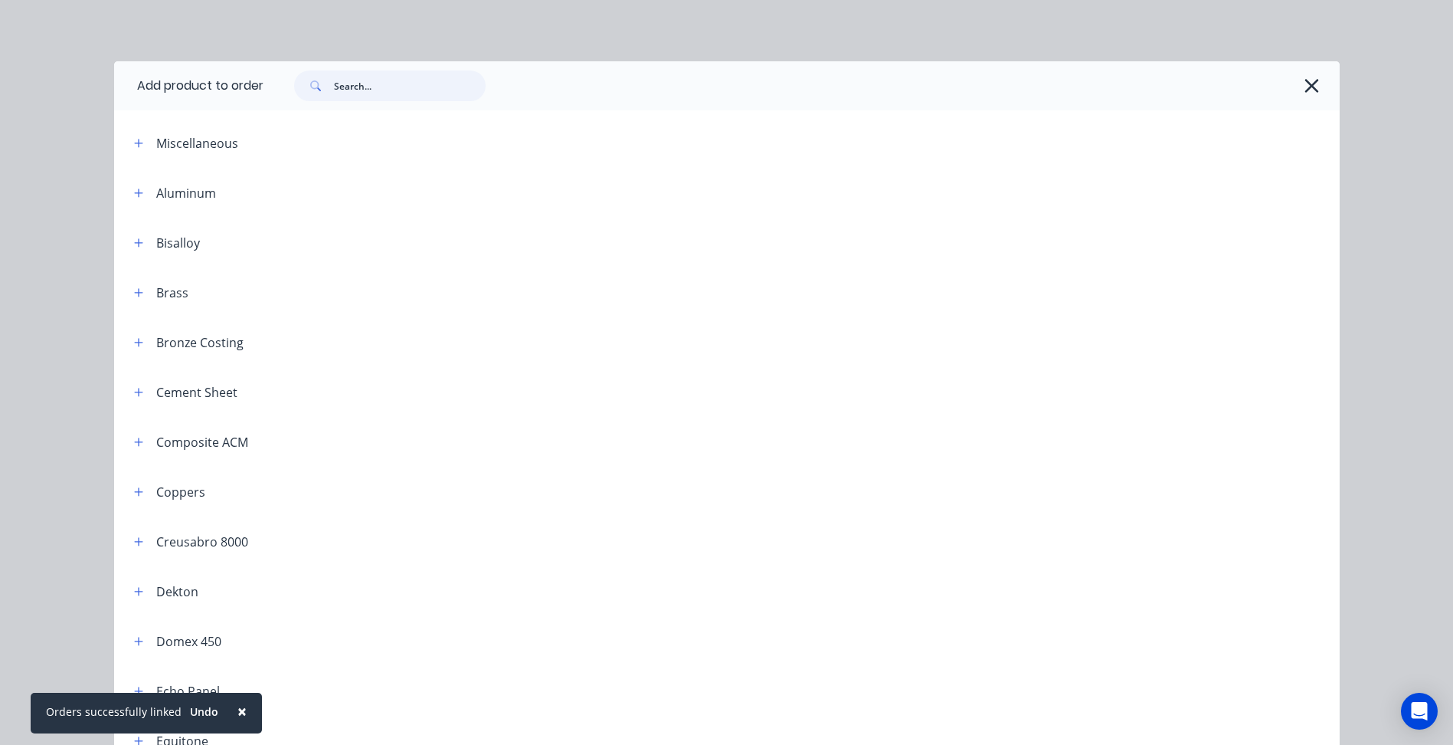
click at [372, 93] on input "text" at bounding box center [410, 85] width 152 height 31
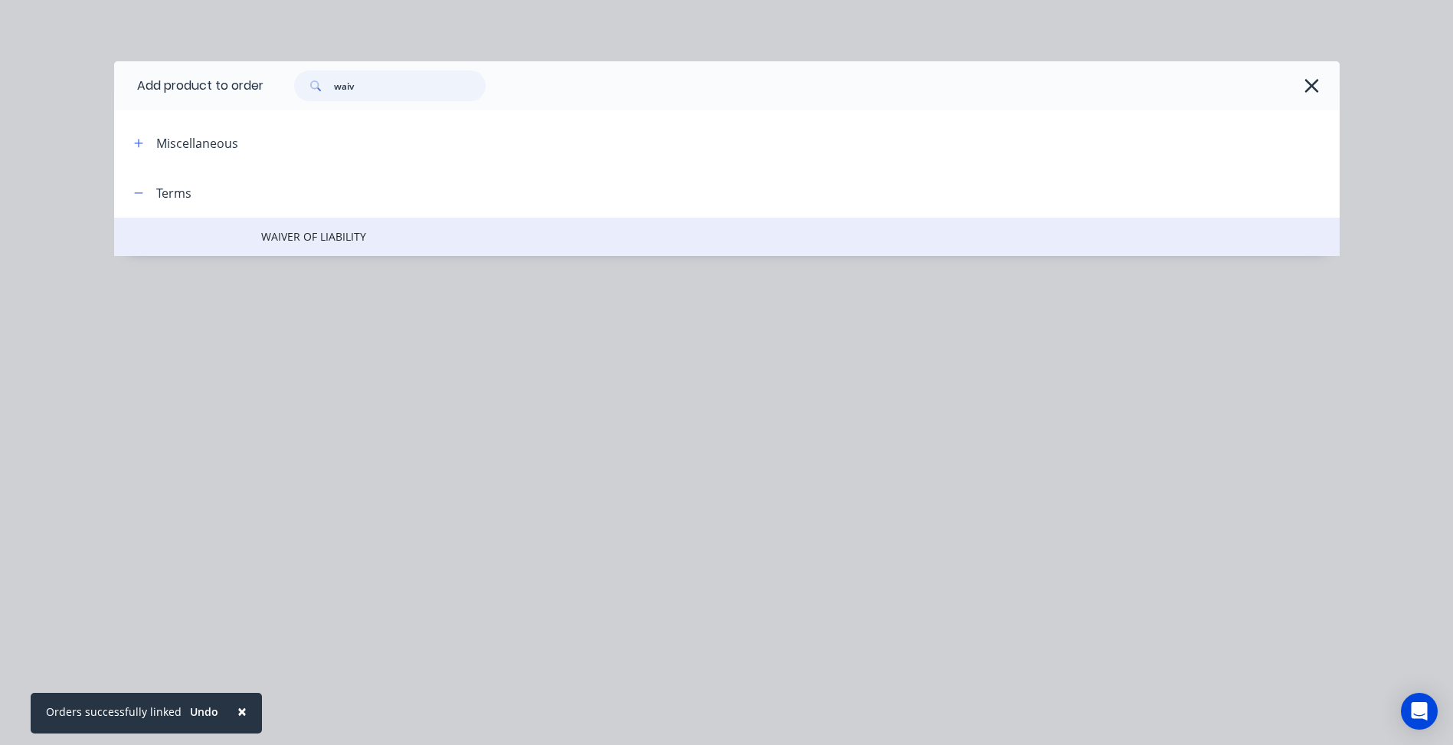
type input "waiv"
click at [329, 237] on span "WAIVER OF LIABILITY" at bounding box center [692, 236] width 863 height 16
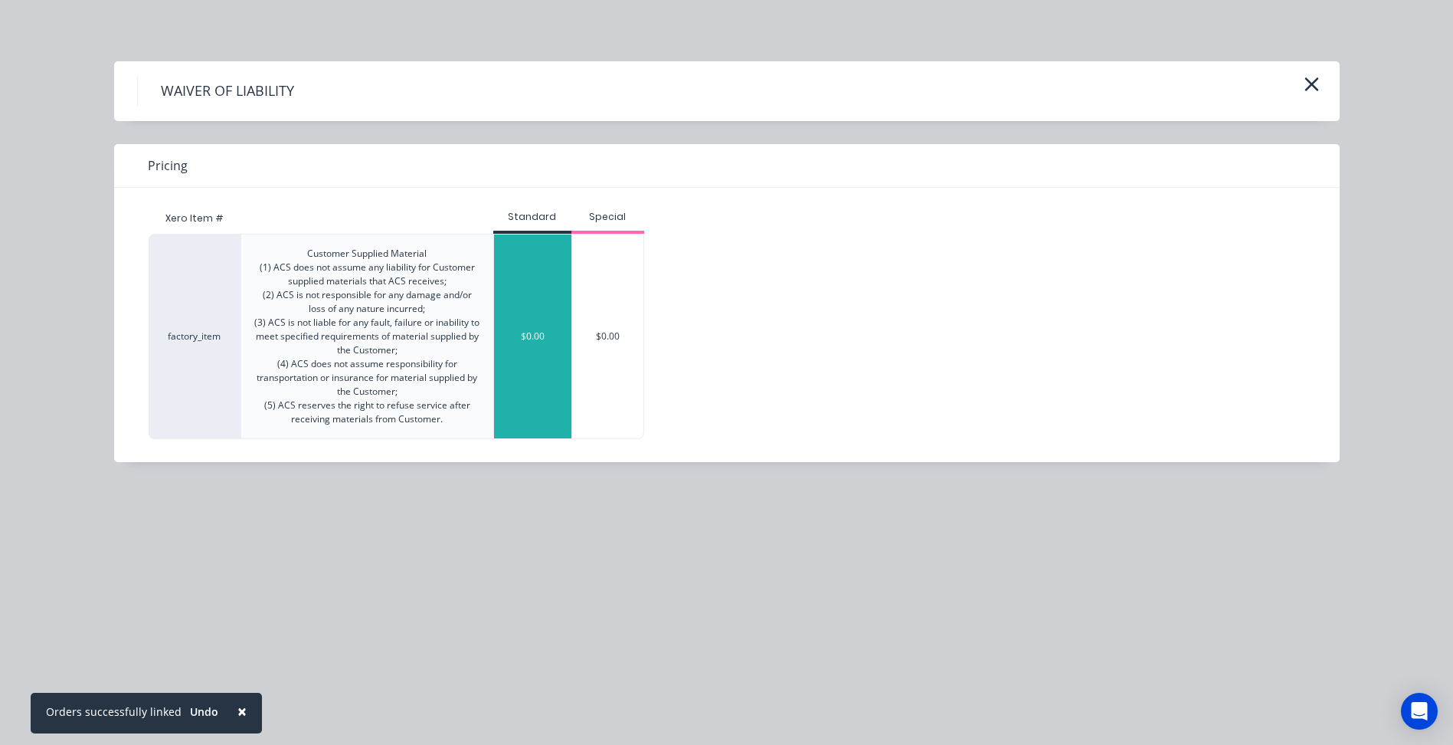
click at [512, 293] on div "$0.00" at bounding box center [532, 336] width 77 height 204
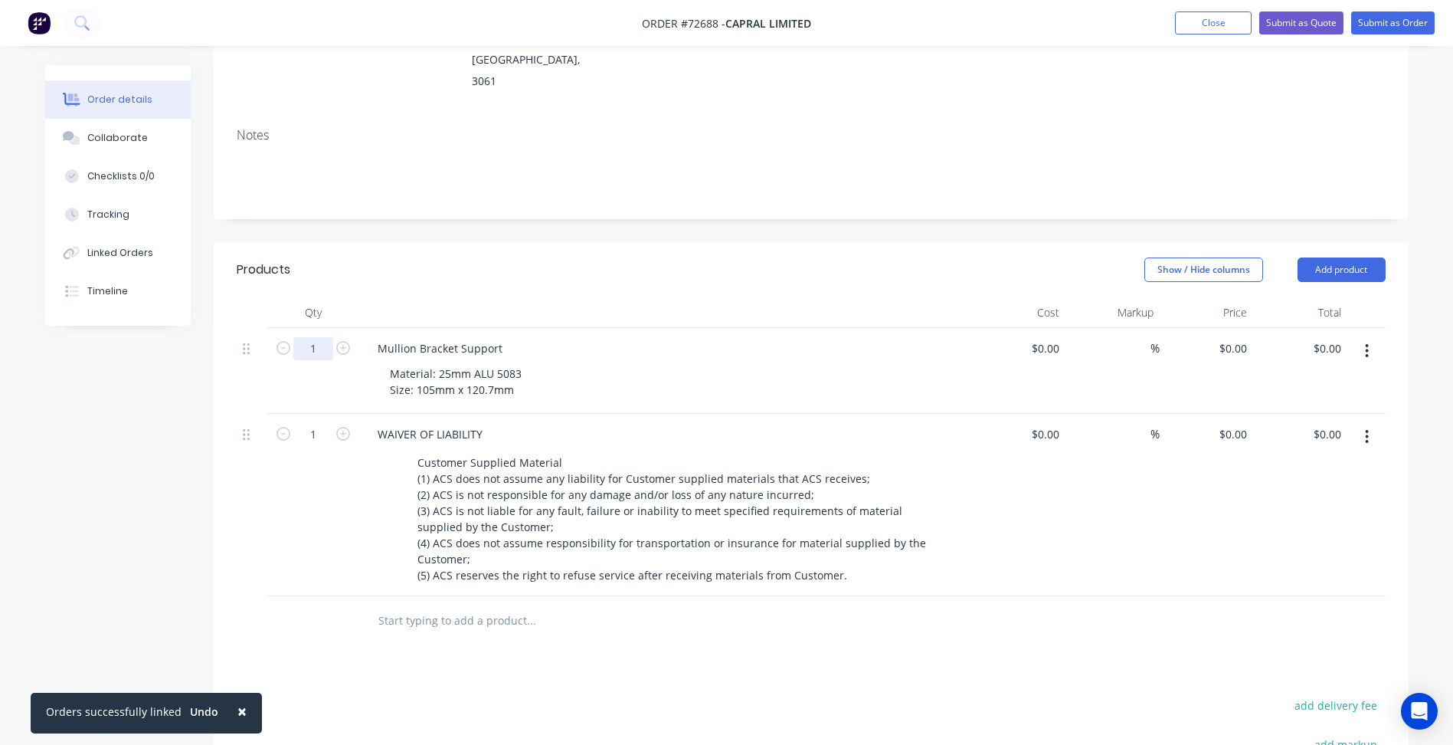
click at [313, 337] on input "1" at bounding box center [313, 348] width 40 height 23
type input "360"
click at [1246, 337] on input "0" at bounding box center [1245, 348] width 18 height 22
type input "$31.83"
type input "$11,458.80"
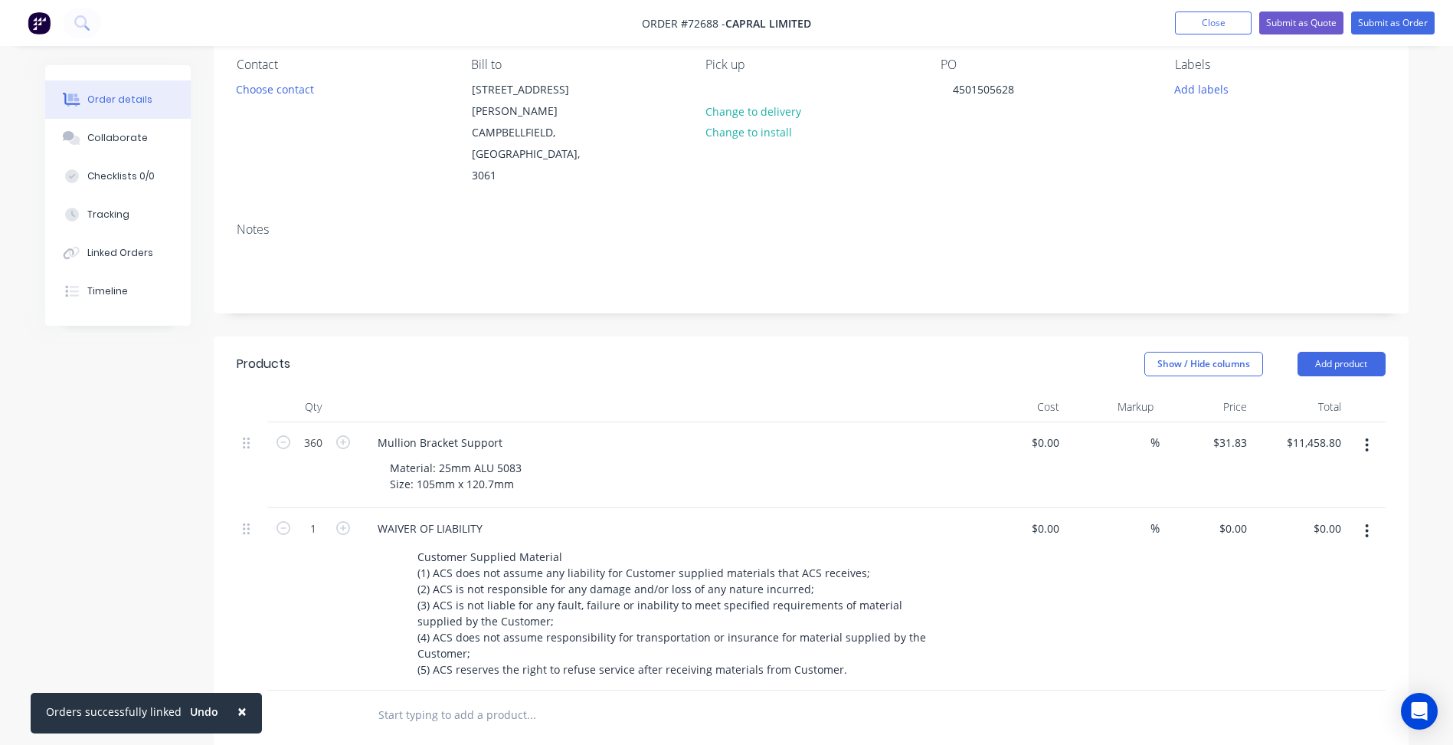
scroll to position [0, 0]
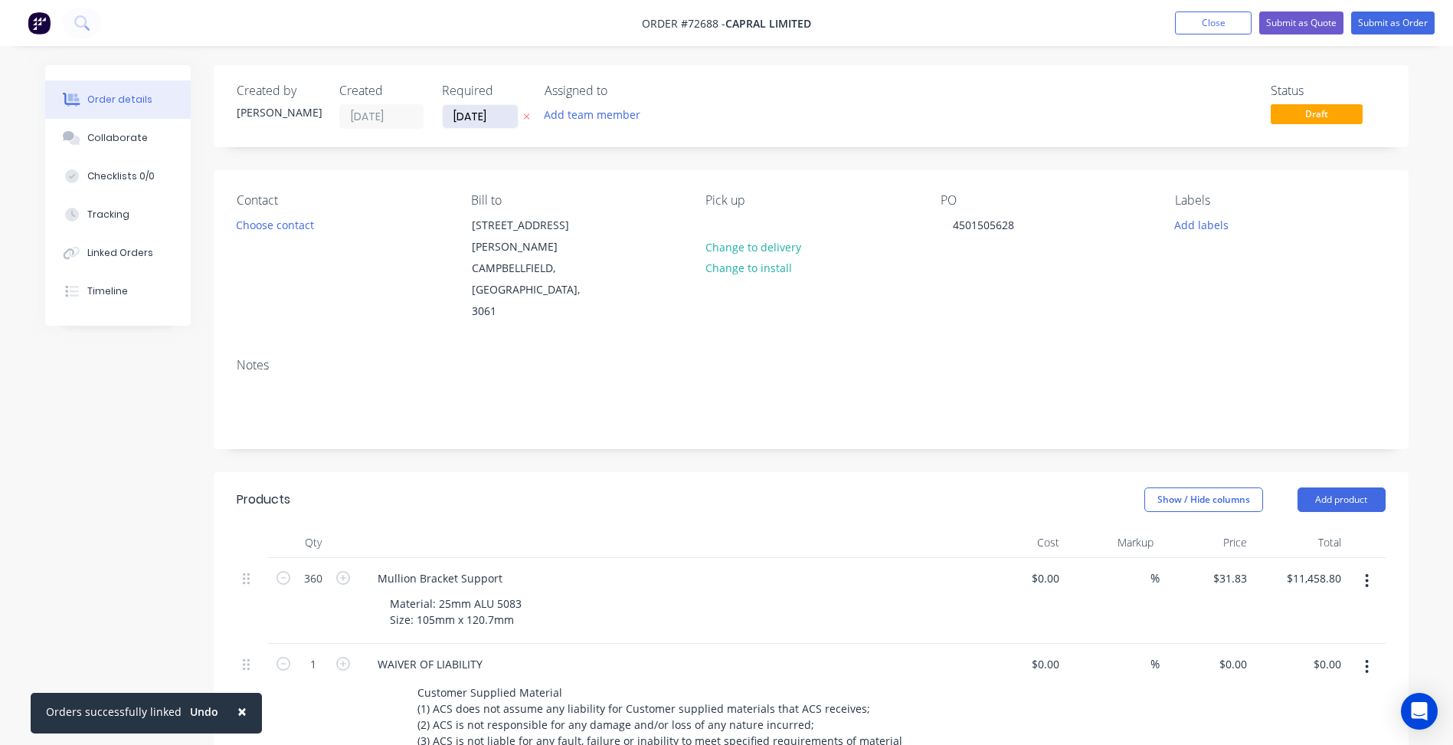
click at [499, 116] on input "[DATE]" at bounding box center [480, 116] width 75 height 23
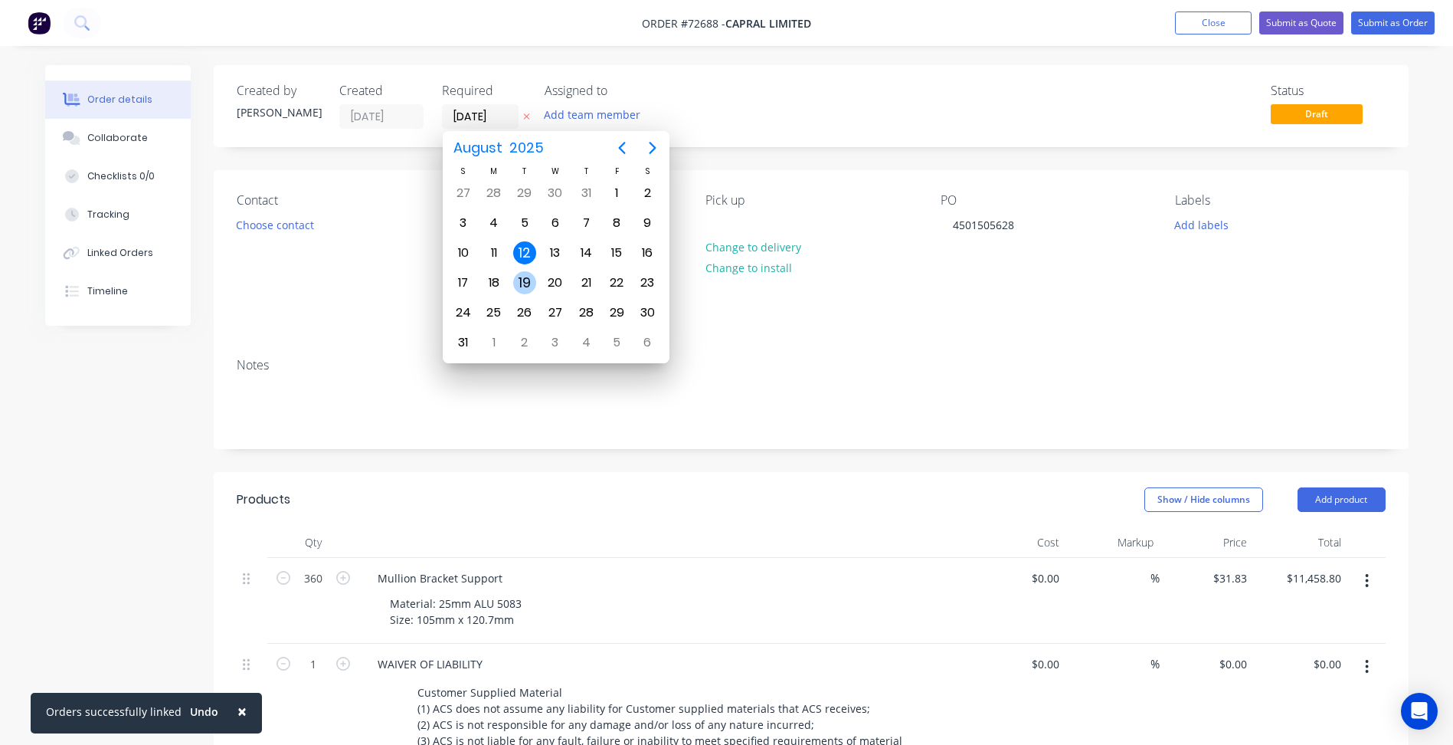
click at [528, 278] on div "19" at bounding box center [524, 282] width 23 height 23
type input "[DATE]"
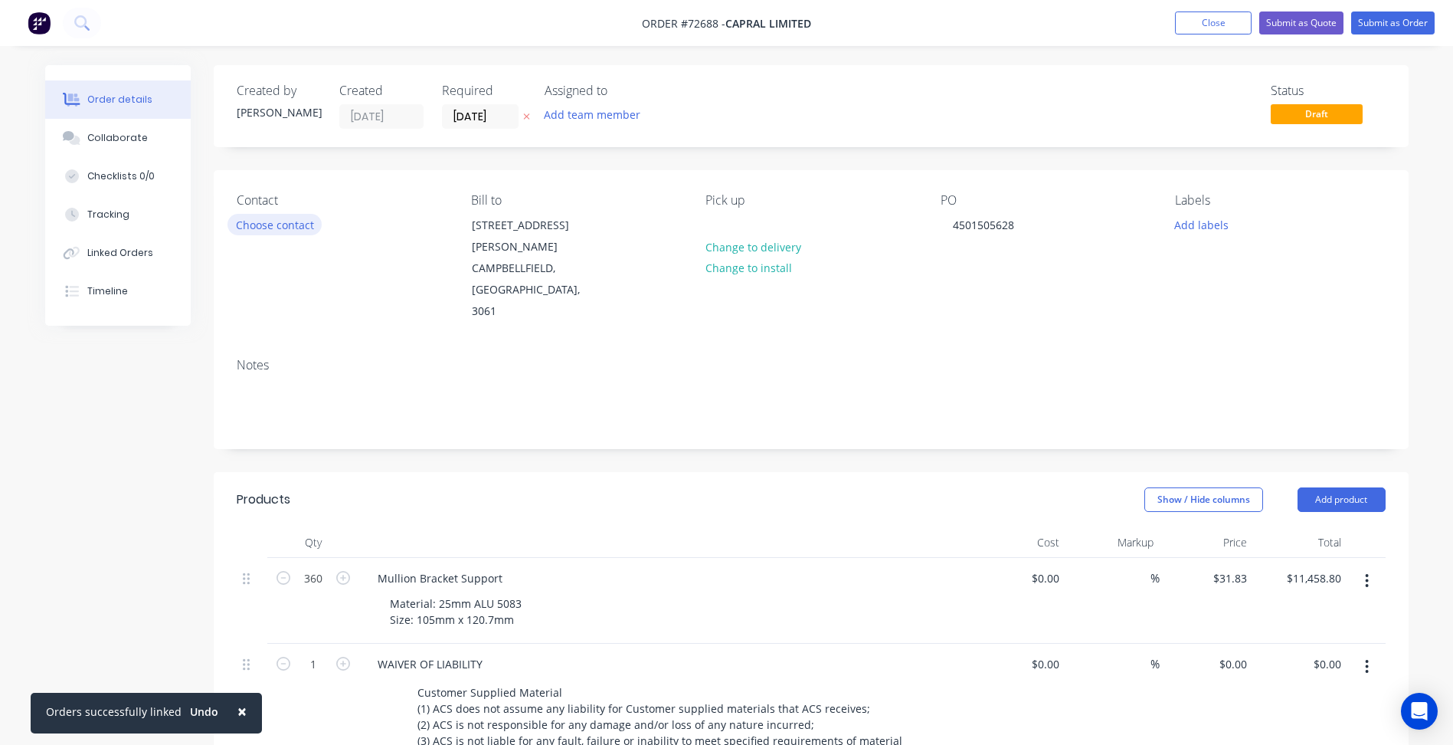
click at [284, 222] on button "Choose contact" at bounding box center [275, 224] width 94 height 21
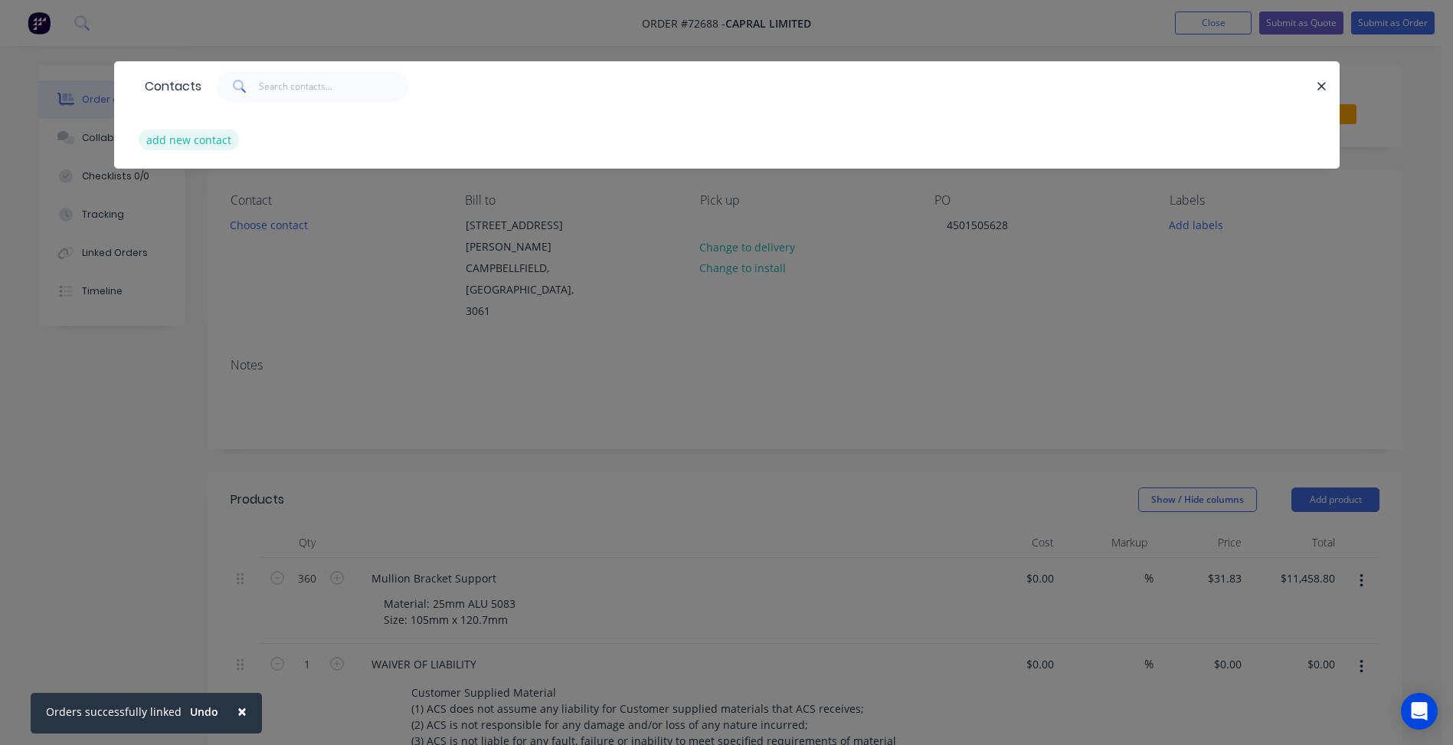
click at [208, 146] on button "add new contact" at bounding box center [189, 139] width 101 height 21
select select "AU"
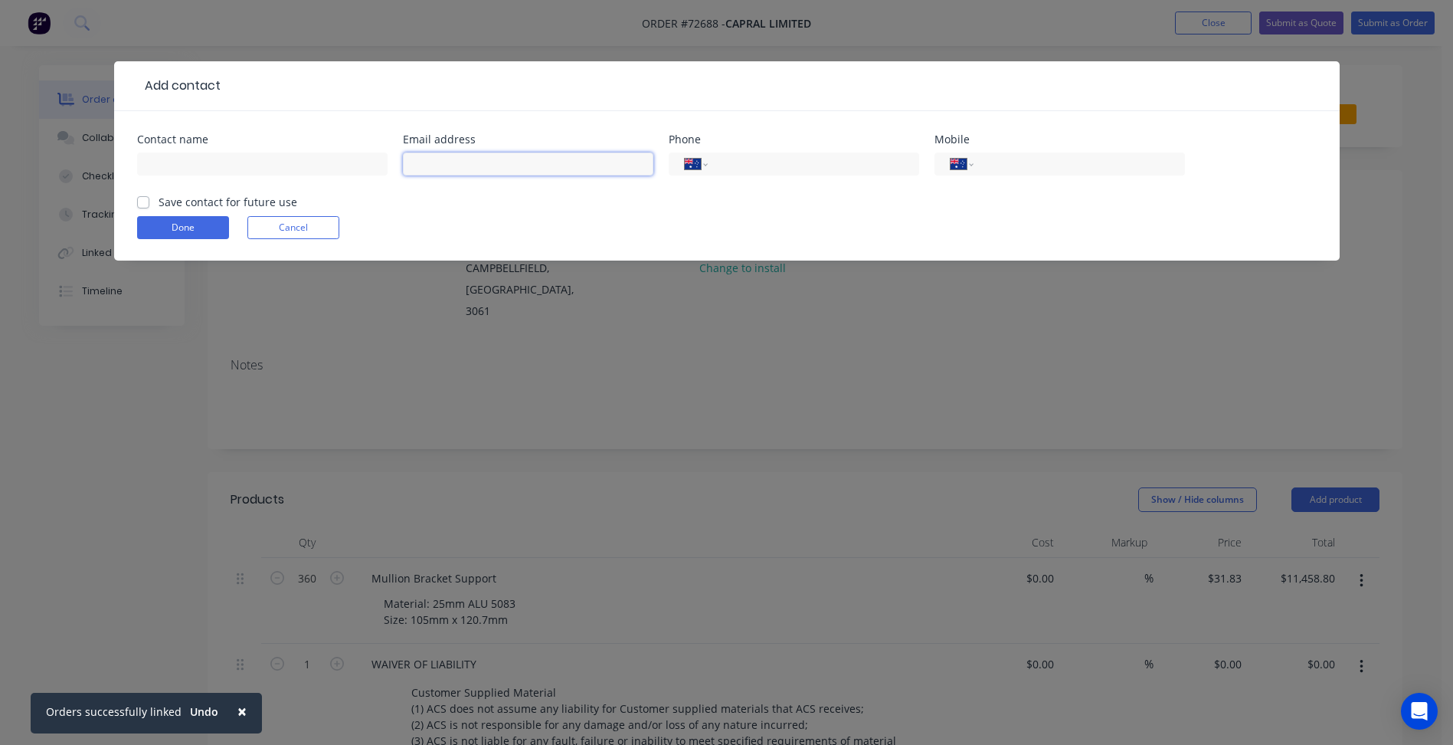
click at [437, 160] on input "text" at bounding box center [528, 163] width 251 height 23
paste input "[EMAIL_ADDRESS][DOMAIN_NAME]"
type input "[EMAIL_ADDRESS][DOMAIN_NAME]"
click at [255, 165] on input "text" at bounding box center [262, 163] width 251 height 23
type input "Orders"
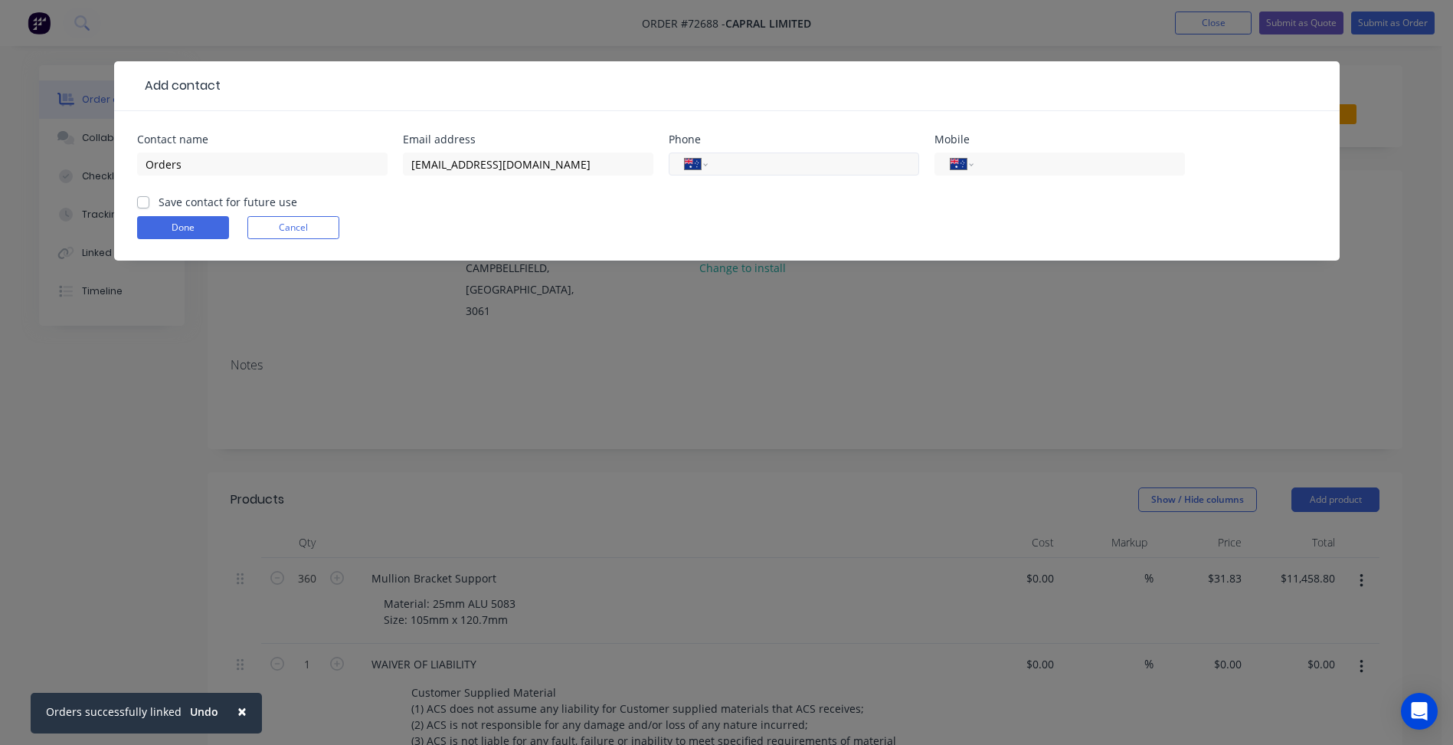
drag, startPoint x: 785, startPoint y: 168, endPoint x: 885, endPoint y: 163, distance: 99.7
click at [788, 165] on input "tel" at bounding box center [811, 165] width 184 height 18
click at [997, 160] on input "tel" at bounding box center [1076, 165] width 184 height 18
click at [187, 200] on label "Save contact for future use" at bounding box center [228, 202] width 139 height 16
click at [149, 200] on input "Save contact for future use" at bounding box center [143, 201] width 12 height 15
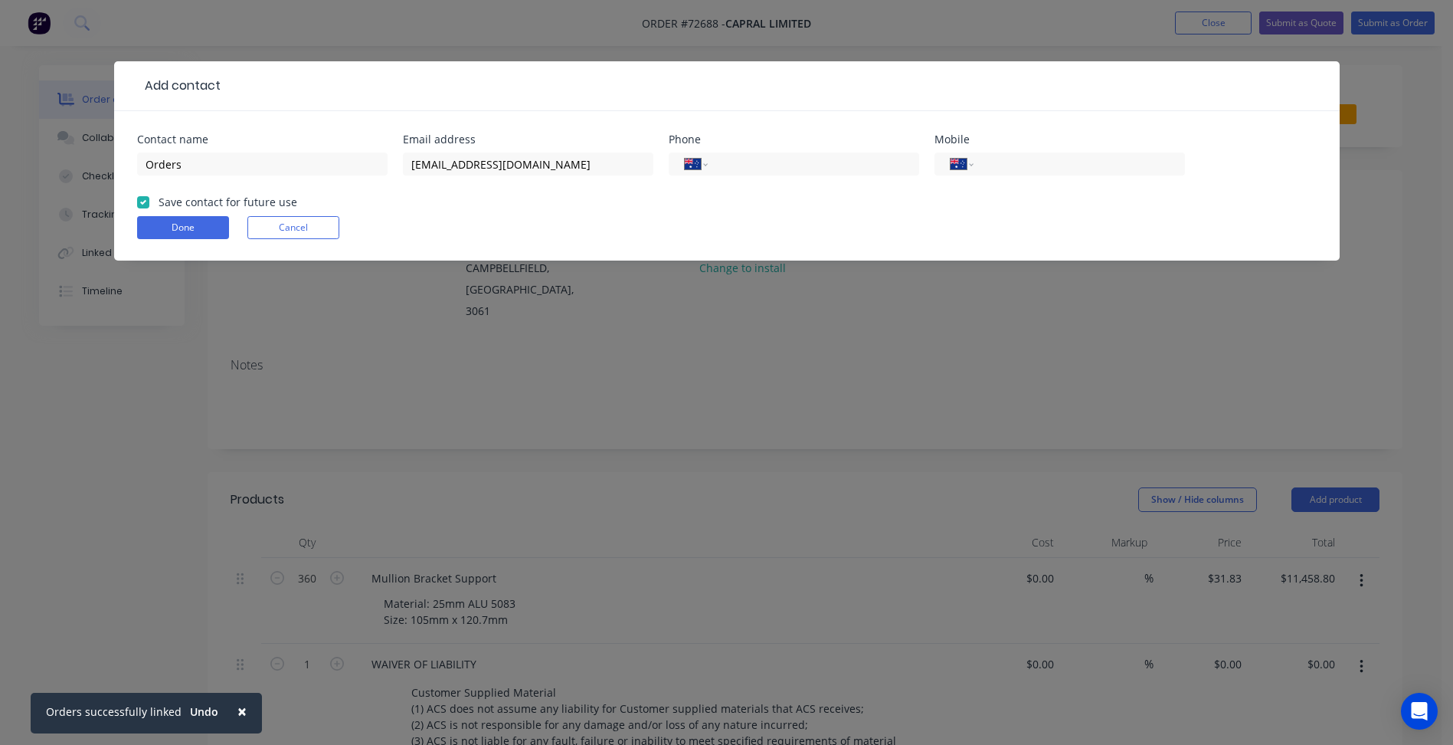
checkbox input "true"
click at [189, 234] on button "Done" at bounding box center [183, 227] width 92 height 23
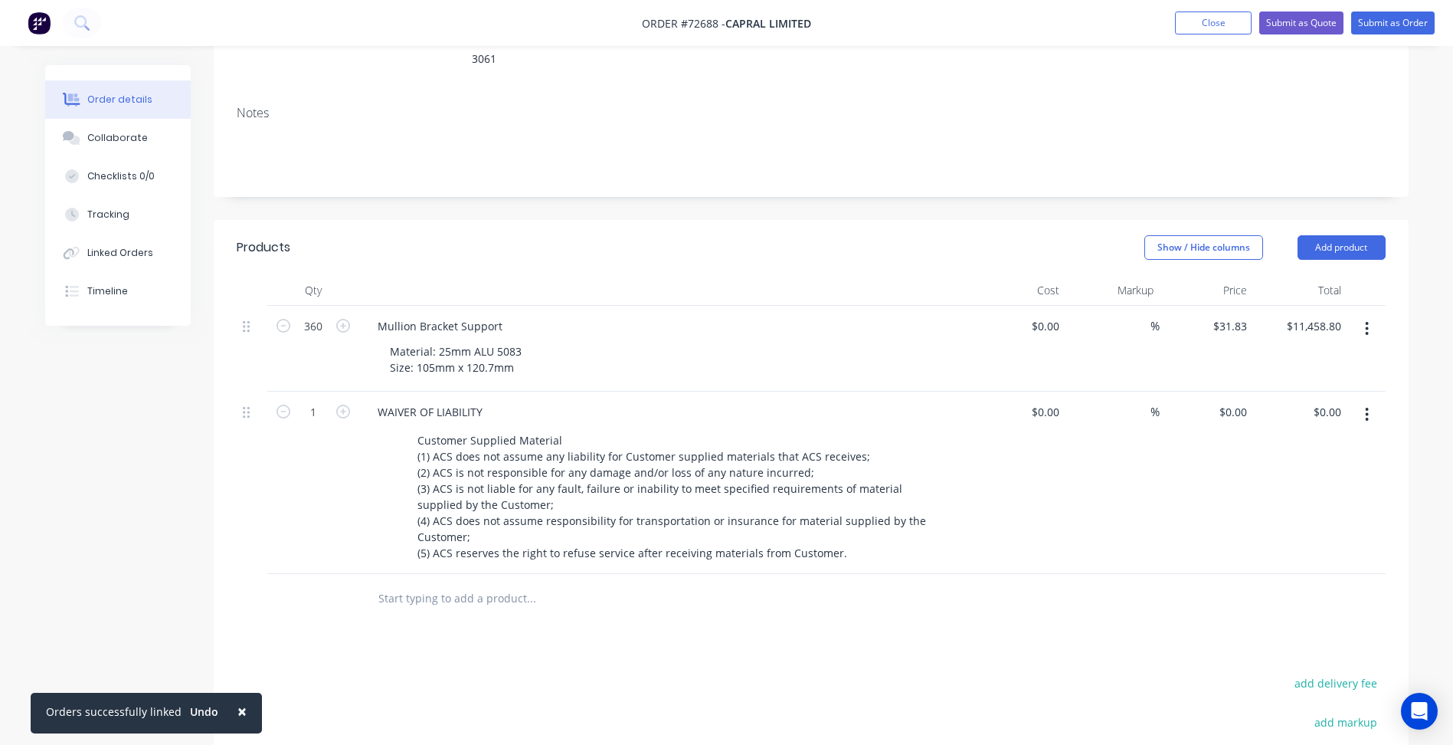
scroll to position [306, 0]
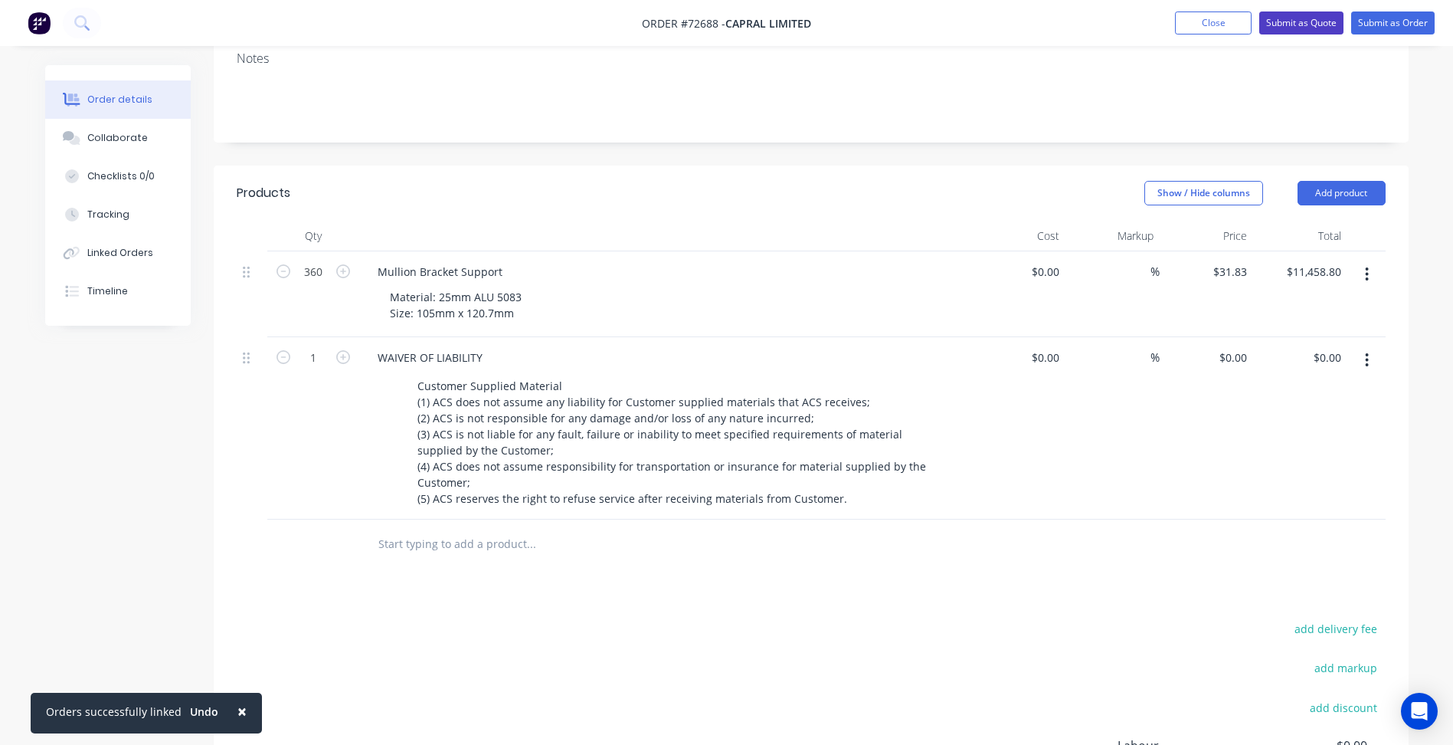
click at [1282, 21] on button "Submit as Quote" at bounding box center [1301, 22] width 84 height 23
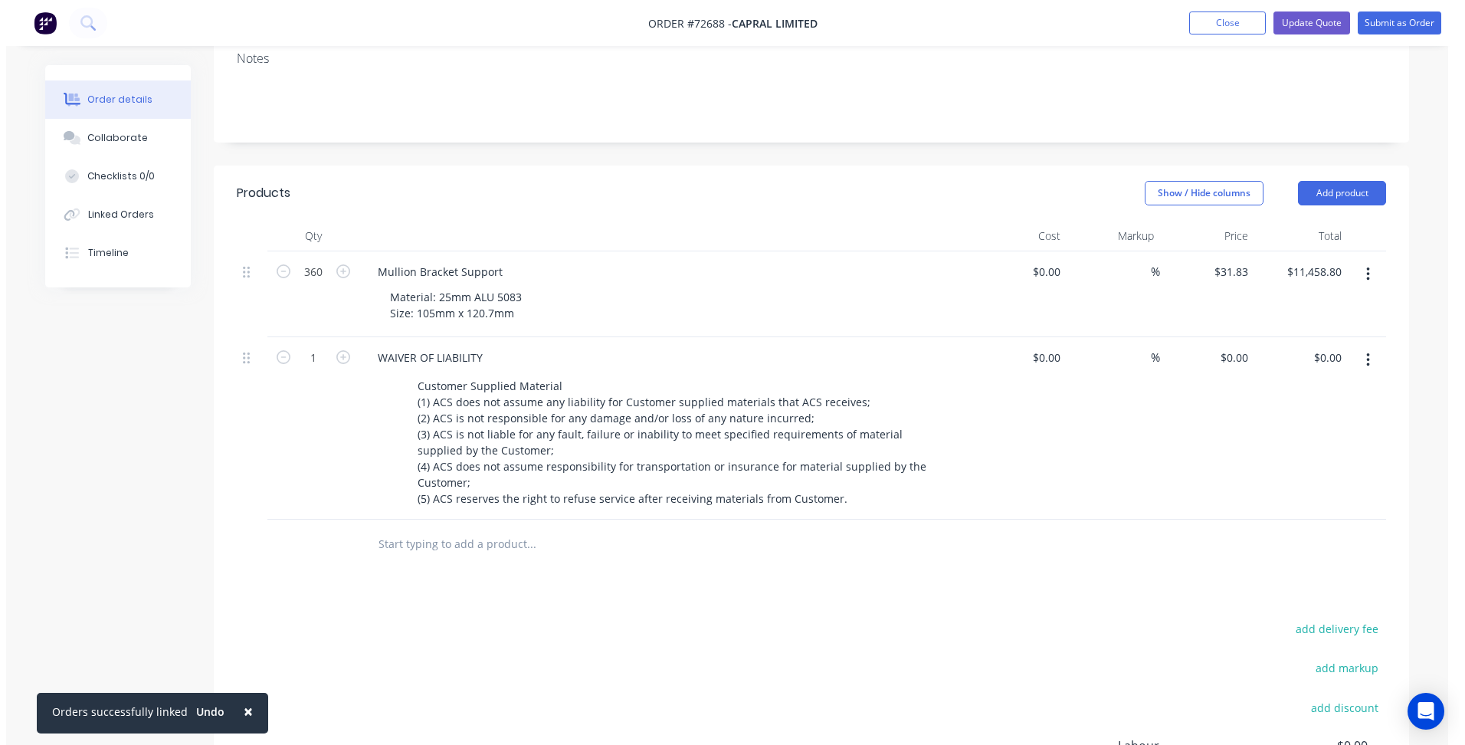
scroll to position [0, 0]
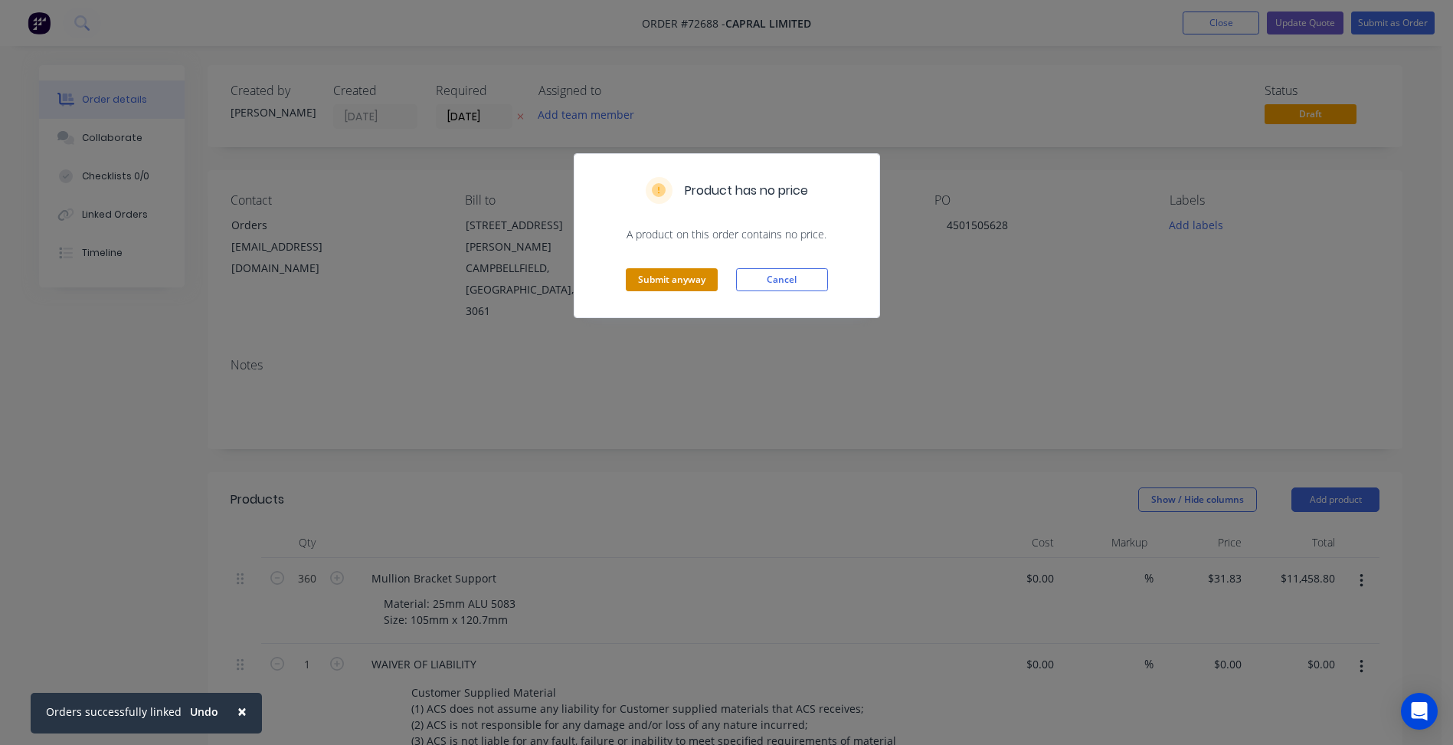
click at [645, 276] on button "Submit anyway" at bounding box center [672, 279] width 92 height 23
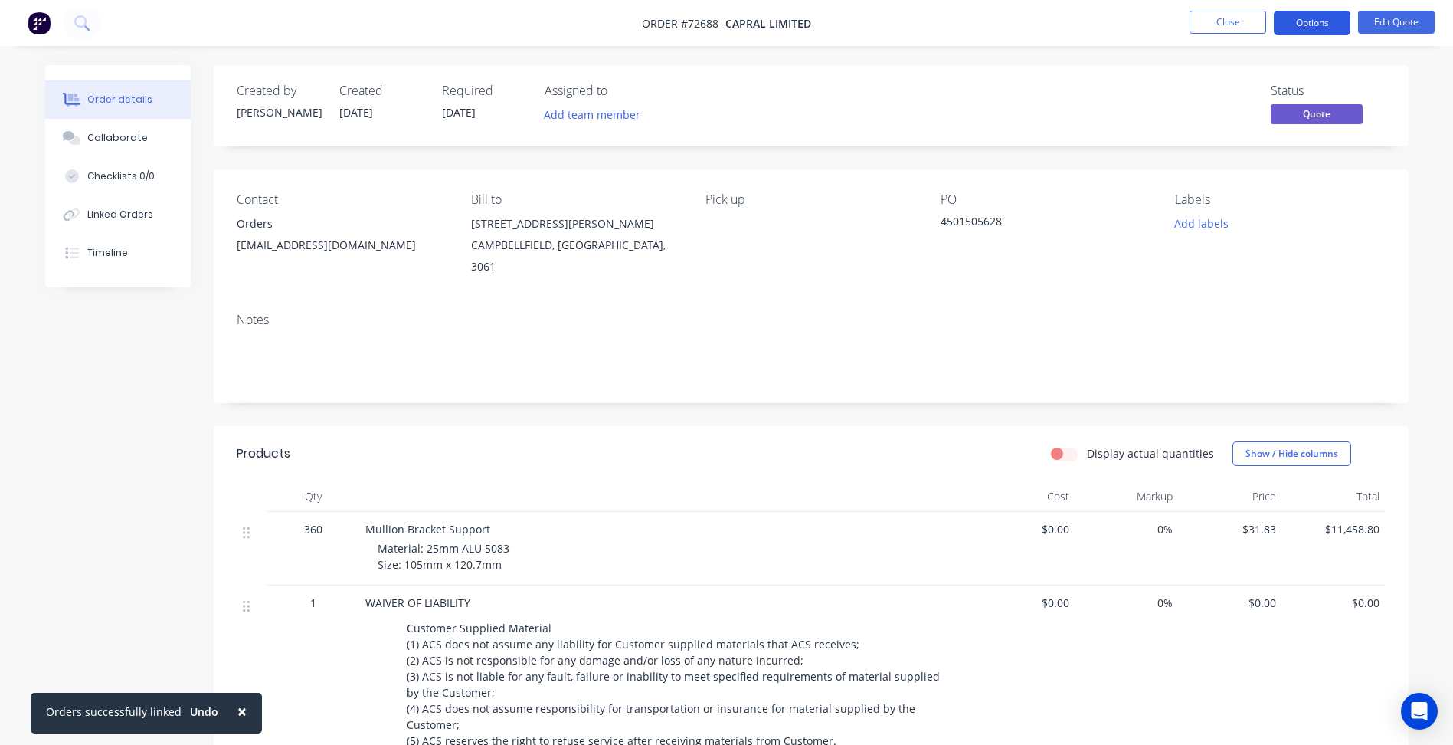
click at [1326, 21] on button "Options" at bounding box center [1312, 23] width 77 height 25
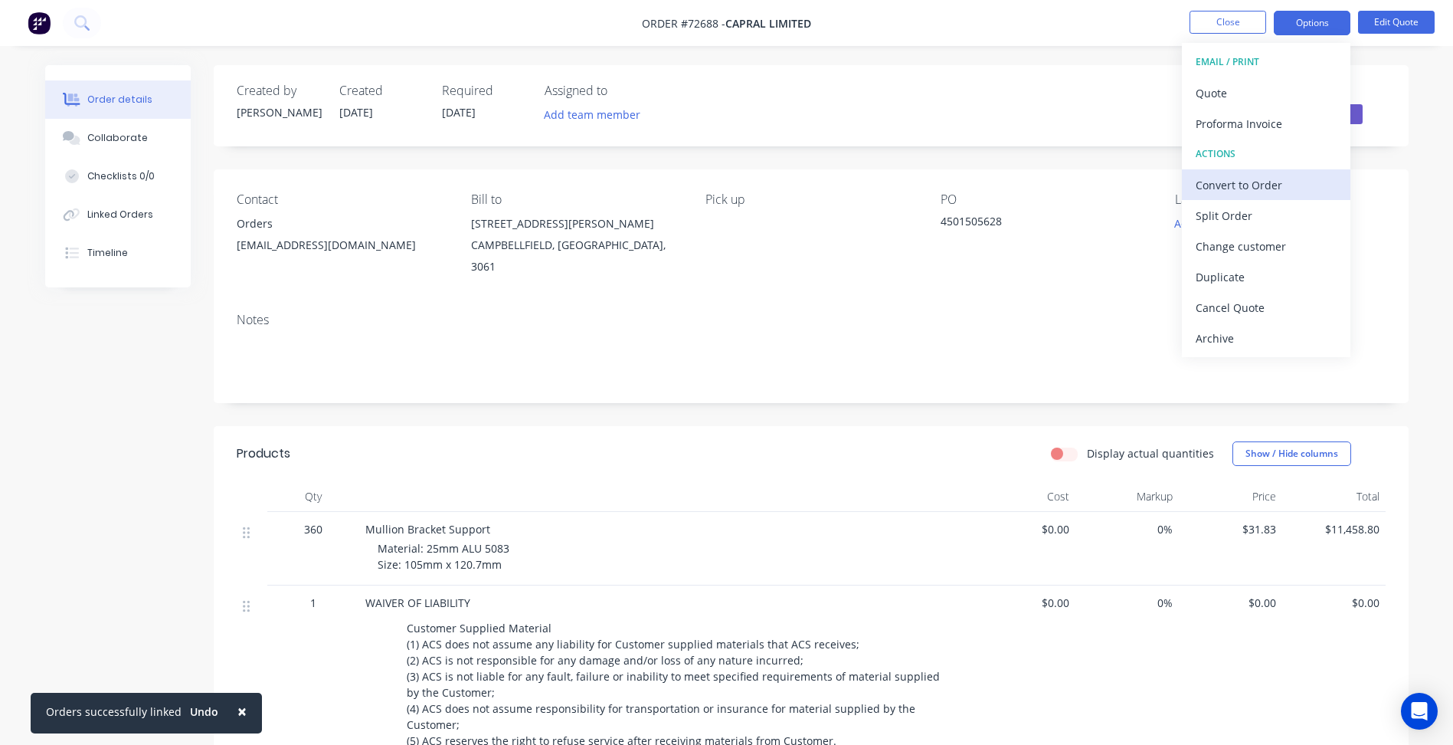
click at [1251, 181] on div "Convert to Order" at bounding box center [1266, 185] width 141 height 22
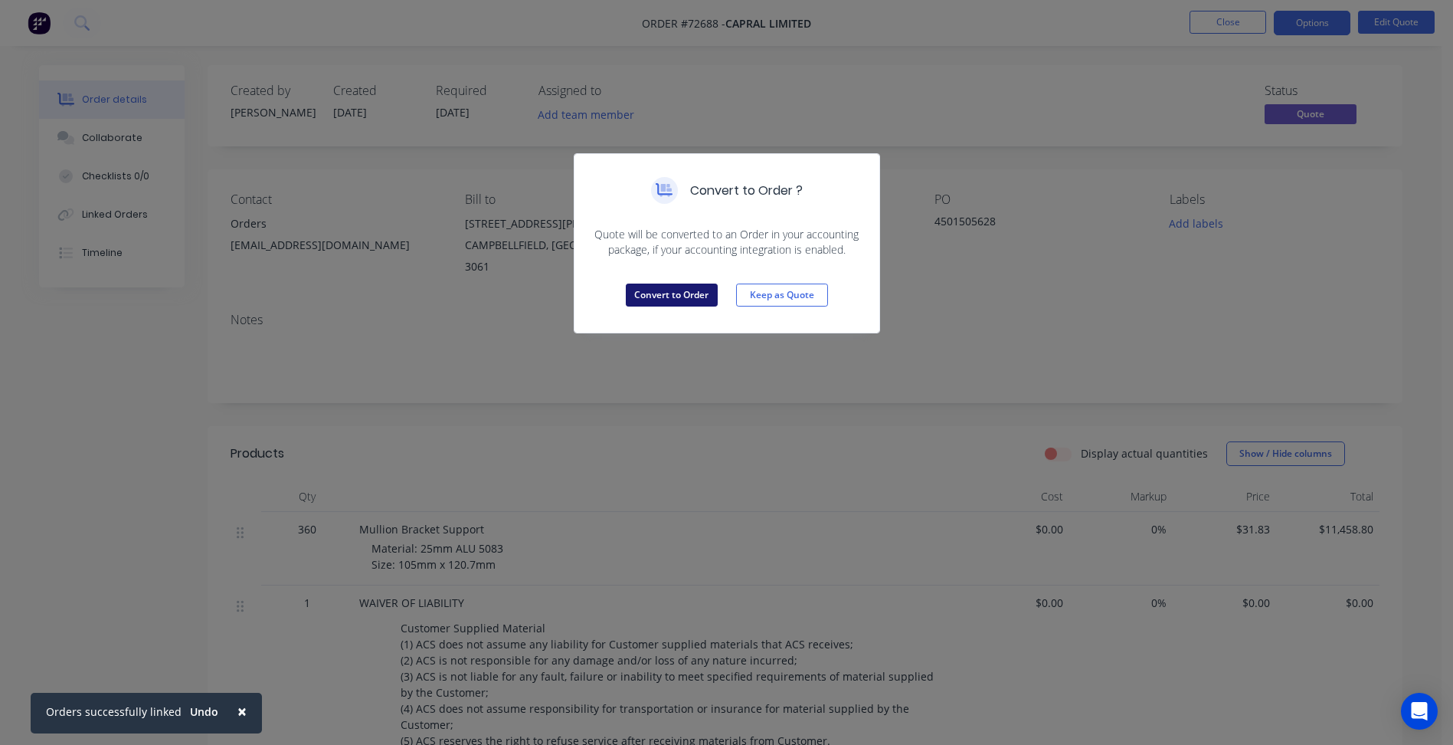
click at [696, 293] on button "Convert to Order" at bounding box center [672, 294] width 92 height 23
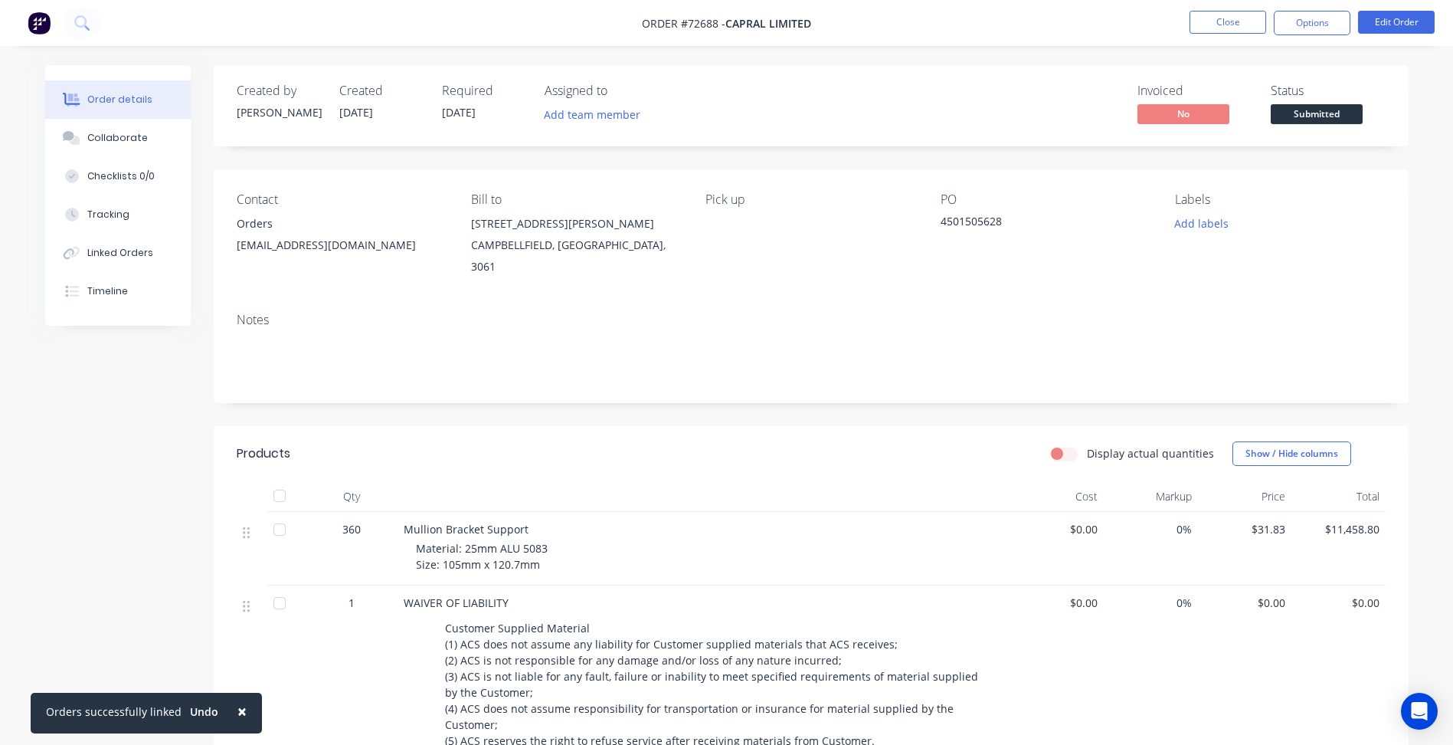
click at [1305, 98] on div "Status" at bounding box center [1328, 91] width 115 height 15
click at [1309, 110] on span "Submitted" at bounding box center [1317, 113] width 92 height 19
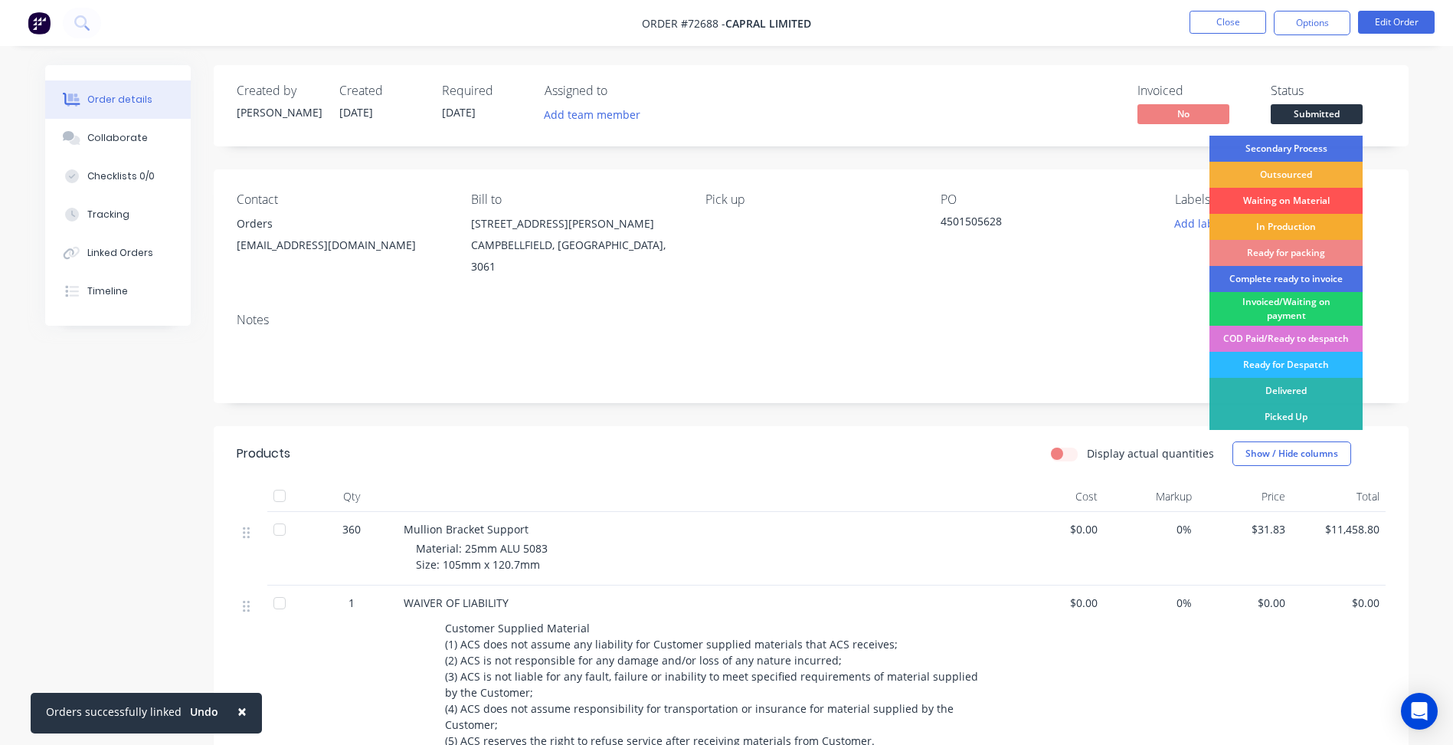
click at [1286, 223] on div "In Production" at bounding box center [1286, 227] width 153 height 26
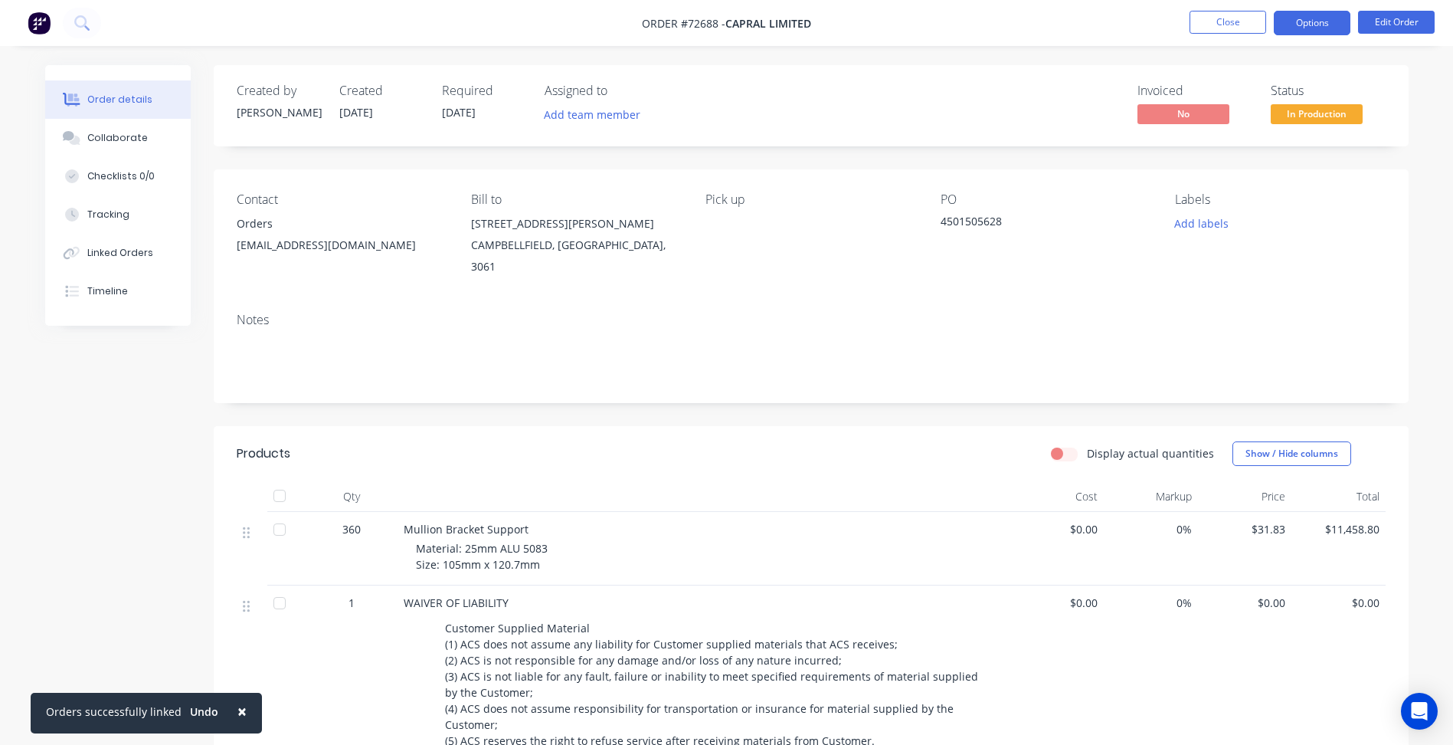
click at [1319, 23] on button "Options" at bounding box center [1312, 23] width 77 height 25
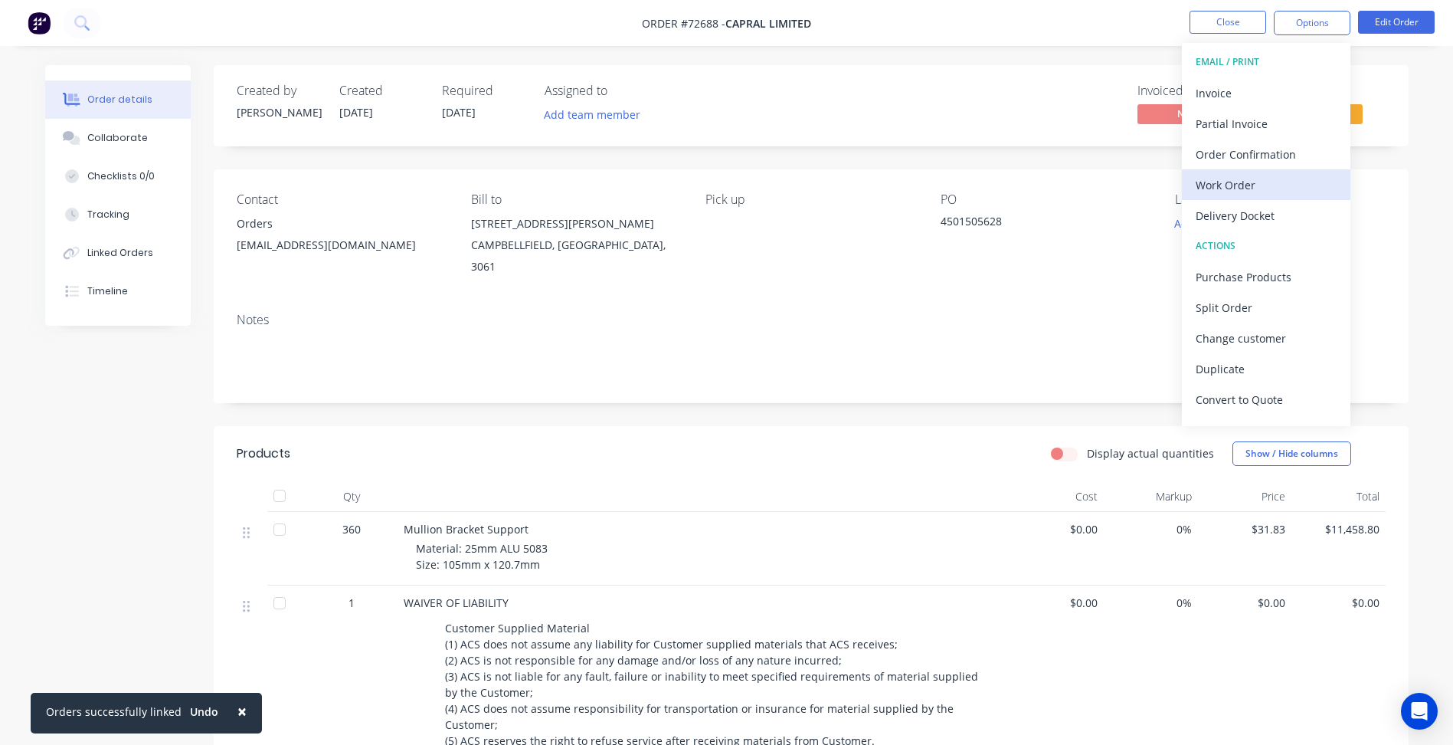
click at [1244, 184] on div "Work Order" at bounding box center [1266, 185] width 141 height 22
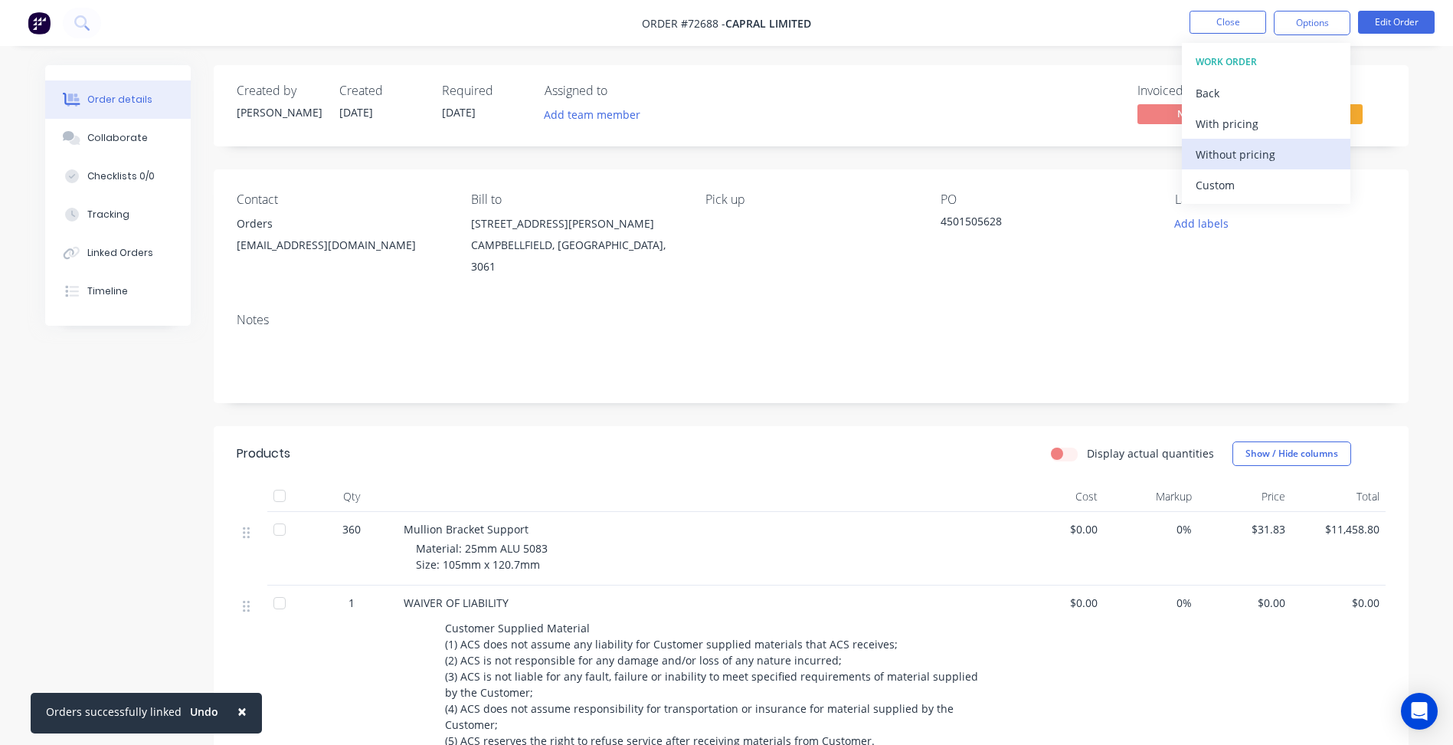
click at [1269, 157] on div "Without pricing" at bounding box center [1266, 154] width 141 height 22
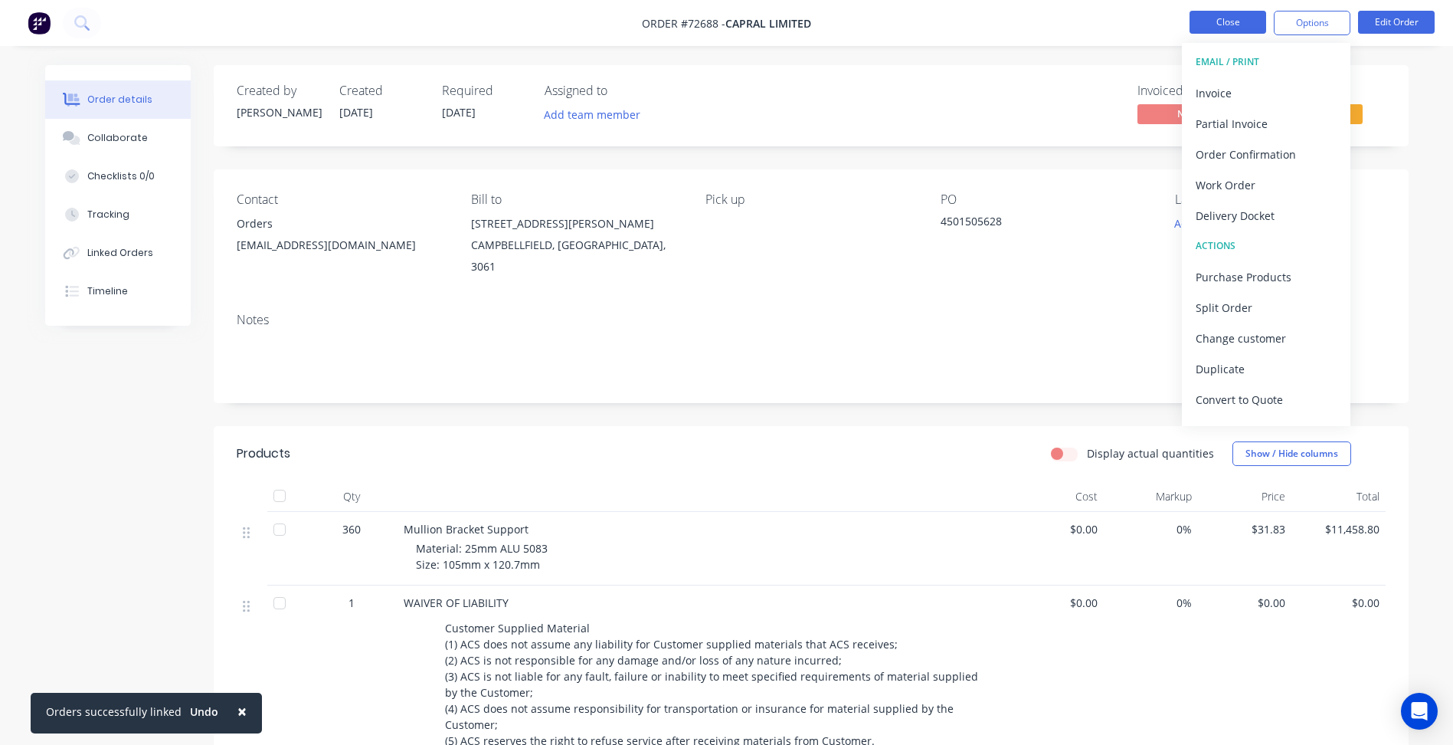
click at [1218, 15] on button "Close" at bounding box center [1228, 22] width 77 height 23
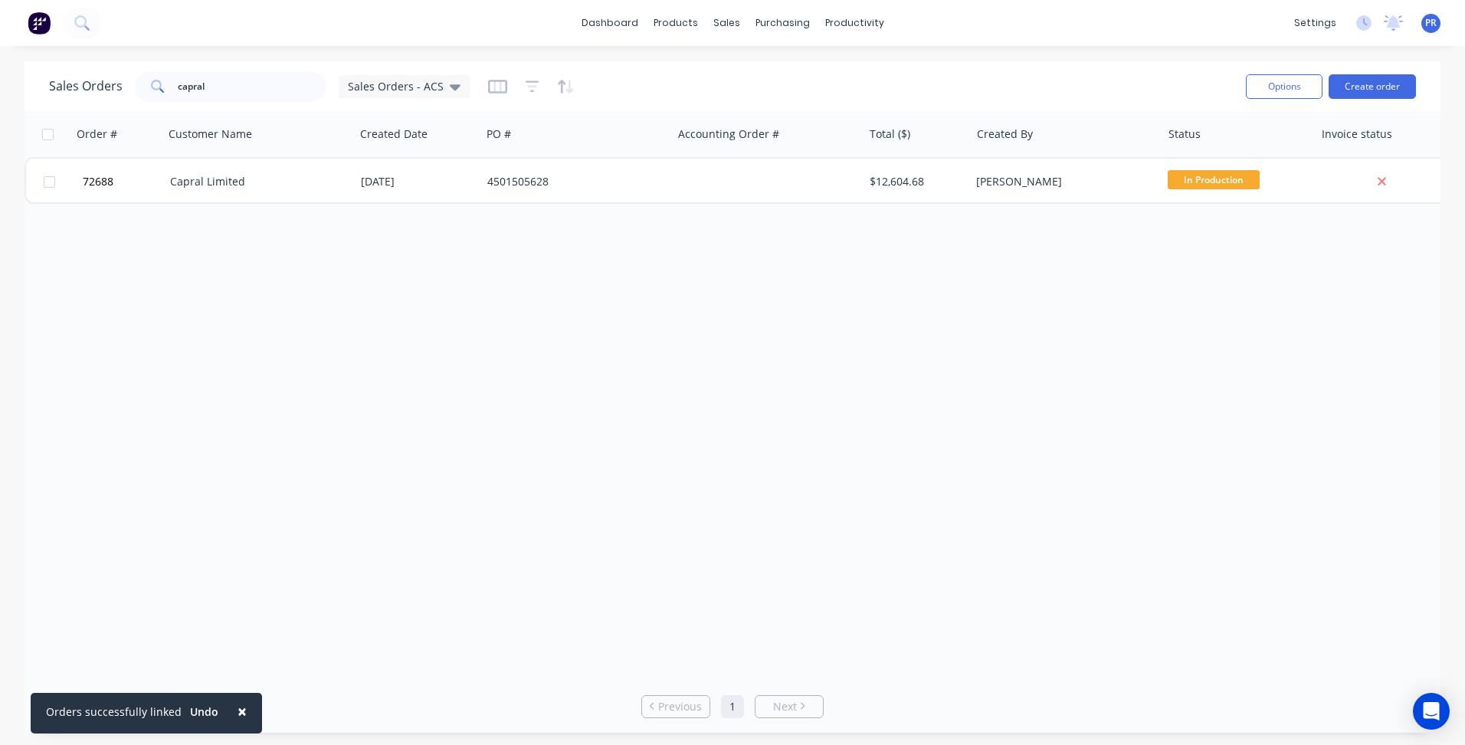
click at [648, 404] on div "Order # Customer Name Created Date PO # Accounting Order # Total ($) Created By…" at bounding box center [733, 395] width 1416 height 568
